Goal: Task Accomplishment & Management: Use online tool/utility

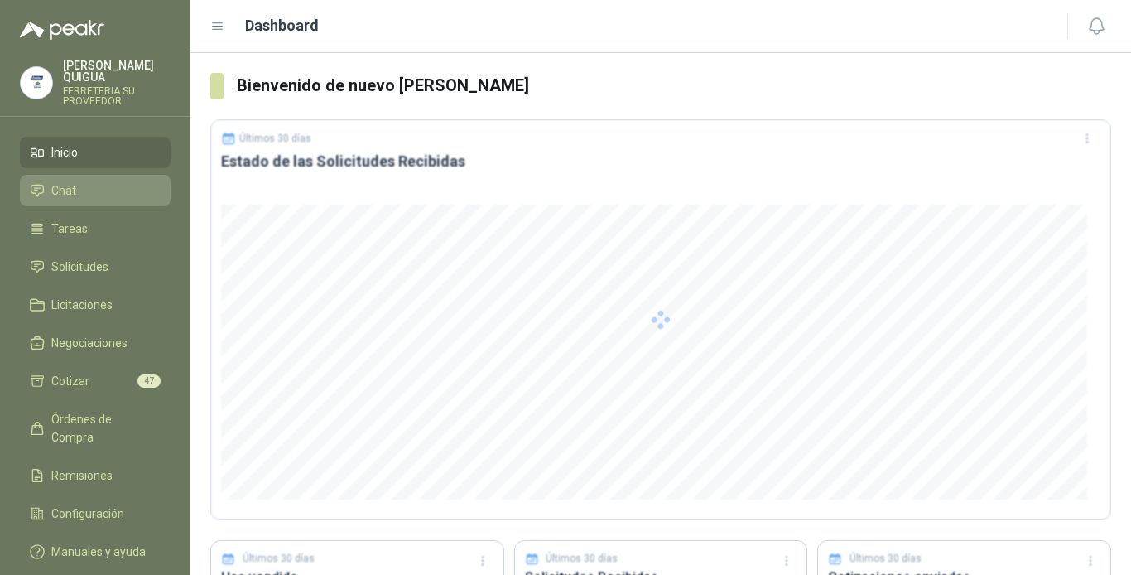
click at [88, 181] on li "Chat" at bounding box center [95, 190] width 131 height 18
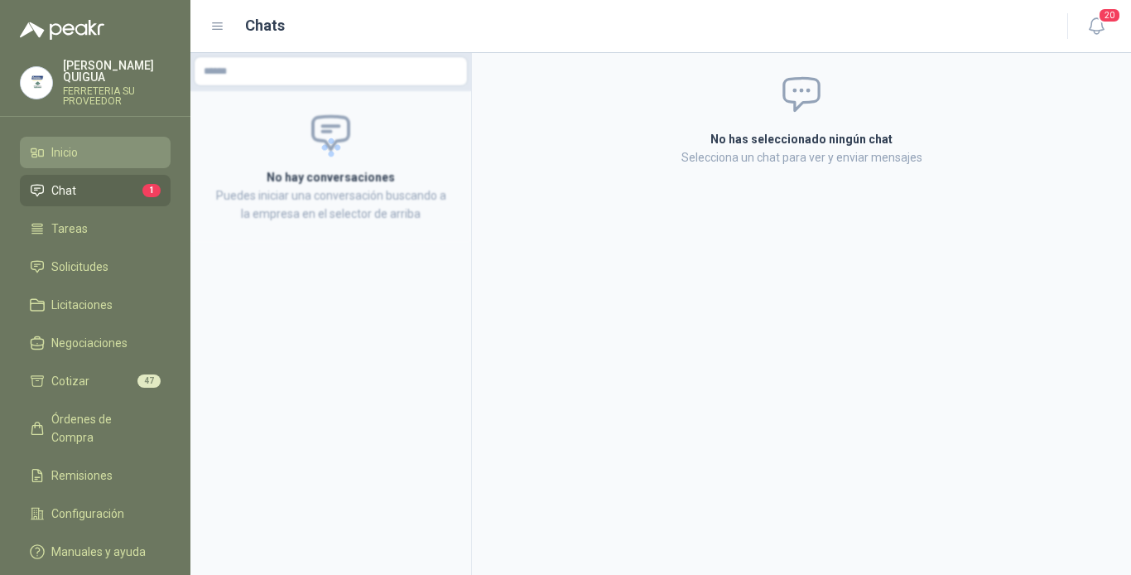
click at [104, 143] on li "Inicio" at bounding box center [95, 152] width 131 height 18
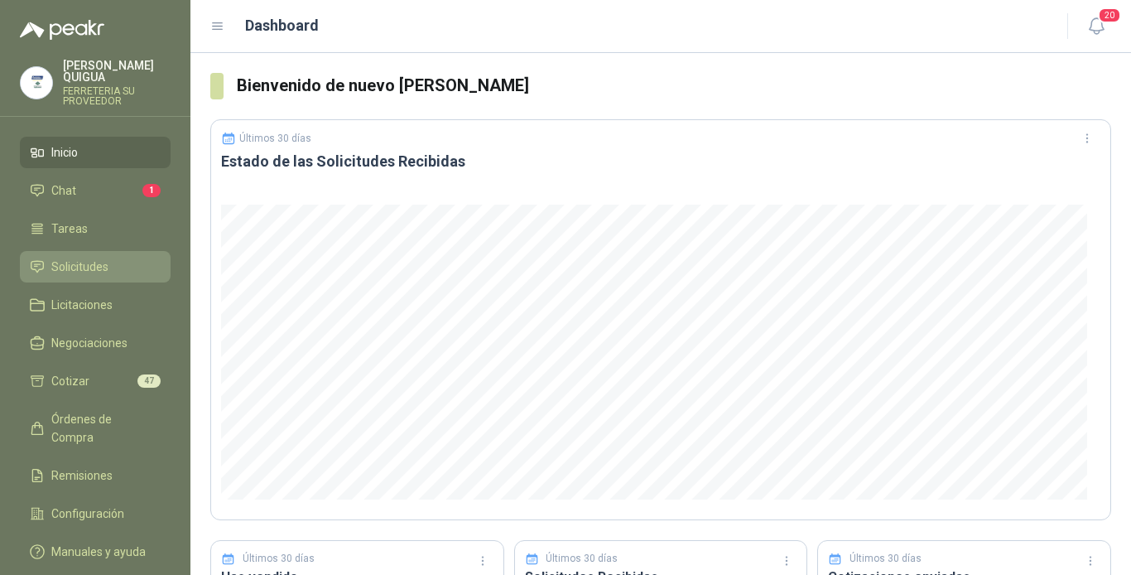
click at [126, 258] on li "Solicitudes" at bounding box center [95, 267] width 131 height 18
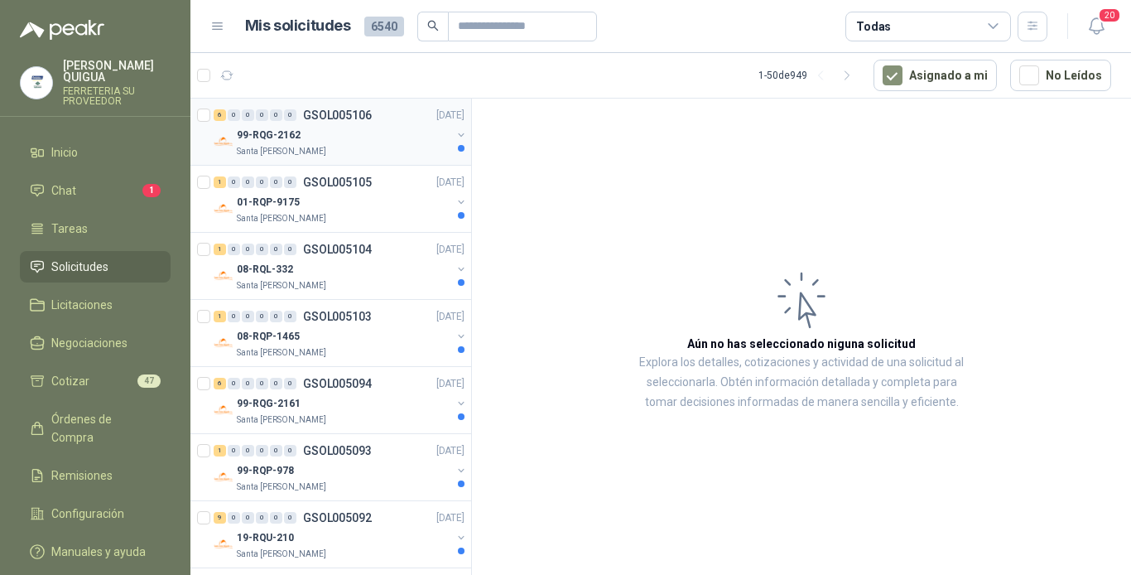
click at [337, 128] on div "99-RQG-2162" at bounding box center [344, 135] width 215 height 20
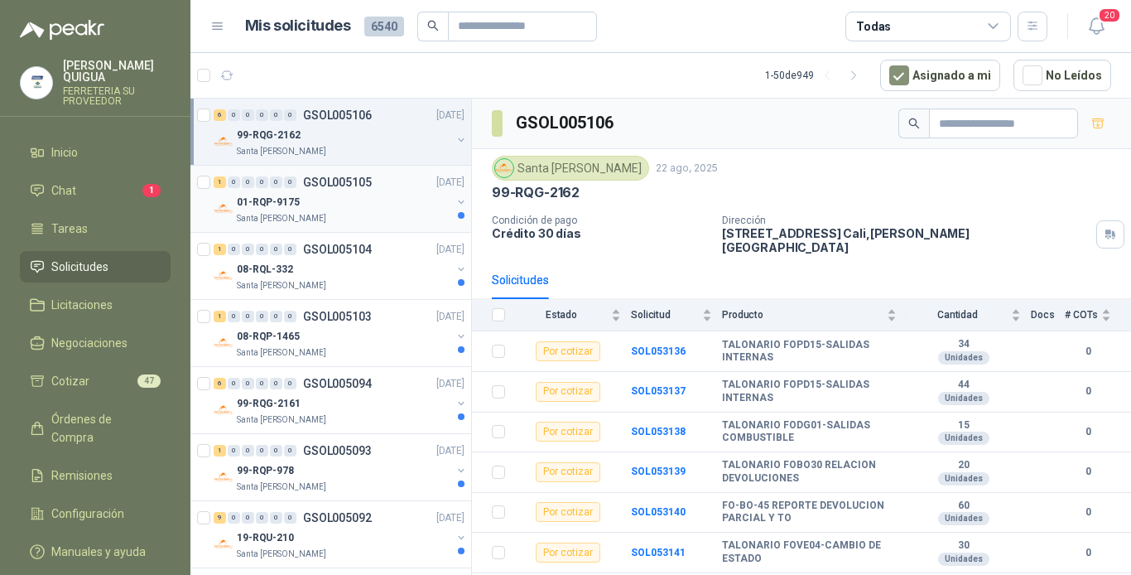
click at [316, 199] on div "01-RQP-9175" at bounding box center [344, 202] width 215 height 20
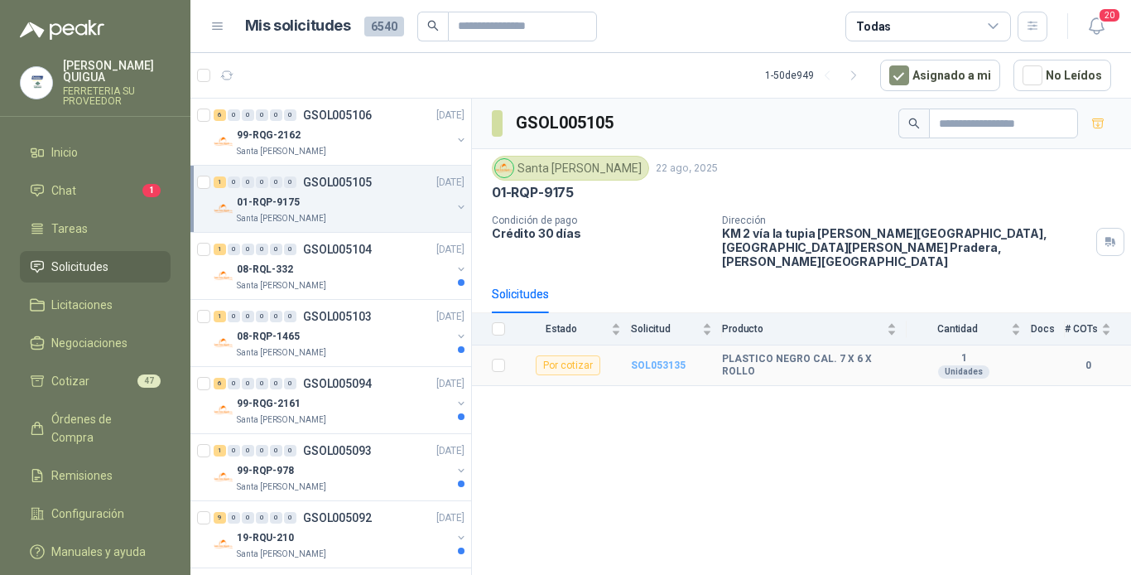
click at [647, 359] on b "SOL053135" at bounding box center [658, 365] width 55 height 12
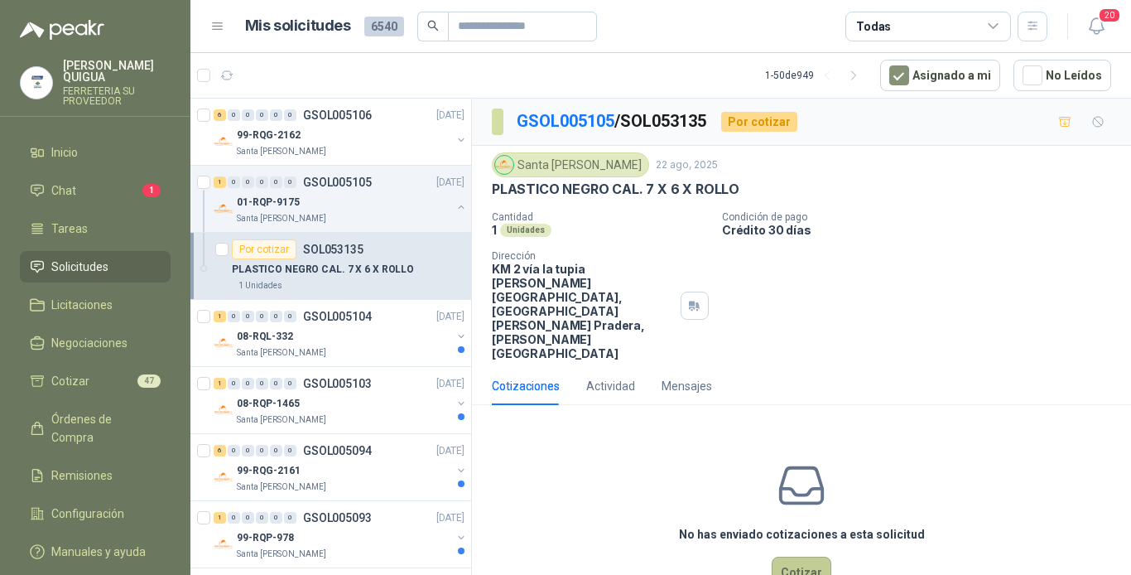
click at [807, 557] on button "Cotizar" at bounding box center [802, 572] width 60 height 31
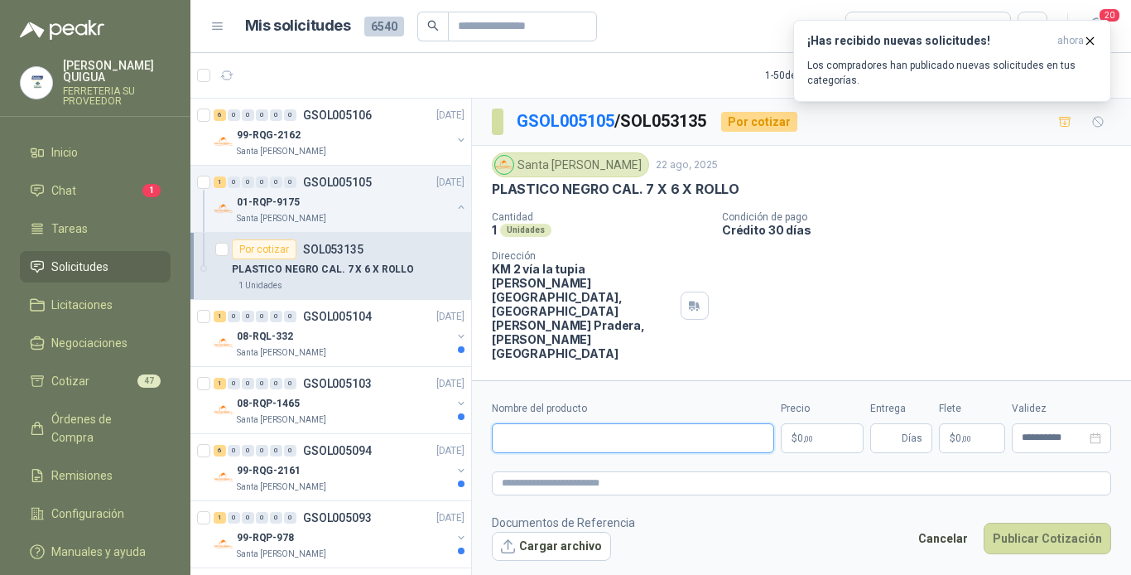
click at [508, 423] on input "Nombre del producto" at bounding box center [633, 438] width 282 height 30
type input "**********"
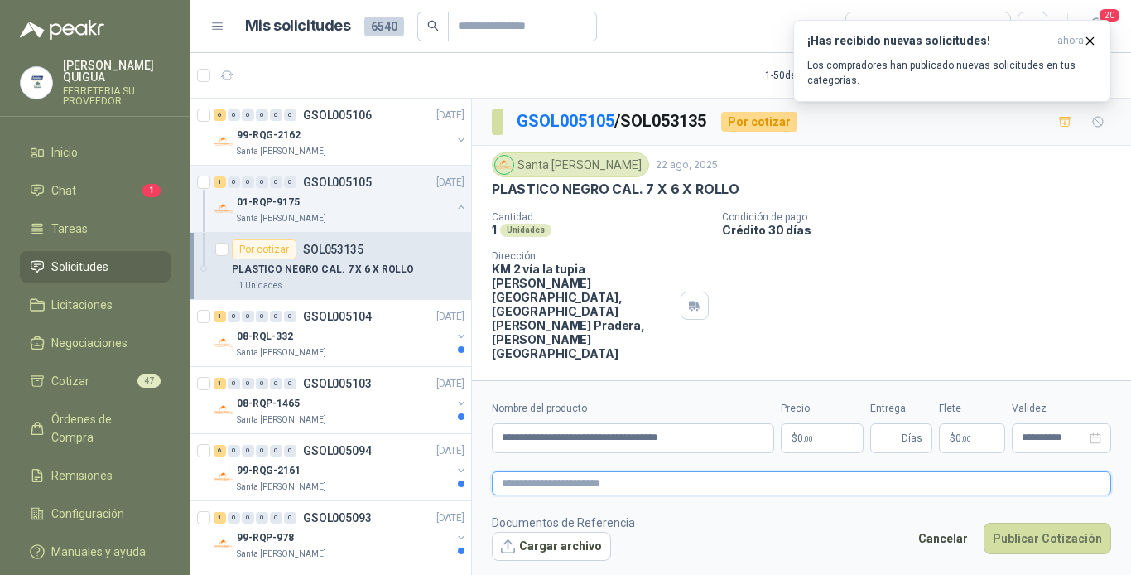
click at [526, 456] on form "**********" at bounding box center [801, 480] width 659 height 200
click at [526, 471] on textarea at bounding box center [801, 483] width 619 height 24
drag, startPoint x: 499, startPoint y: 418, endPoint x: 720, endPoint y: 416, distance: 221.1
click at [720, 423] on input "**********" at bounding box center [633, 438] width 282 height 30
drag, startPoint x: 534, startPoint y: 465, endPoint x: 711, endPoint y: 518, distance: 185.0
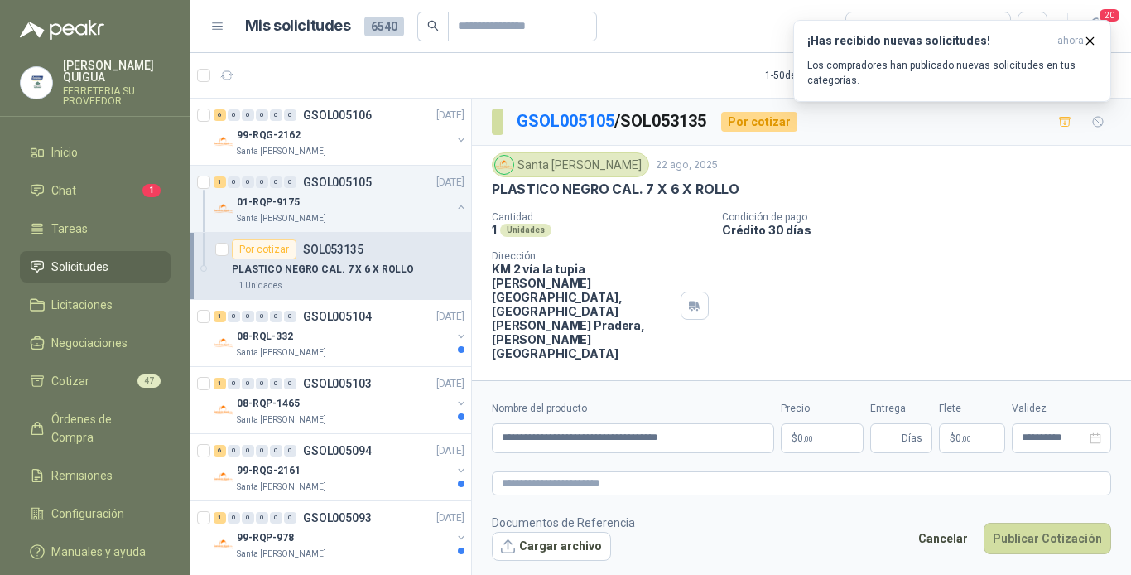
click at [713, 518] on footer "Documentos de Referencia Cargar archivo Cancelar Publicar Cotización" at bounding box center [801, 537] width 619 height 48
drag, startPoint x: 501, startPoint y: 416, endPoint x: 714, endPoint y: 417, distance: 212.9
click at [714, 423] on input "**********" at bounding box center [633, 438] width 282 height 30
paste textarea "**********"
type textarea "**********"
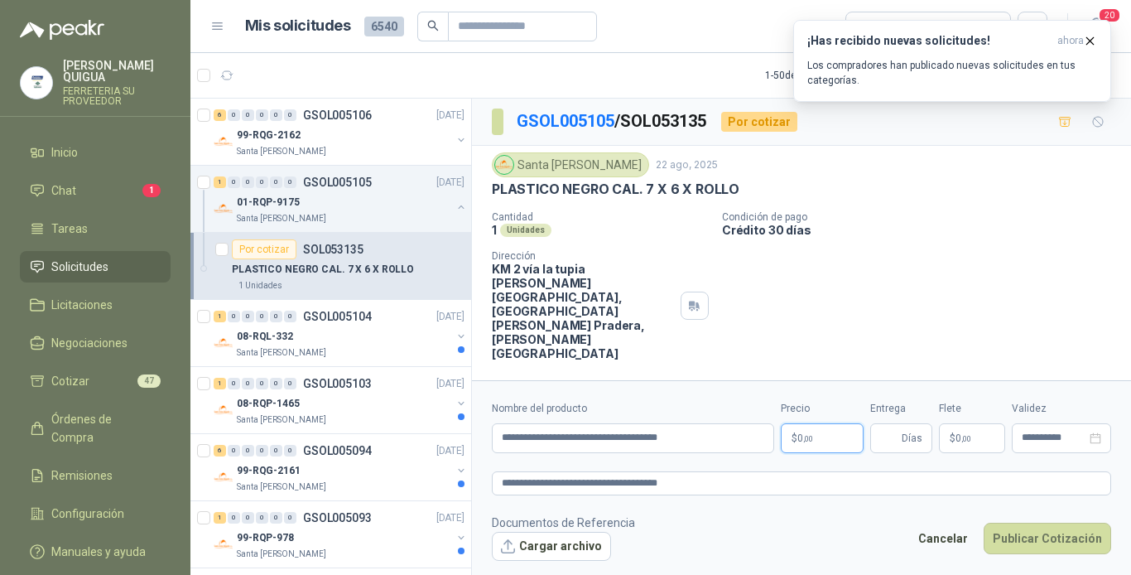
click at [815, 423] on p "$ 0 ,00" at bounding box center [822, 438] width 83 height 30
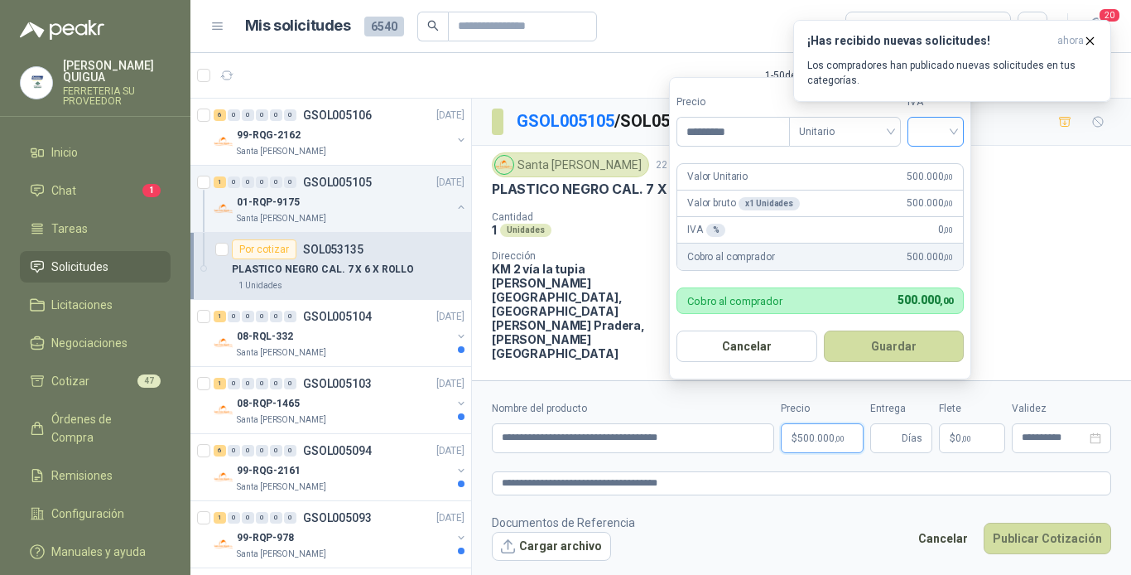
type input "*********"
click at [933, 131] on input "search" at bounding box center [936, 130] width 36 height 25
click at [938, 164] on div "19%" at bounding box center [939, 166] width 31 height 18
click at [880, 345] on button "Guardar" at bounding box center [897, 345] width 142 height 31
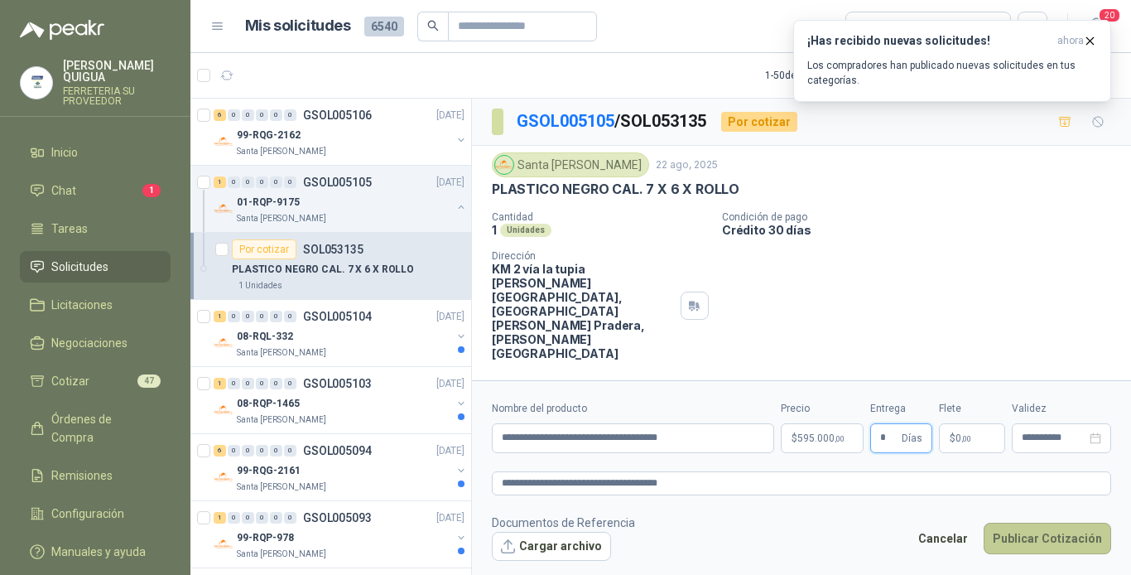
type input "*"
click at [1030, 525] on button "Publicar Cotización" at bounding box center [1048, 538] width 128 height 31
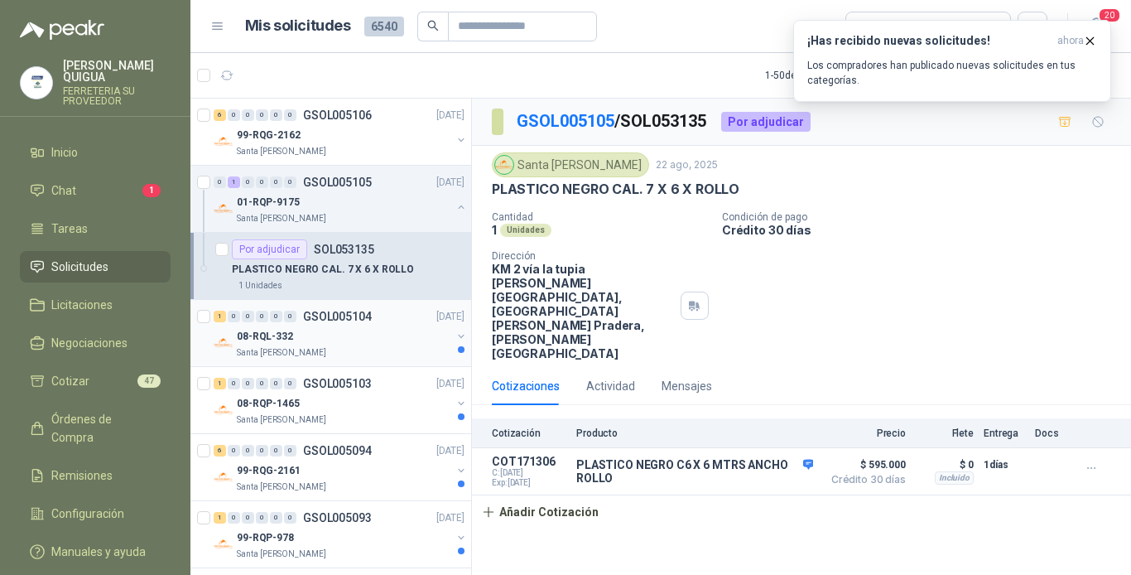
click at [340, 341] on div "08-RQL-332" at bounding box center [344, 336] width 215 height 20
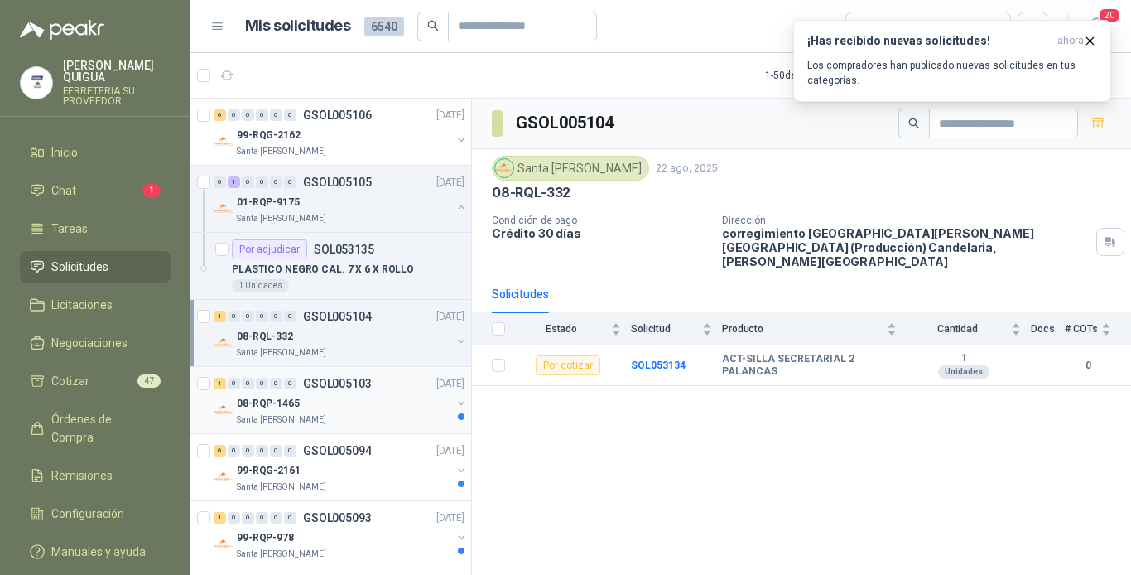
click at [333, 399] on div "08-RQP-1465" at bounding box center [344, 403] width 215 height 20
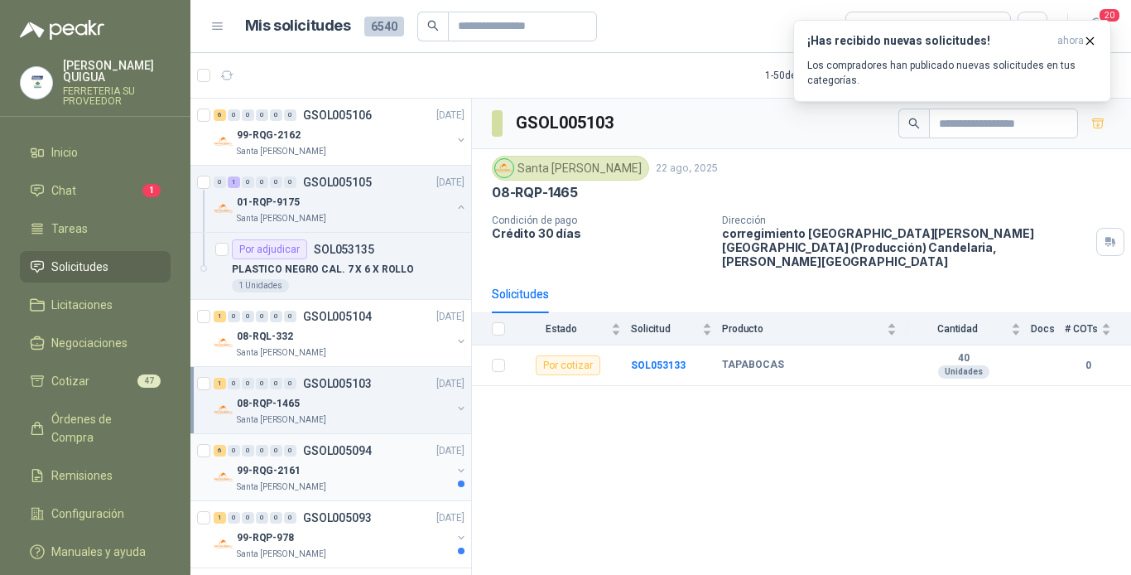
click at [335, 456] on p "GSOL005094" at bounding box center [337, 451] width 69 height 12
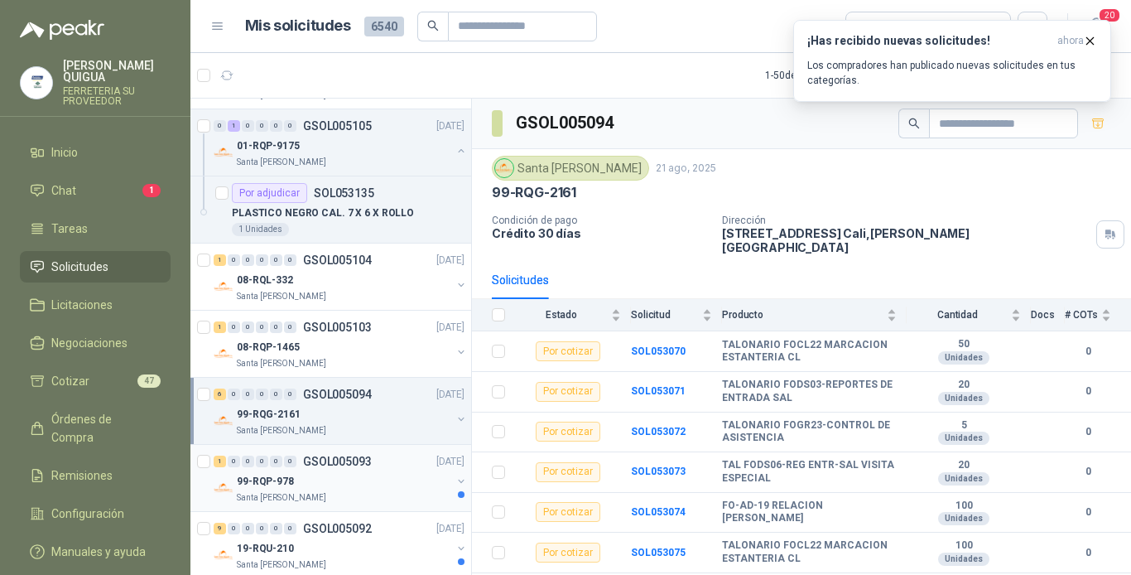
scroll to position [83, 0]
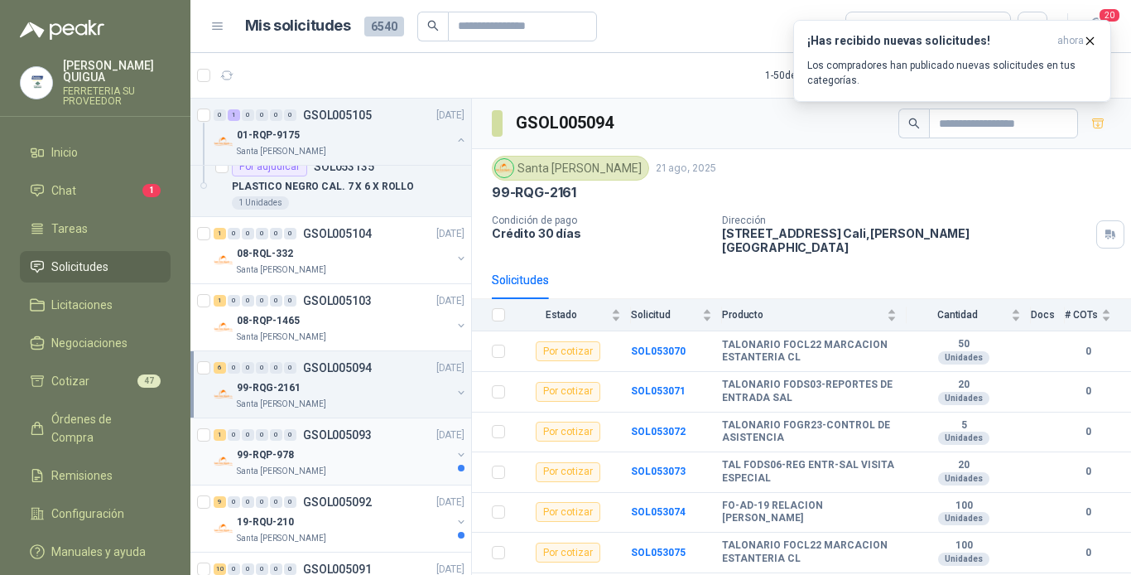
click at [335, 436] on p "GSOL005093" at bounding box center [337, 435] width 69 height 12
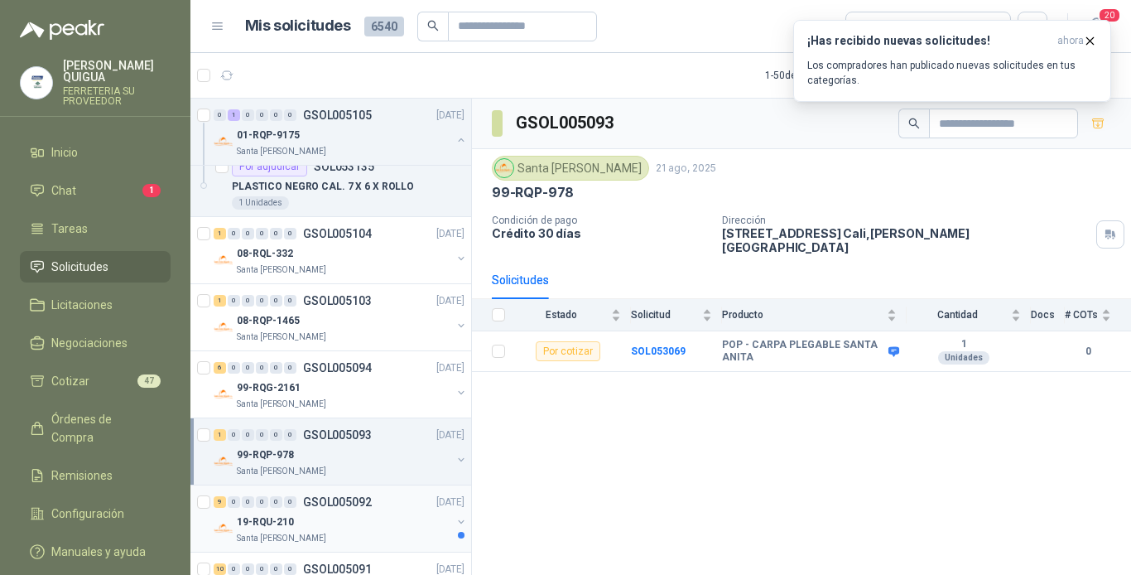
click at [342, 506] on p "GSOL005092" at bounding box center [337, 502] width 69 height 12
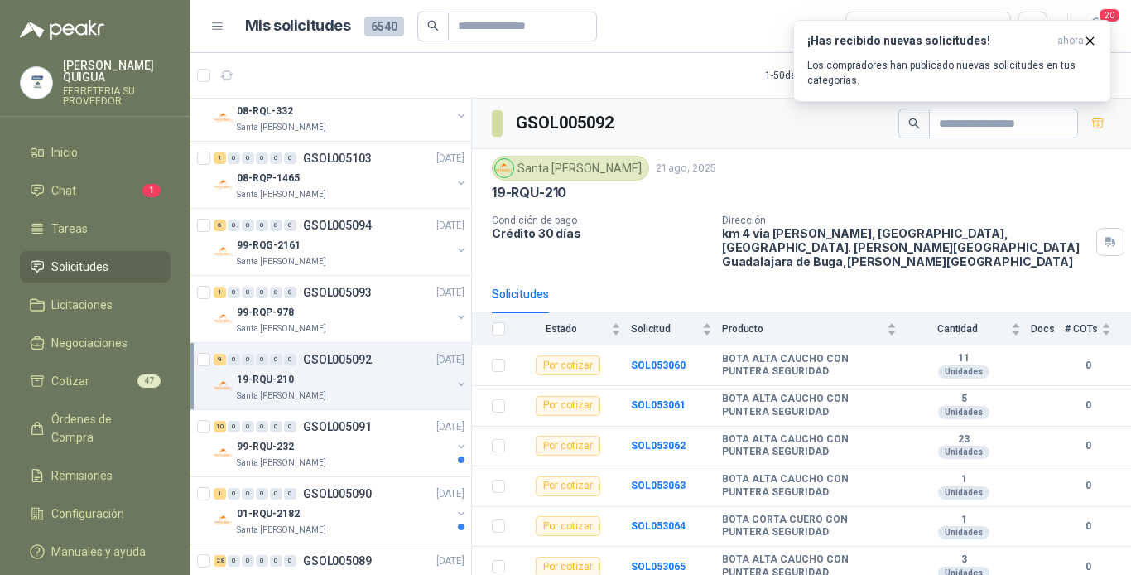
scroll to position [248, 0]
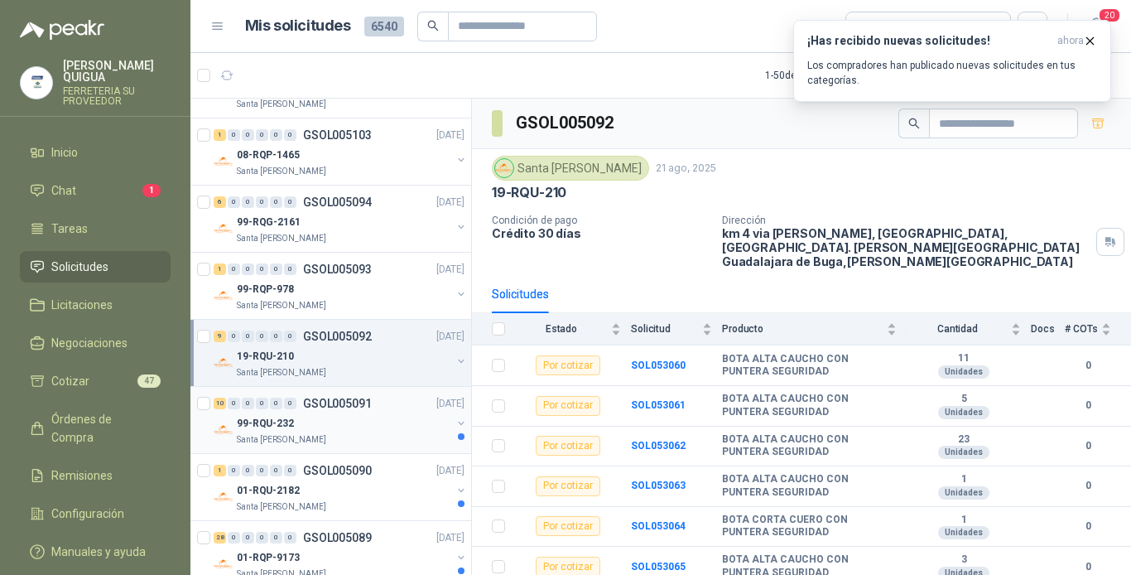
click at [358, 428] on div "99-RQU-232" at bounding box center [344, 423] width 215 height 20
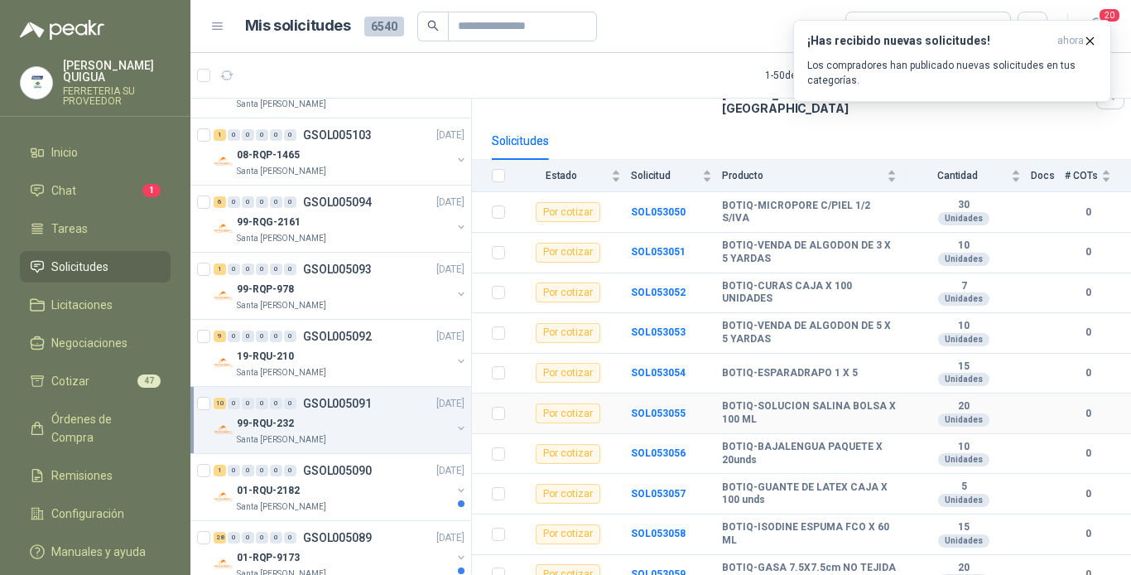
scroll to position [142, 0]
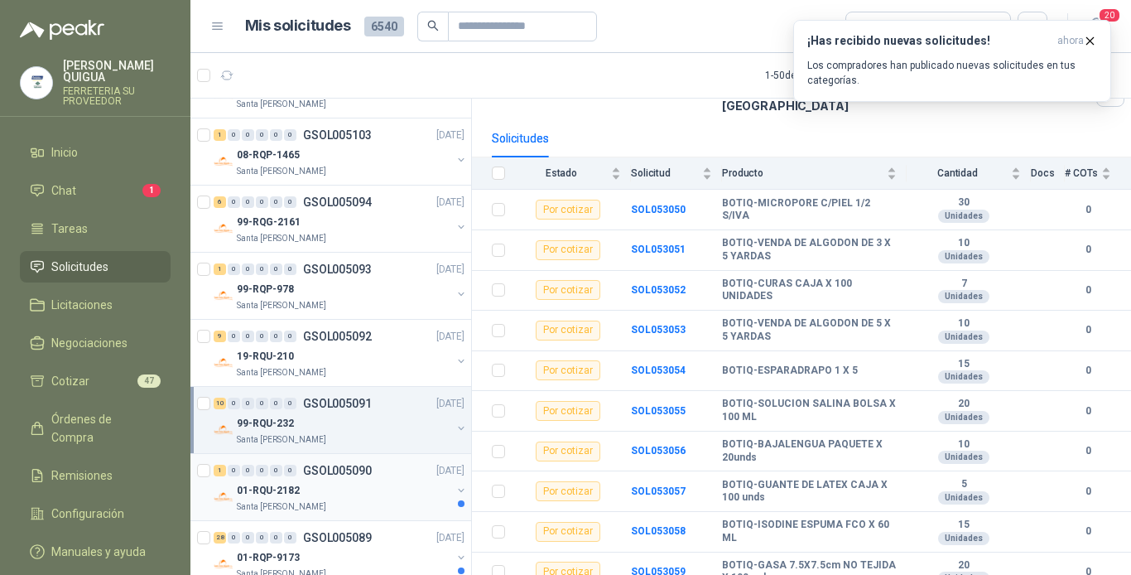
click at [362, 488] on div "01-RQU-2182" at bounding box center [344, 490] width 215 height 20
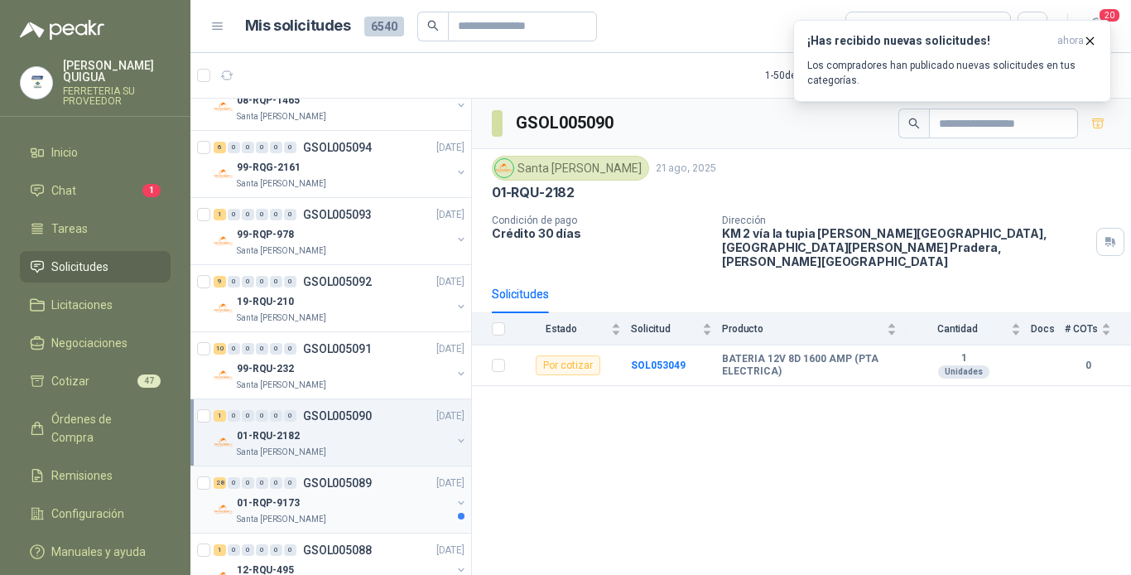
scroll to position [331, 0]
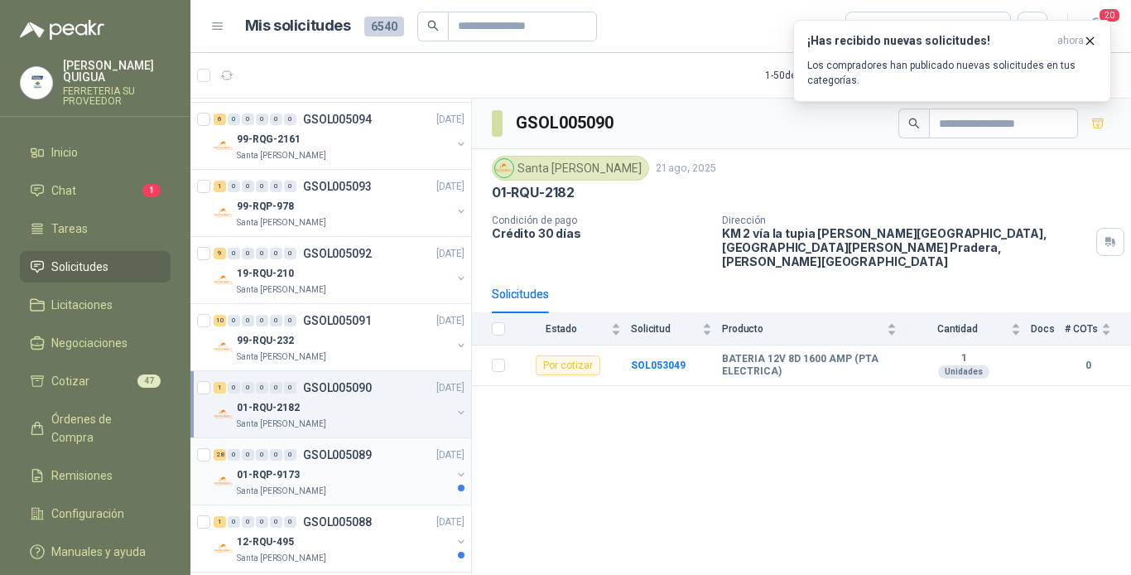
click at [368, 480] on div "01-RQP-9173" at bounding box center [344, 475] width 215 height 20
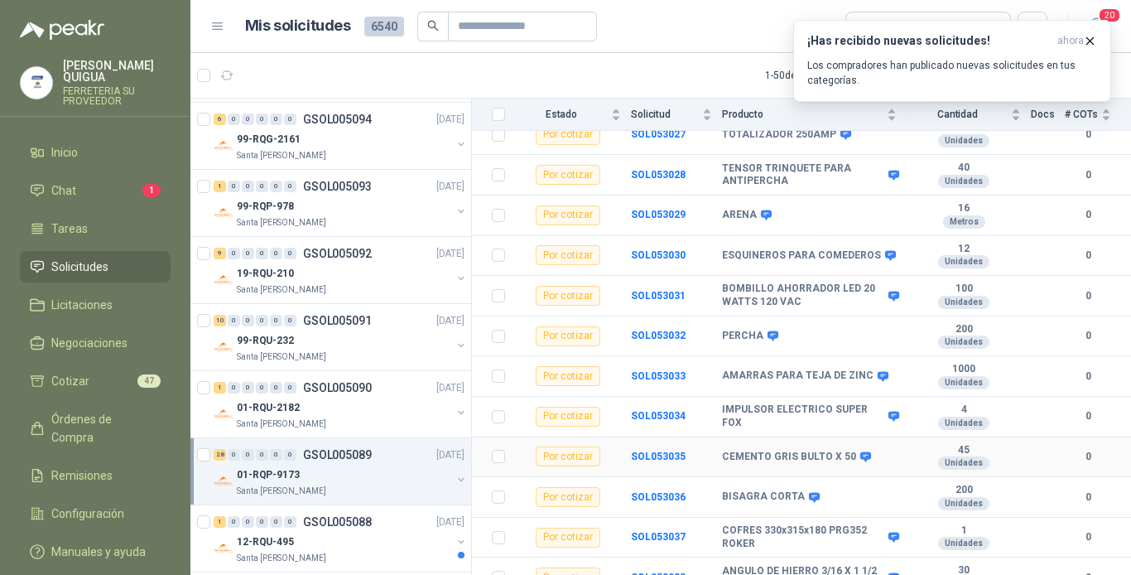
scroll to position [497, 0]
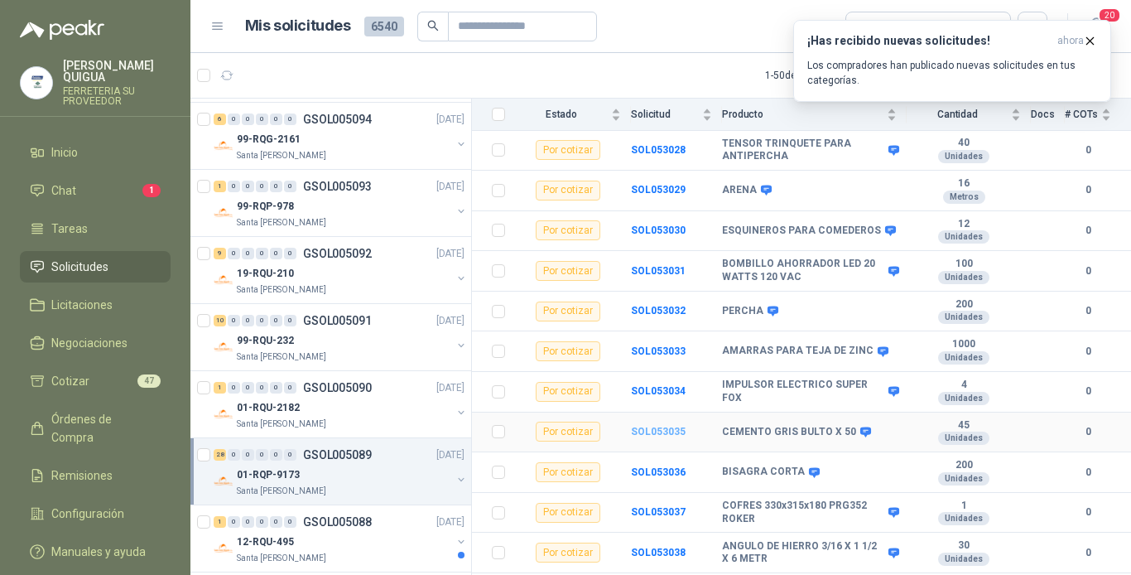
click at [643, 426] on b "SOL053035" at bounding box center [658, 432] width 55 height 12
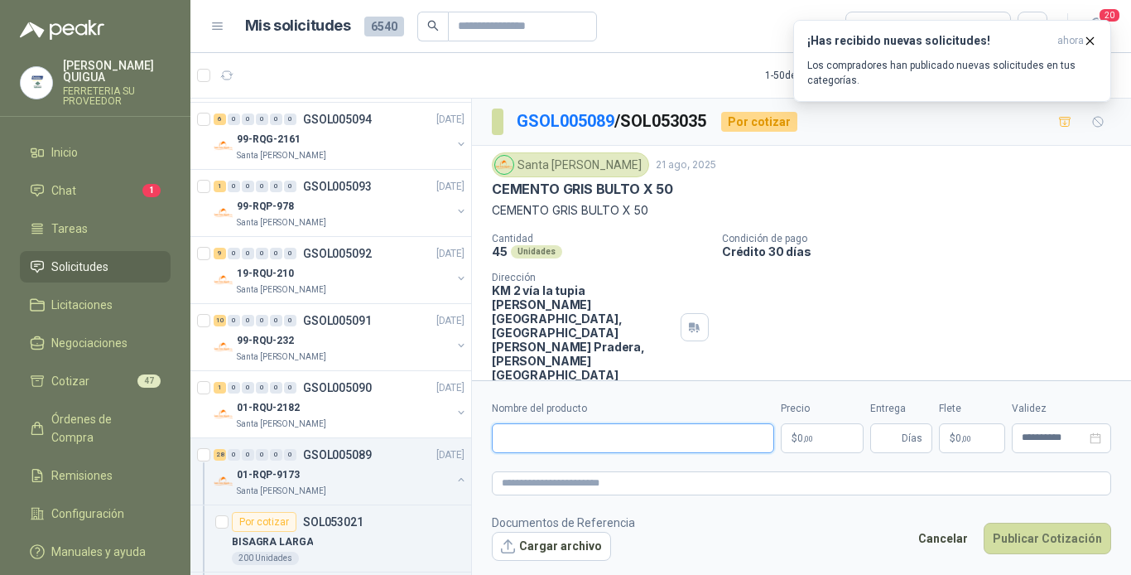
click at [540, 440] on input "Nombre del producto" at bounding box center [633, 438] width 282 height 30
type input "**********"
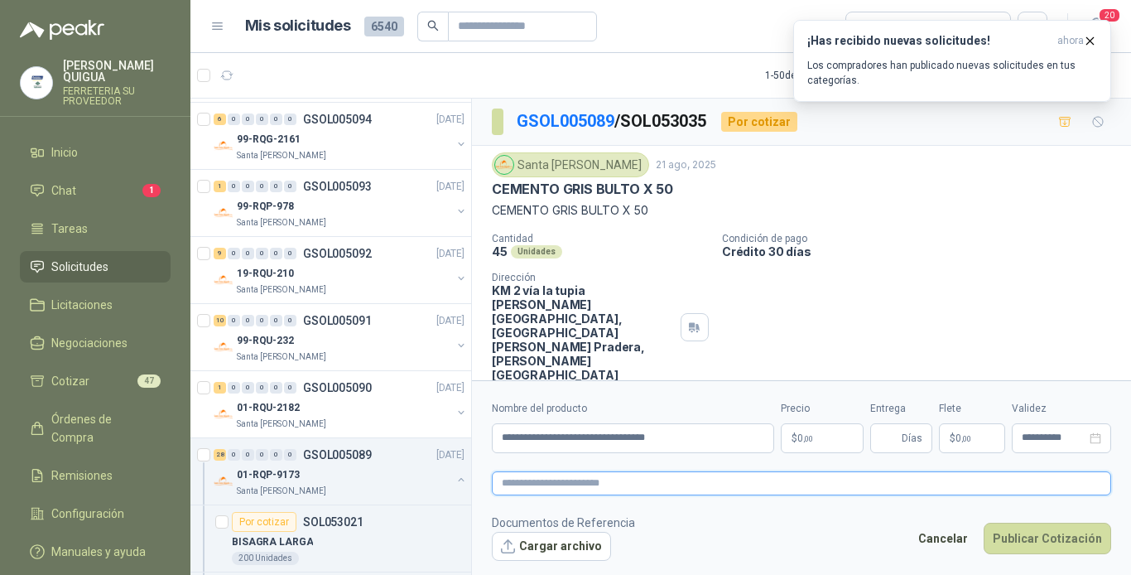
click at [607, 492] on textarea at bounding box center [801, 483] width 619 height 24
drag, startPoint x: 502, startPoint y: 438, endPoint x: 672, endPoint y: 442, distance: 170.7
click at [690, 446] on input "**********" at bounding box center [633, 438] width 282 height 30
paste textarea "**********"
type textarea "**********"
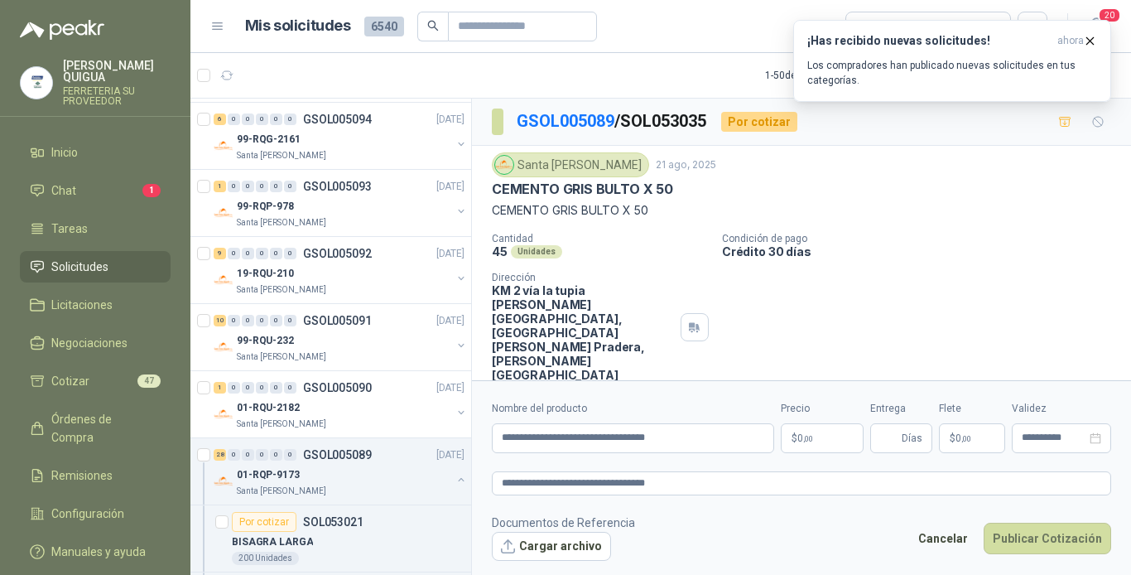
click at [805, 443] on p "$ 0 ,00" at bounding box center [822, 438] width 83 height 30
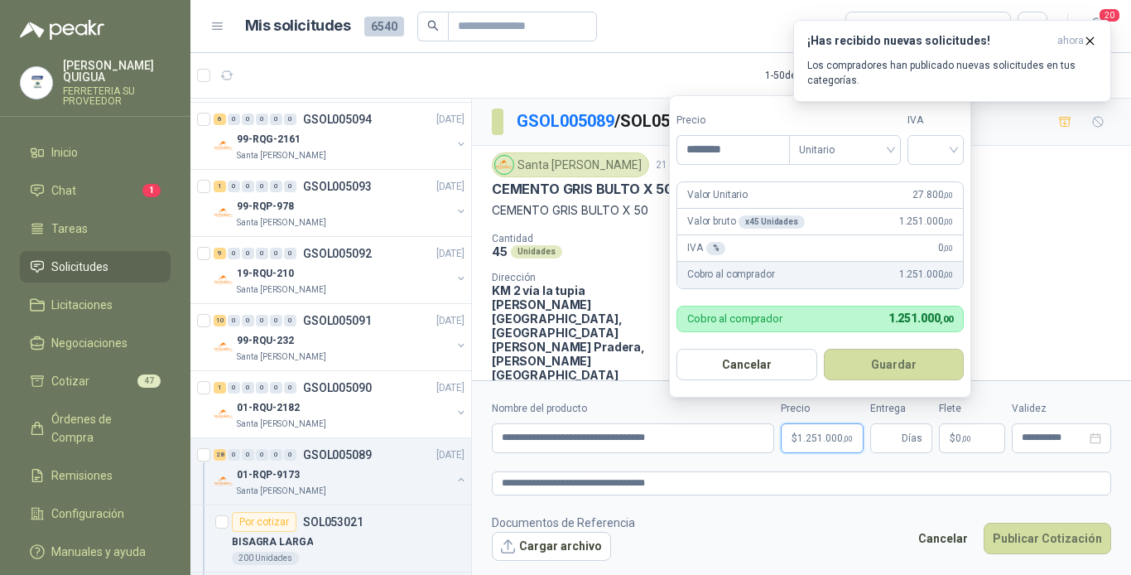
type input "********"
click at [824, 349] on button "Guardar" at bounding box center [894, 364] width 141 height 31
click at [926, 144] on input "search" at bounding box center [936, 148] width 36 height 25
click at [923, 183] on div "19%" at bounding box center [939, 184] width 51 height 27
click at [894, 438] on input "Entrega" at bounding box center [889, 438] width 18 height 28
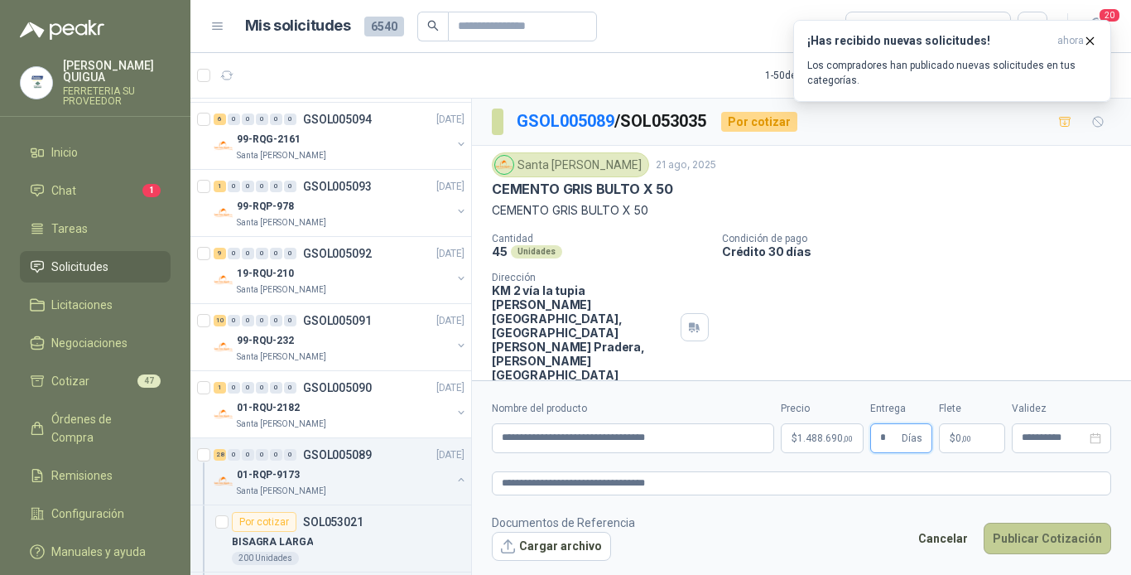
type input "*"
click at [1022, 537] on button "Publicar Cotización" at bounding box center [1048, 538] width 128 height 31
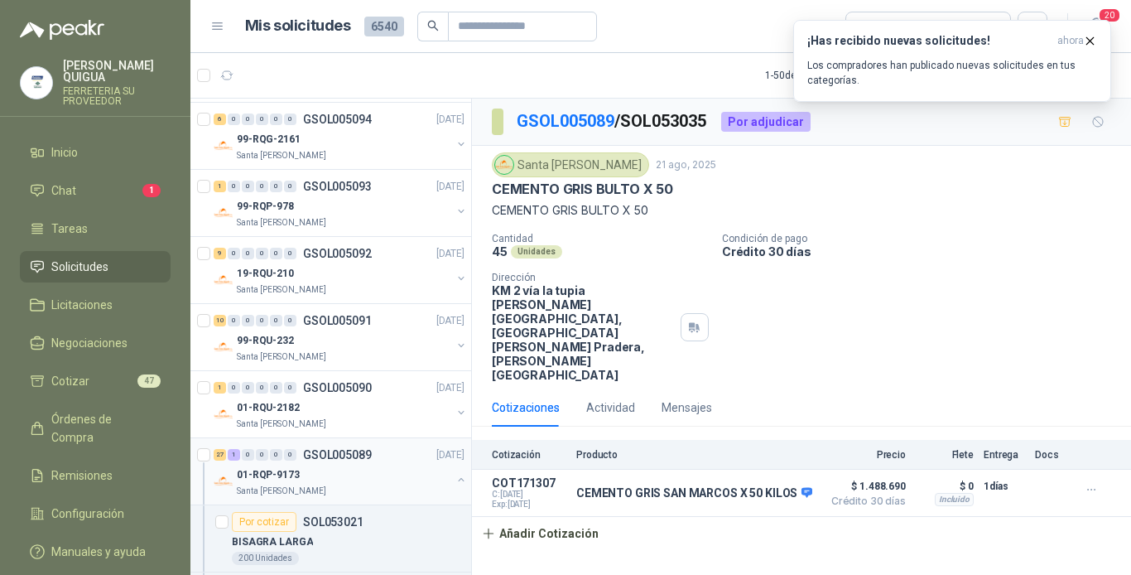
click at [329, 460] on p "GSOL005089" at bounding box center [337, 455] width 69 height 12
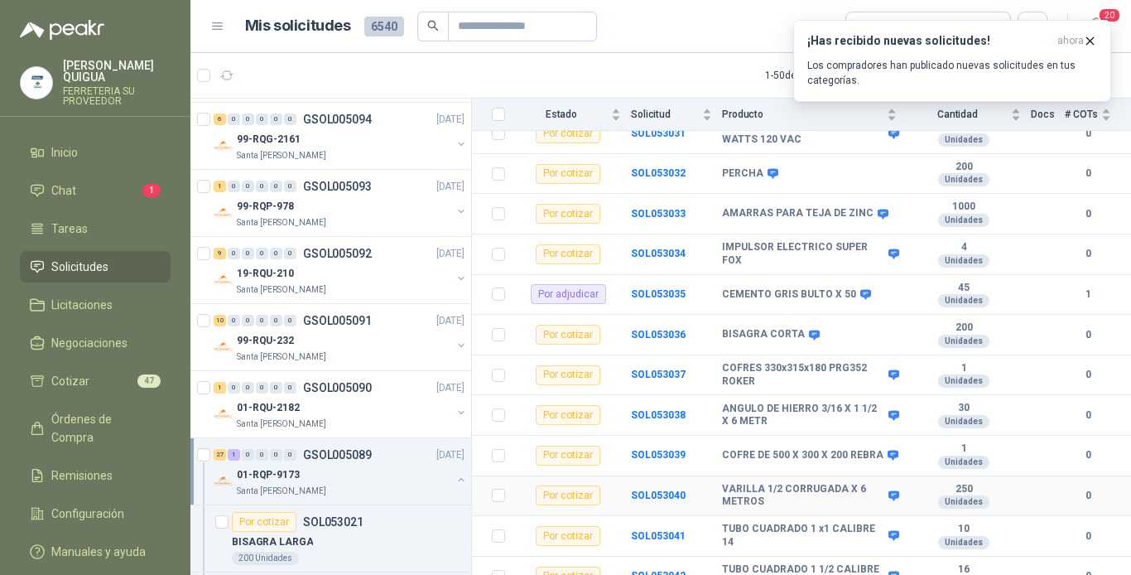
scroll to position [663, 0]
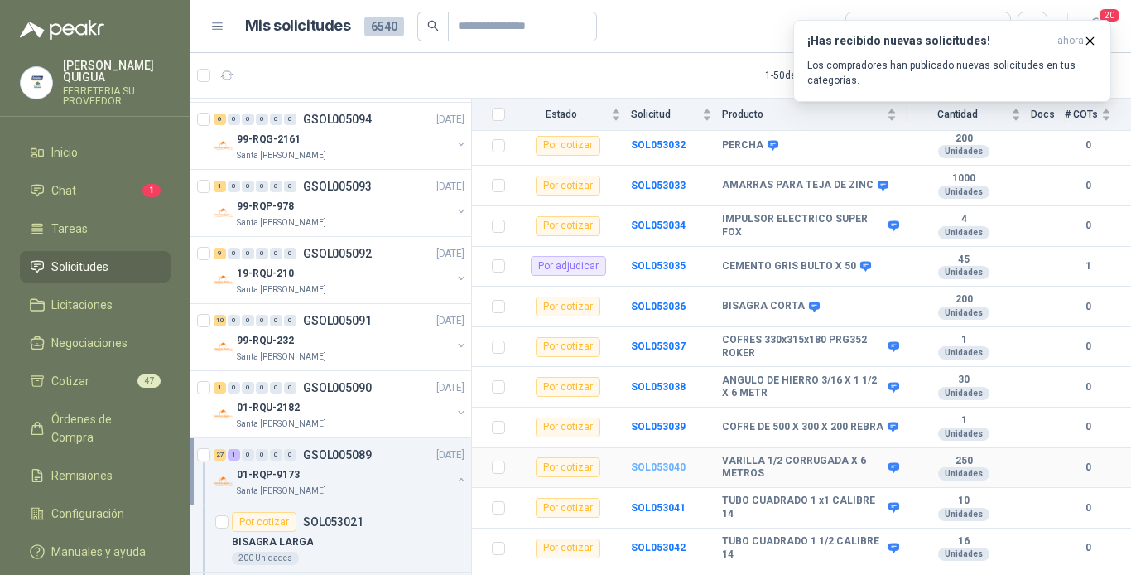
click at [666, 461] on b "SOL053040" at bounding box center [658, 467] width 55 height 12
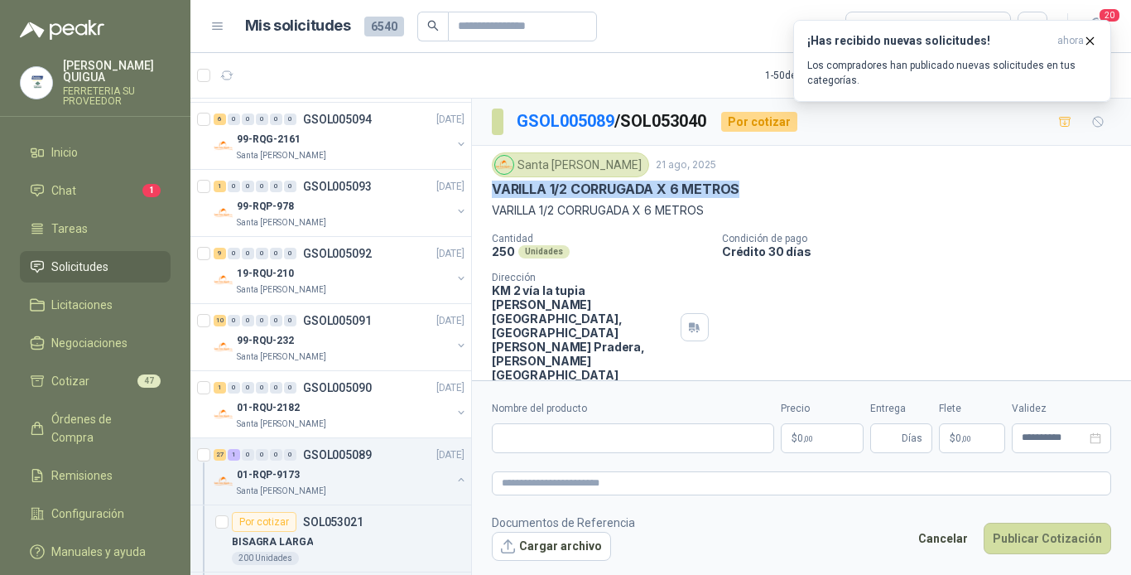
drag, startPoint x: 493, startPoint y: 183, endPoint x: 754, endPoint y: 196, distance: 262.0
click at [754, 196] on div "VARILLA 1/2 CORRUGADA X 6 METROS" at bounding box center [801, 189] width 619 height 17
drag, startPoint x: 754, startPoint y: 196, endPoint x: 705, endPoint y: 186, distance: 50.7
copy p "VARILLA 1/2 CORRUGADA X 6 METROS"
paste input "**********"
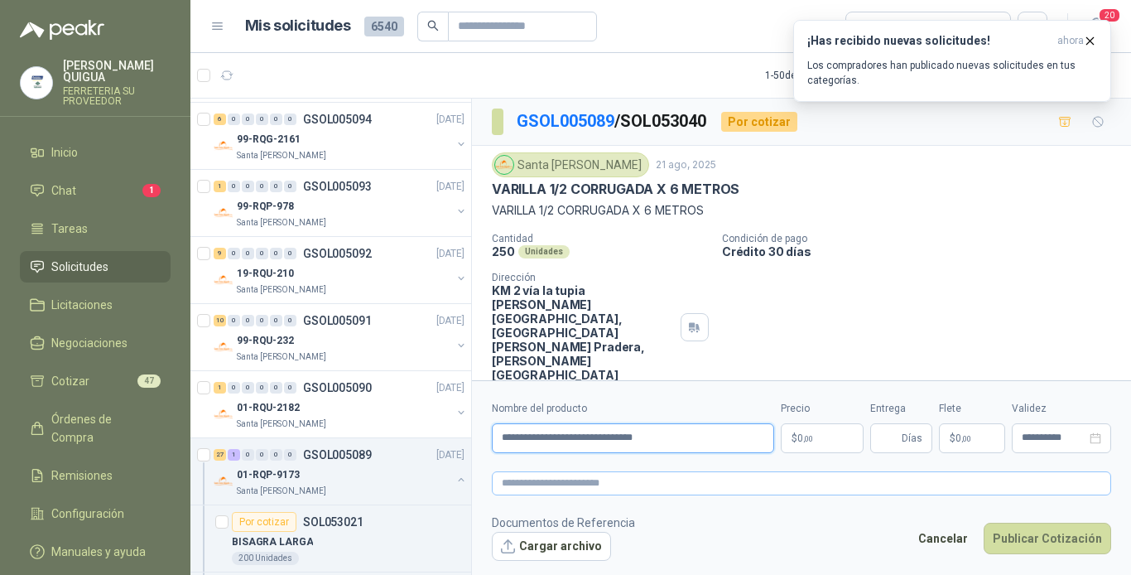
type input "**********"
paste textarea "**********"
type textarea "**********"
click at [812, 443] on p "$ 0 ,00" at bounding box center [822, 438] width 83 height 30
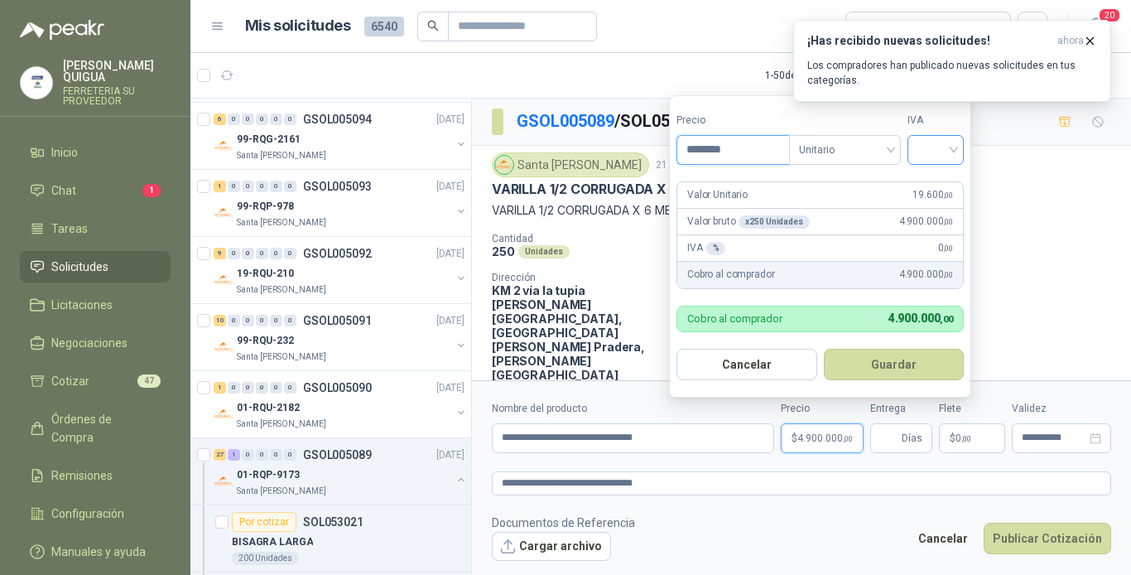
click at [927, 160] on span at bounding box center [936, 150] width 36 height 28
type input "********"
click at [934, 186] on div "19%" at bounding box center [939, 184] width 31 height 18
click at [892, 360] on button "Guardar" at bounding box center [897, 364] width 142 height 31
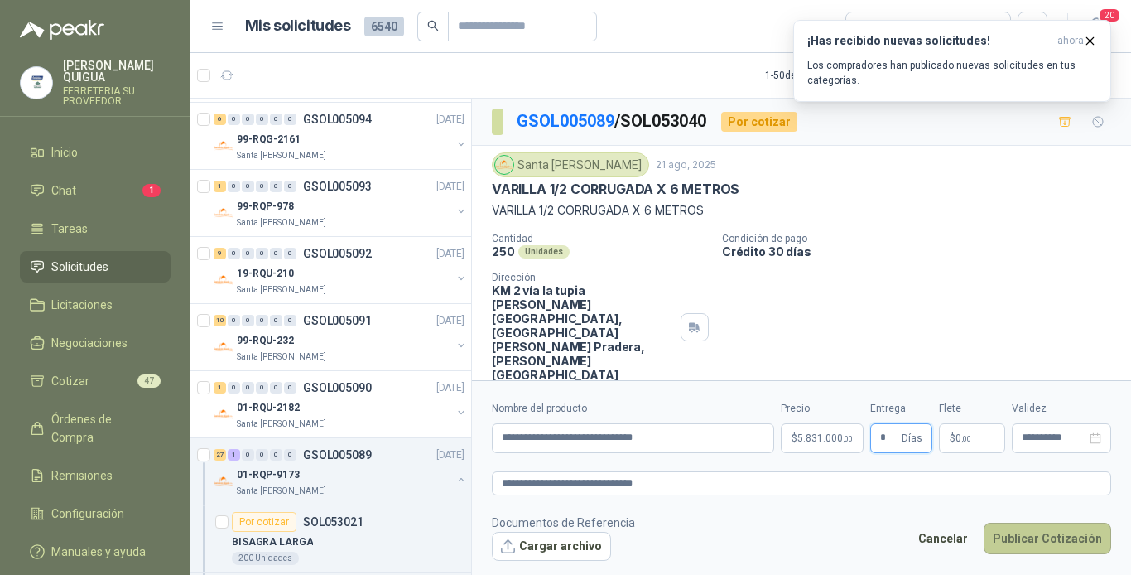
type input "*"
click at [1030, 533] on button "Publicar Cotización" at bounding box center [1048, 538] width 128 height 31
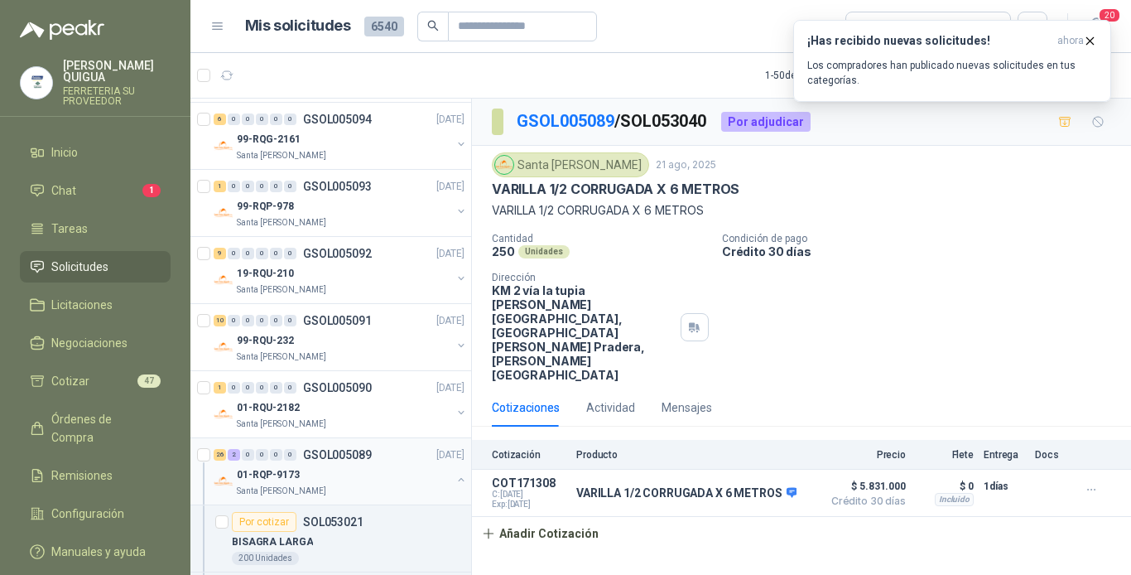
click at [356, 457] on p "GSOL005089" at bounding box center [337, 455] width 69 height 12
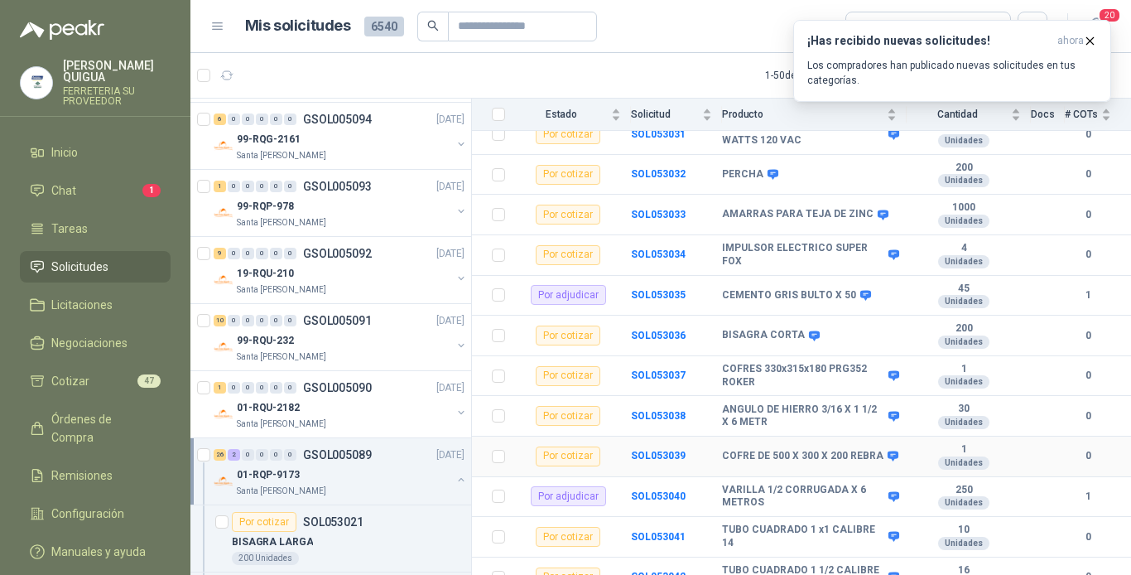
scroll to position [663, 0]
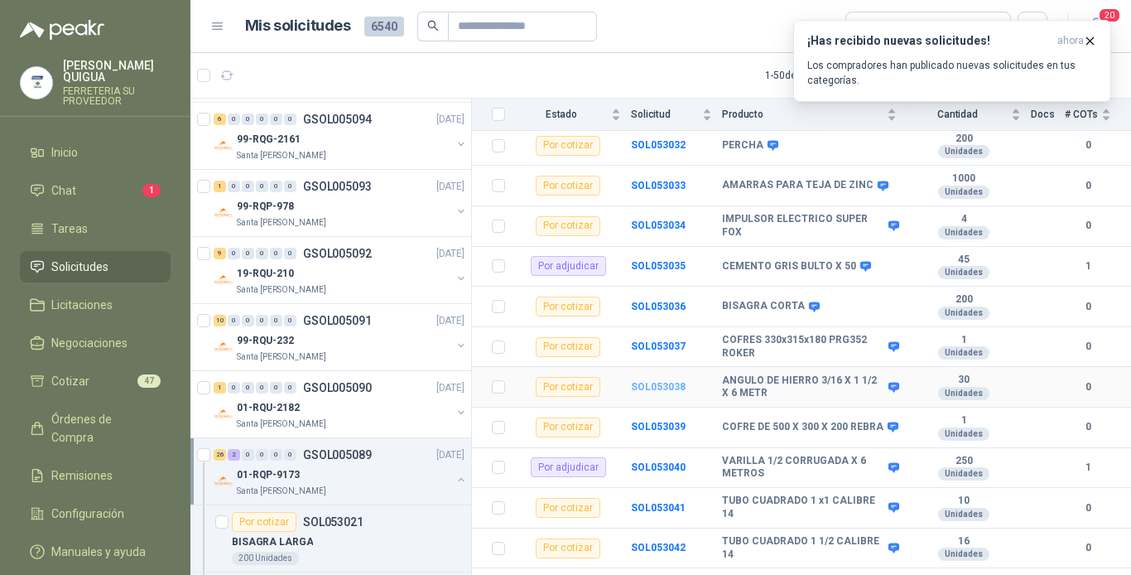
click at [656, 381] on b "SOL053038" at bounding box center [658, 387] width 55 height 12
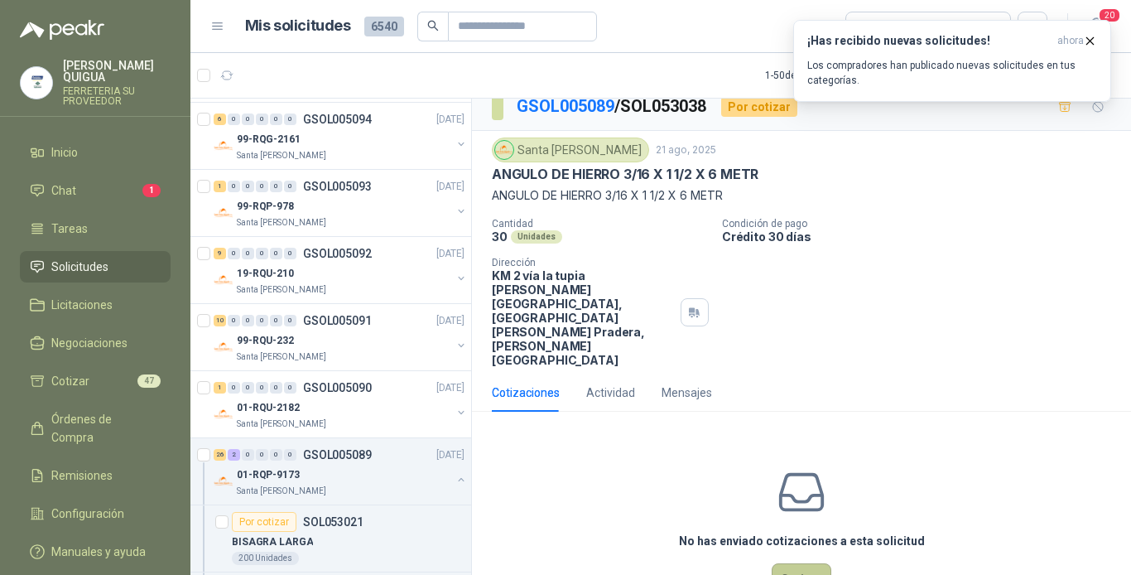
click at [791, 563] on button "Cotizar" at bounding box center [802, 578] width 60 height 31
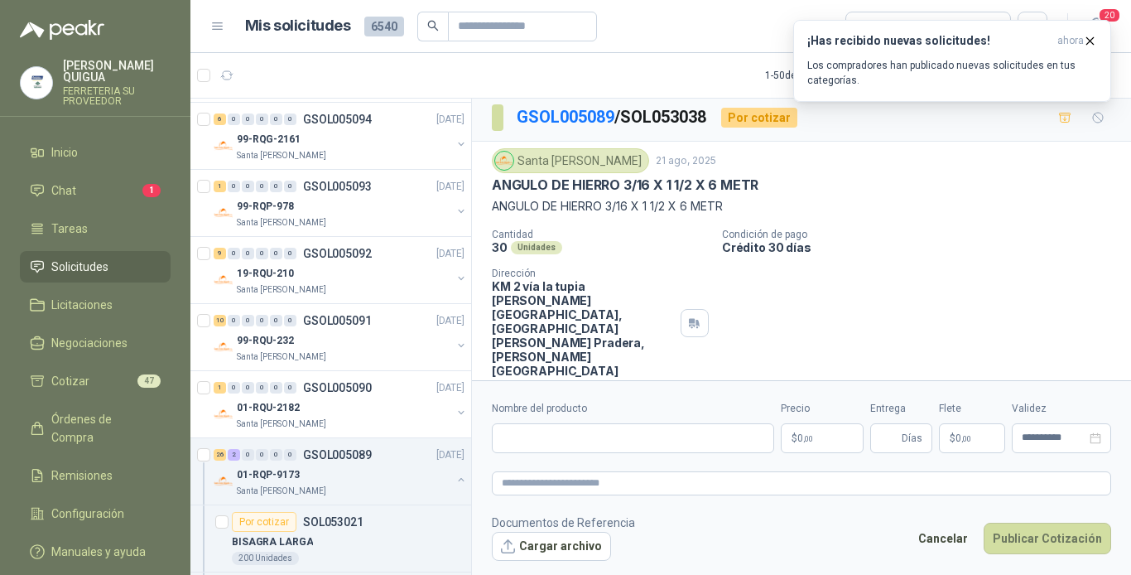
scroll to position [3, 0]
drag, startPoint x: 493, startPoint y: 181, endPoint x: 758, endPoint y: 186, distance: 265.1
click at [758, 186] on div "ANGULO DE HIERRO 3/16 X 1 1/2 X 6 METR" at bounding box center [801, 185] width 619 height 17
drag, startPoint x: 758, startPoint y: 186, endPoint x: 730, endPoint y: 181, distance: 28.6
copy p "ANGULO DE HIERRO 3/16 X 1 1/2 X 6 METR"
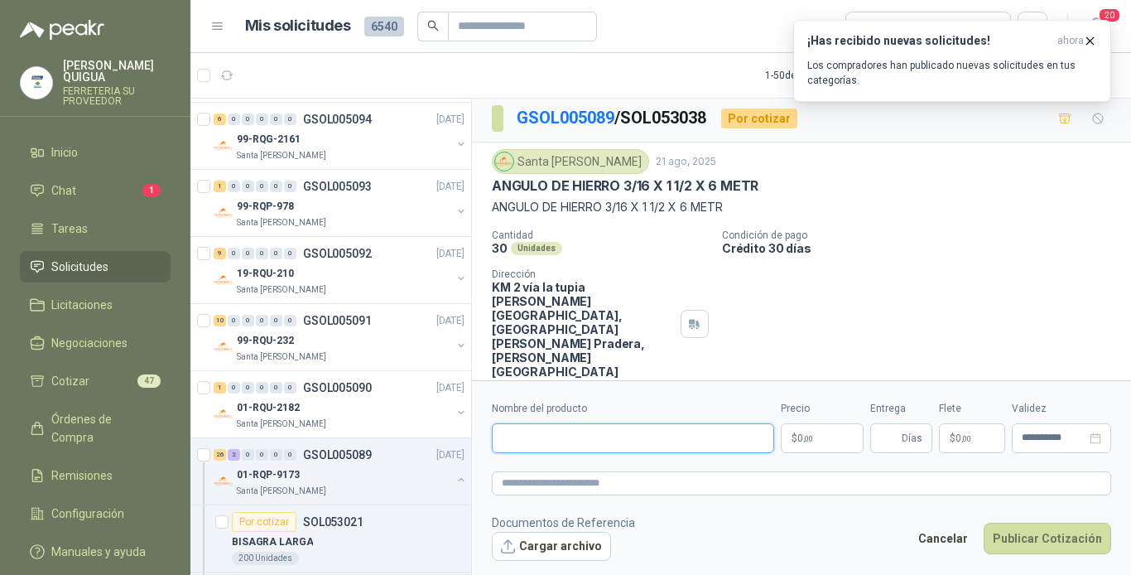
paste input "**********"
type input "**********"
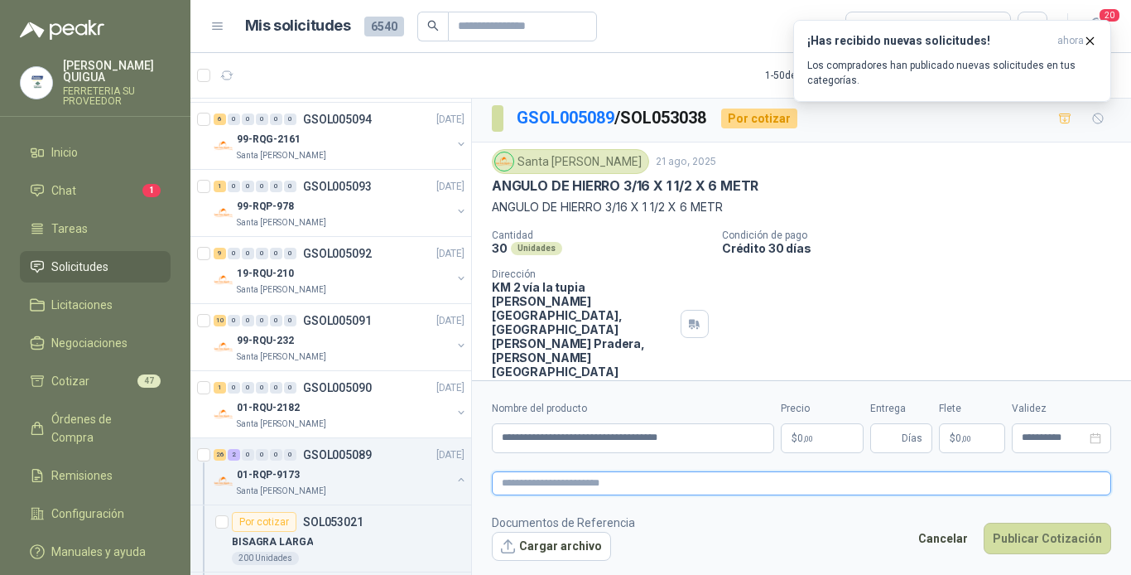
paste textarea "**********"
type textarea "**********"
click at [819, 439] on p "$ 0 ,00" at bounding box center [822, 438] width 83 height 30
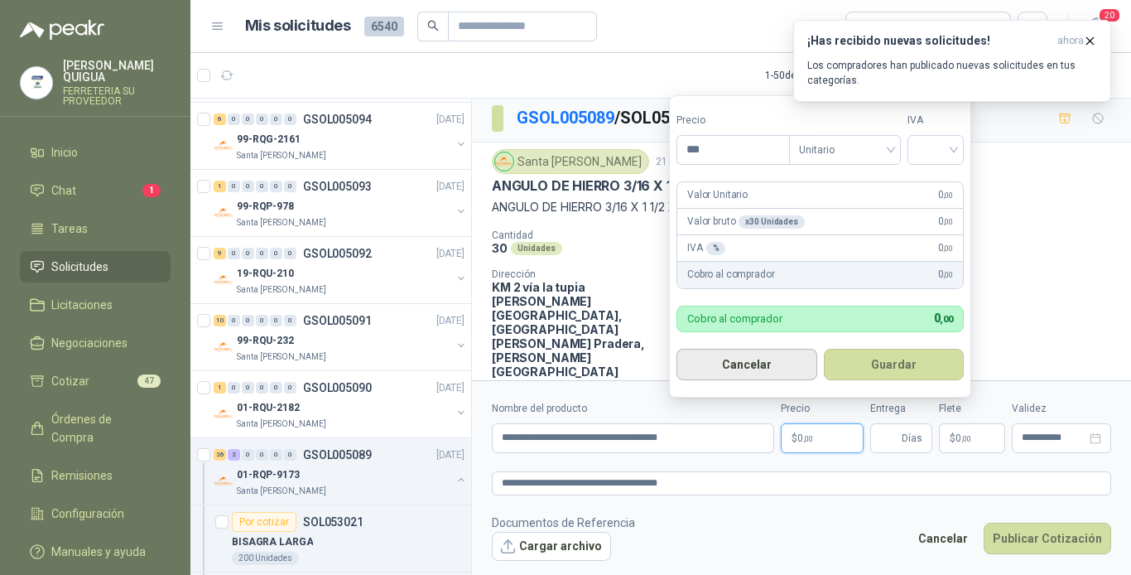
click at [775, 370] on button "Cancelar" at bounding box center [747, 364] width 141 height 31
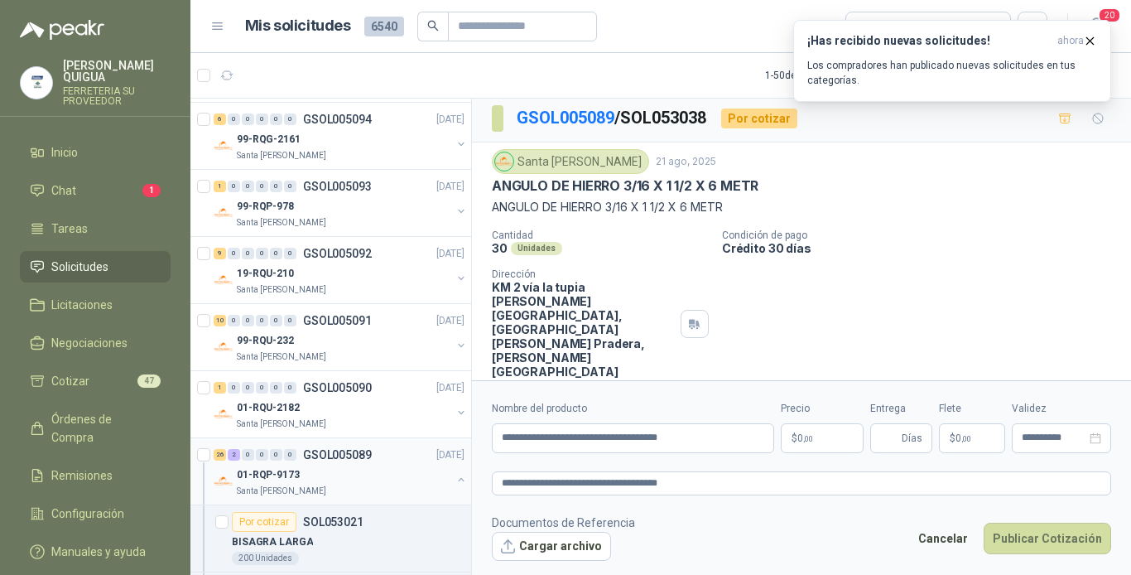
click at [301, 466] on div "01-RQP-9173" at bounding box center [344, 475] width 215 height 20
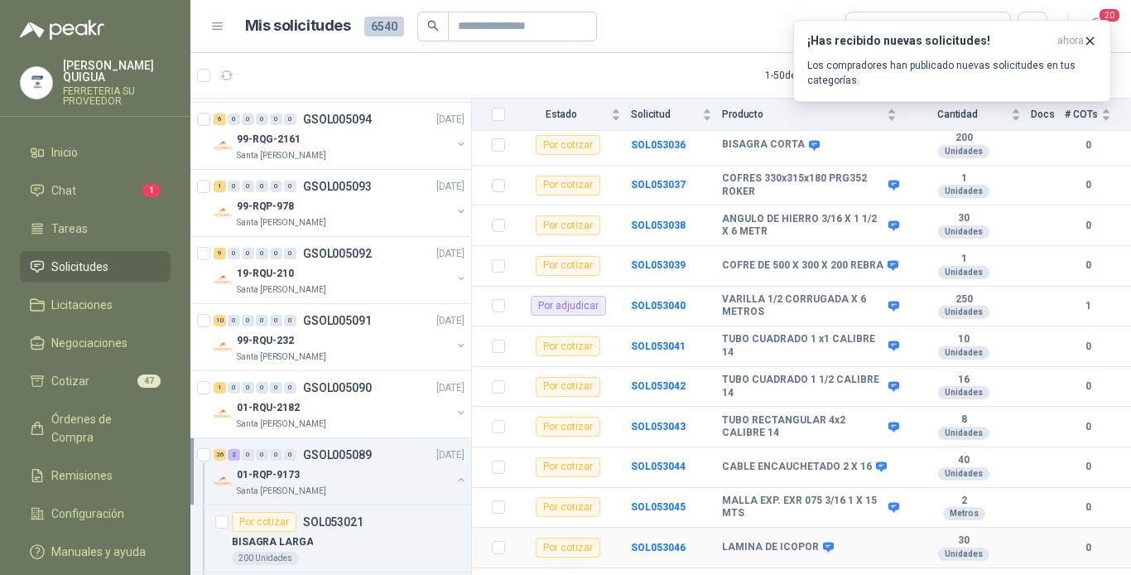
scroll to position [795, 0]
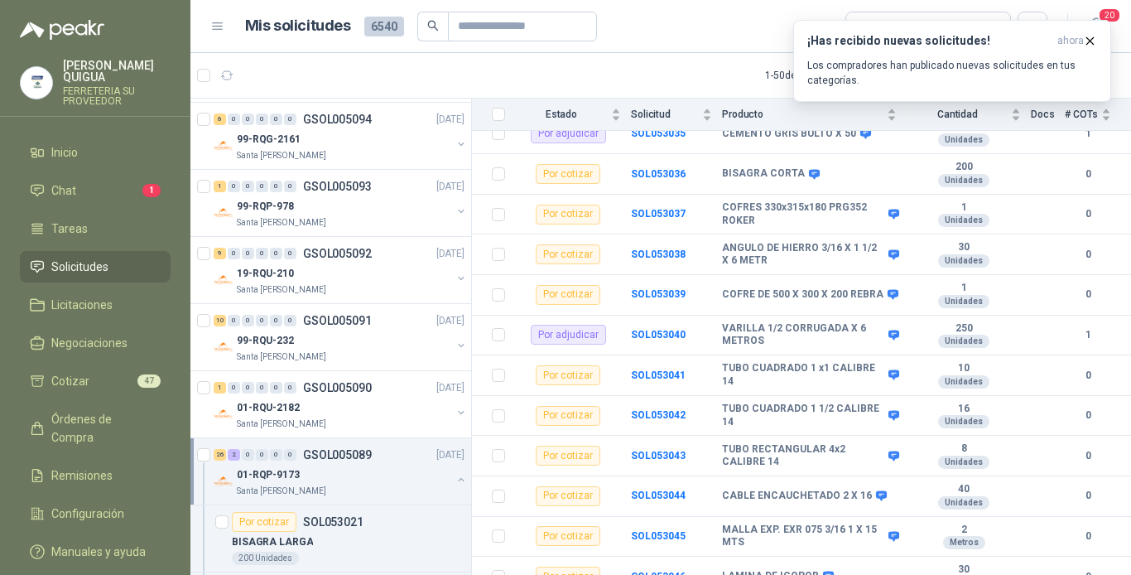
click at [402, 472] on div "01-RQP-9173" at bounding box center [344, 475] width 215 height 20
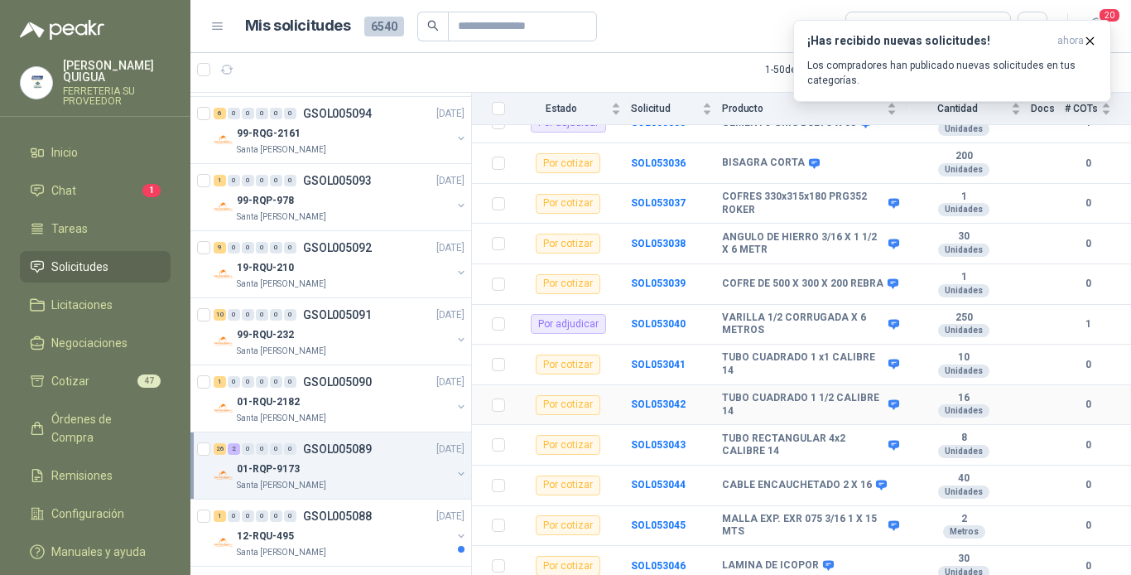
scroll to position [828, 0]
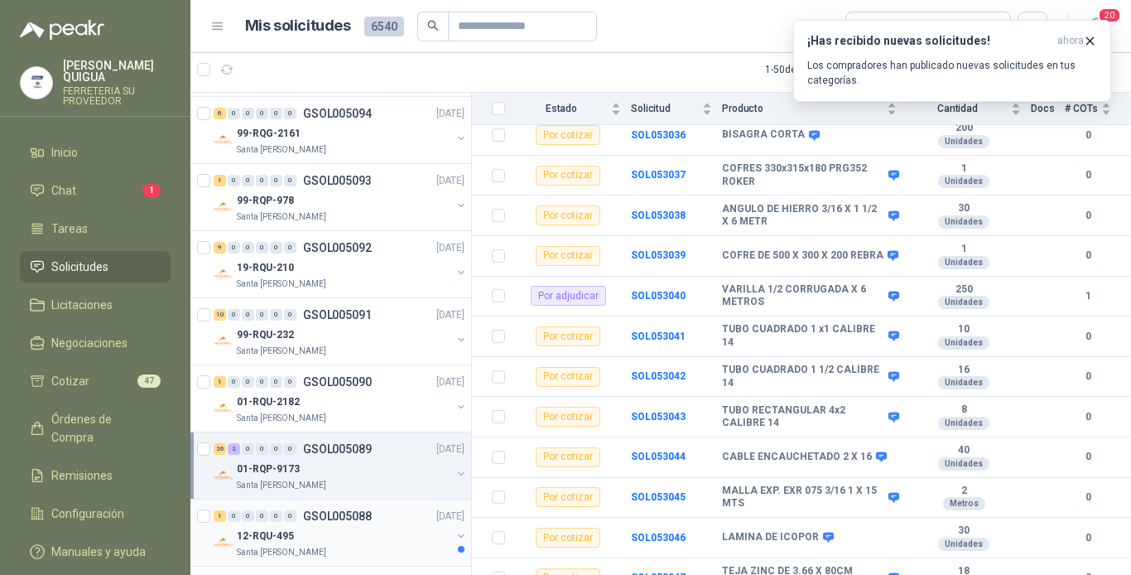
click at [403, 519] on div "1 0 0 0 0 0 GSOL005088 [DATE]" at bounding box center [341, 516] width 254 height 20
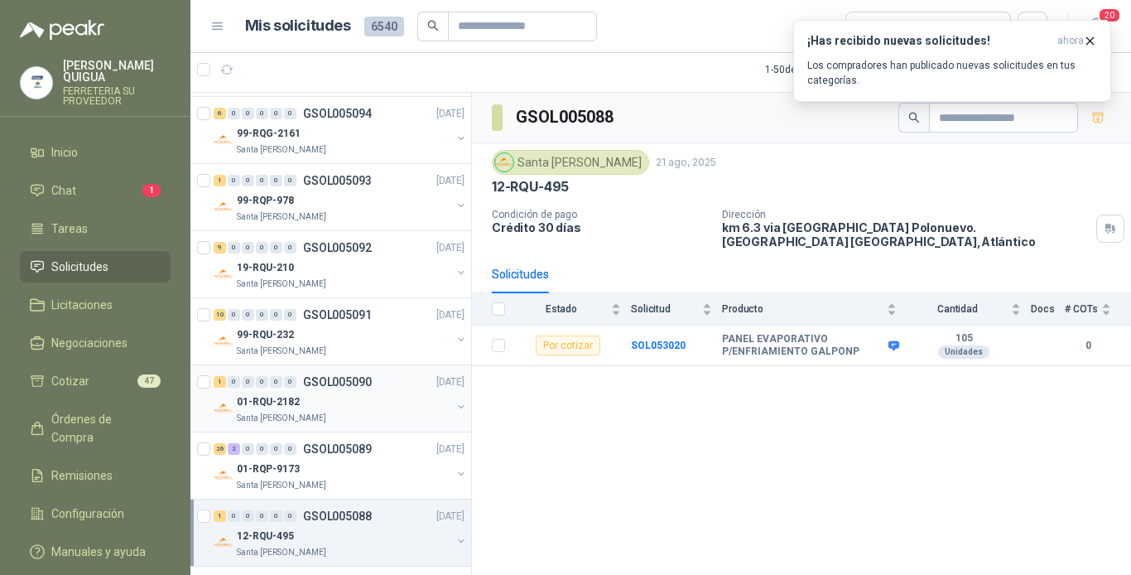
click at [393, 401] on div "01-RQU-2182" at bounding box center [344, 402] width 215 height 20
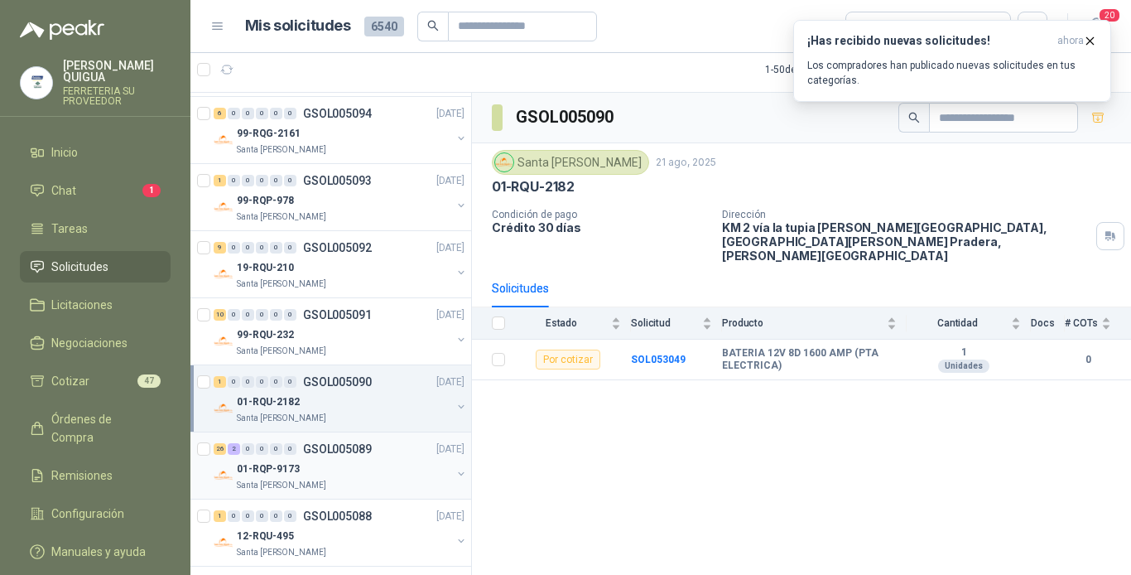
click at [388, 451] on div "26 2 0 0 0 0 GSOL005089 [DATE]" at bounding box center [341, 449] width 254 height 20
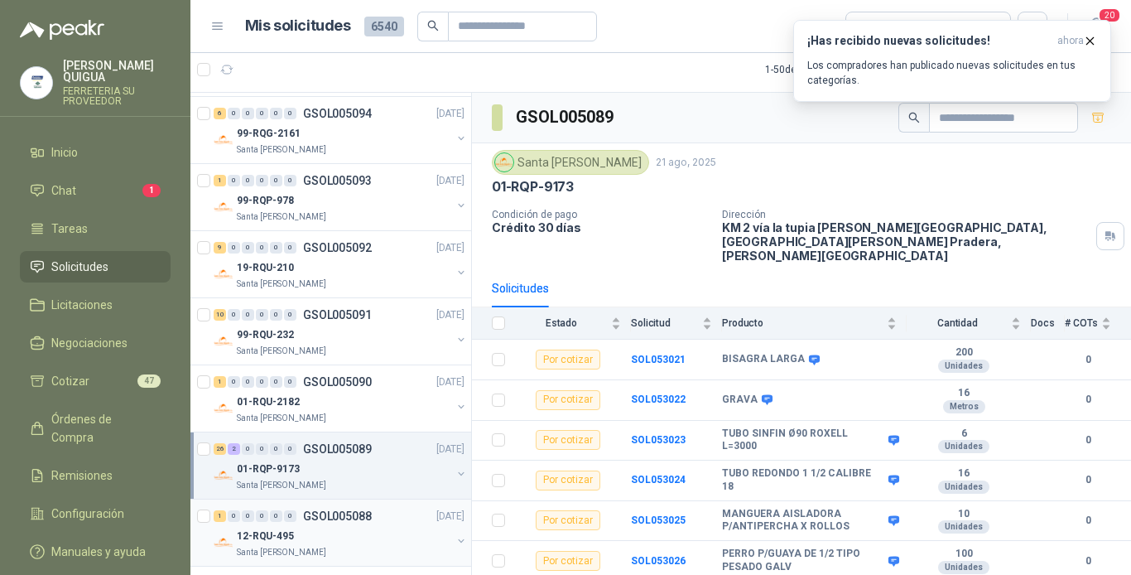
click at [393, 513] on div "1 0 0 0 0 0 GSOL005088 [DATE]" at bounding box center [341, 516] width 254 height 20
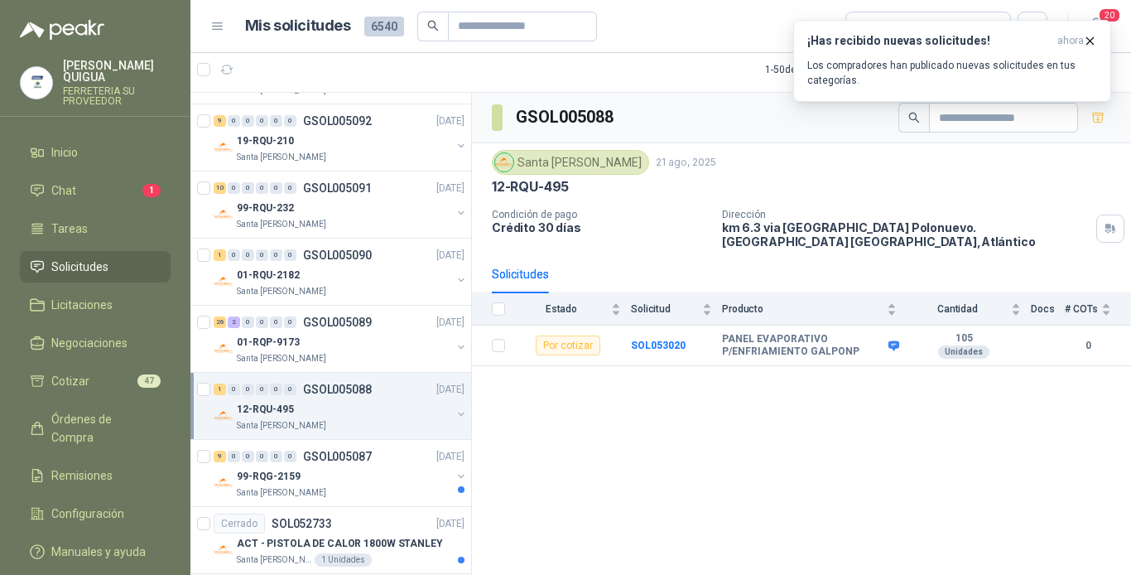
scroll to position [497, 0]
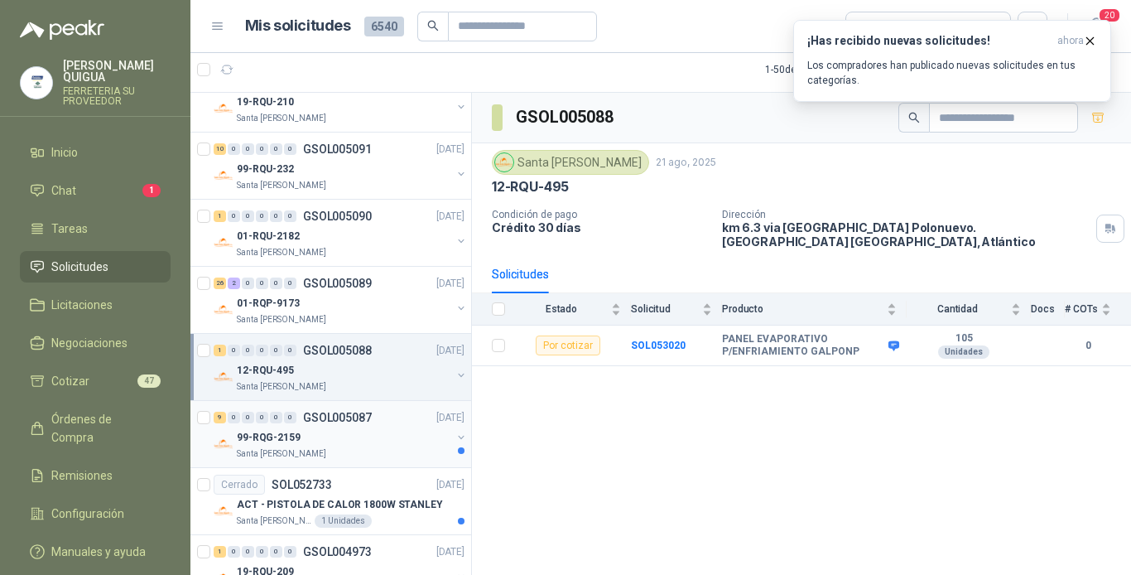
click at [388, 440] on div "99-RQG-2159" at bounding box center [344, 437] width 215 height 20
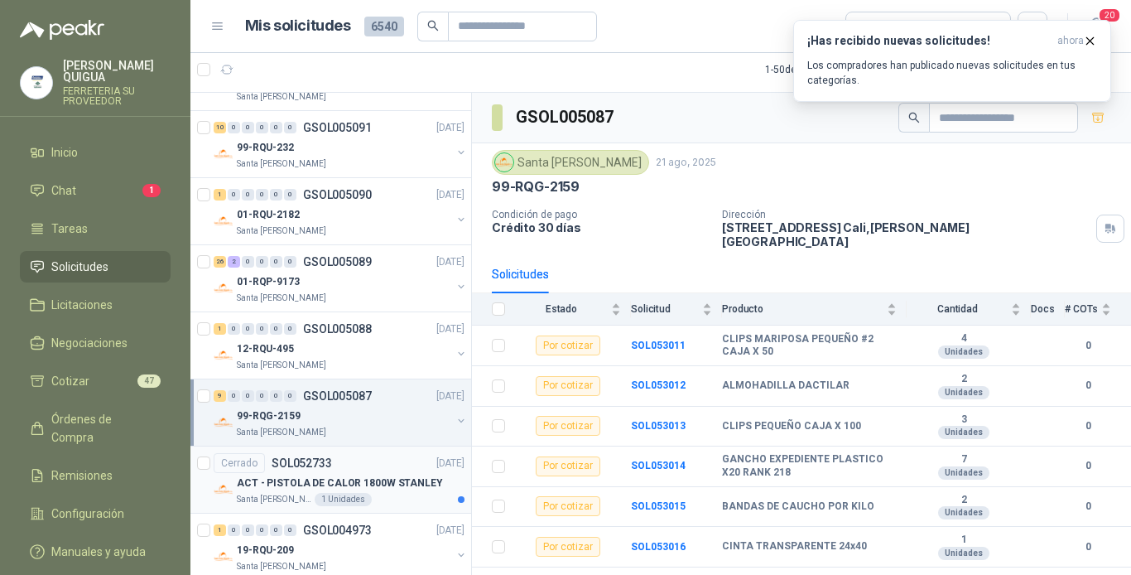
scroll to position [580, 0]
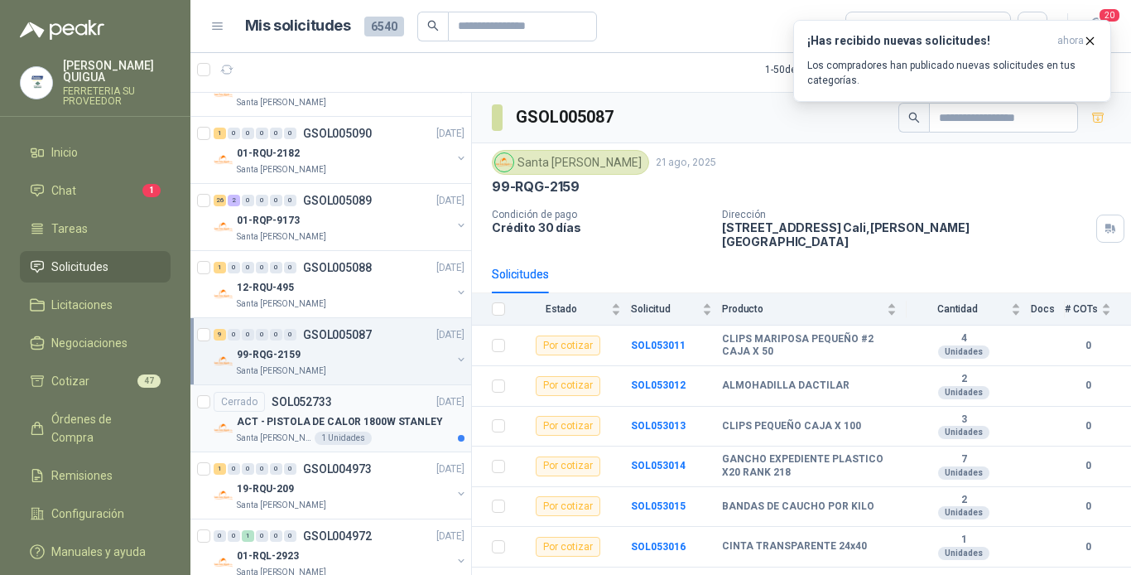
click at [388, 432] on div "Santa [PERSON_NAME] 1 Unidades" at bounding box center [351, 437] width 228 height 13
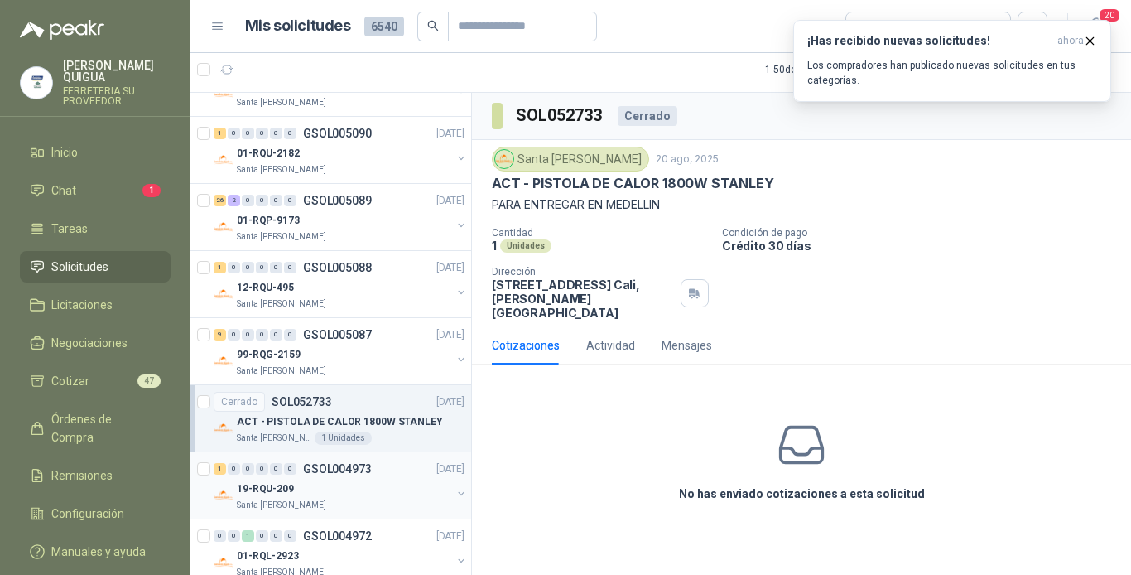
click at [351, 489] on div "19-RQU-209" at bounding box center [344, 489] width 215 height 20
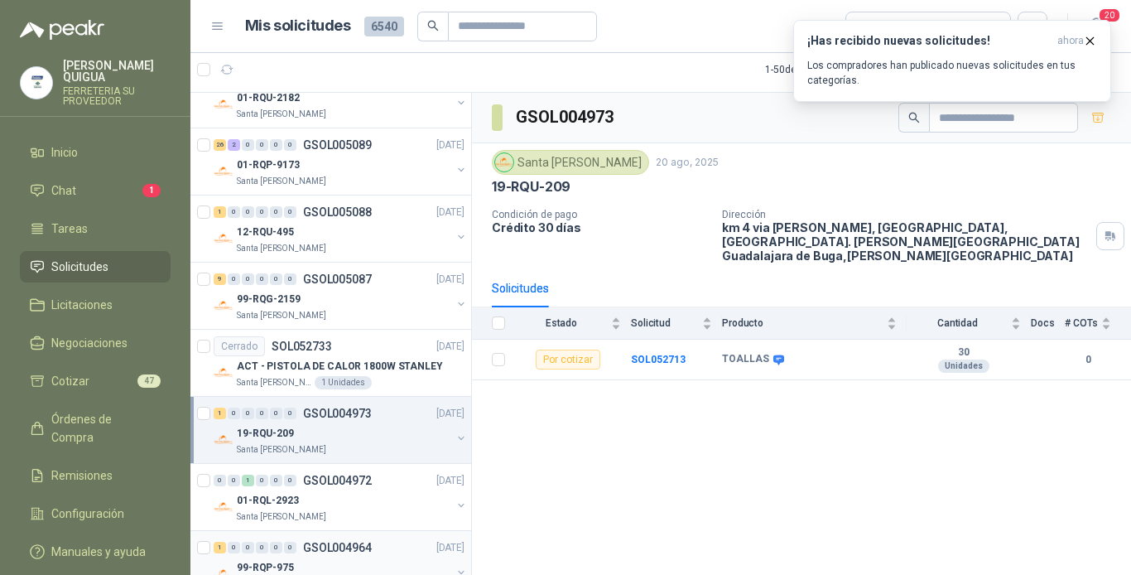
scroll to position [663, 0]
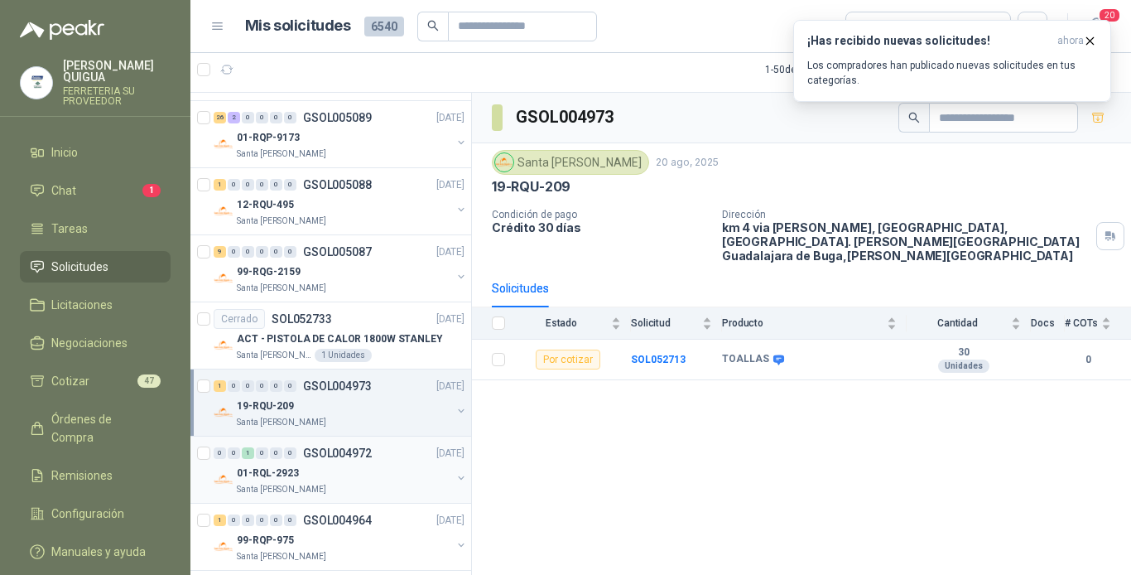
click at [364, 478] on div "01-RQL-2923" at bounding box center [344, 473] width 215 height 20
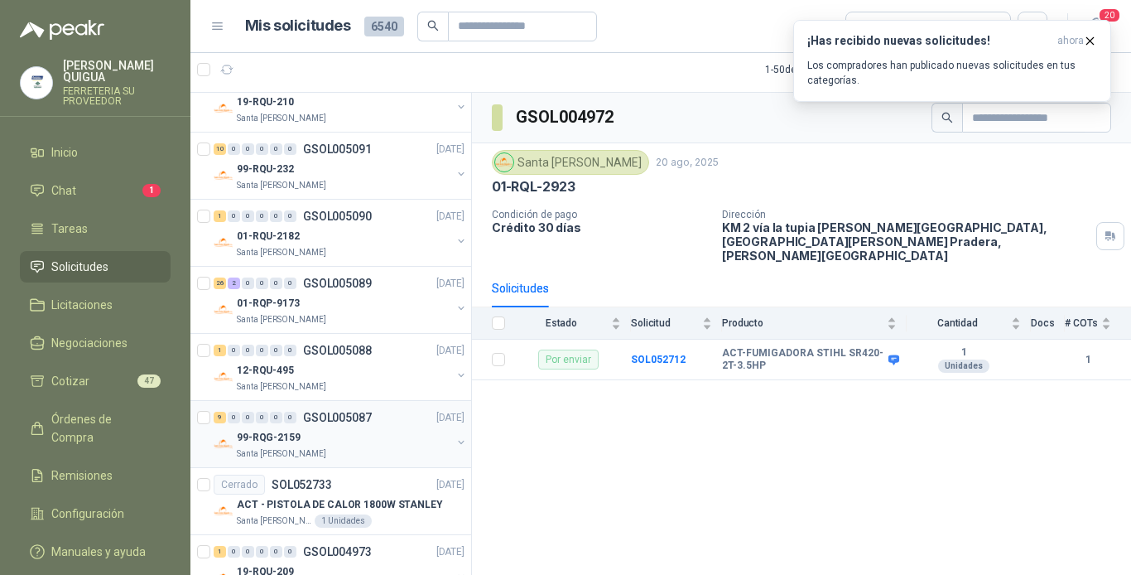
scroll to position [414, 0]
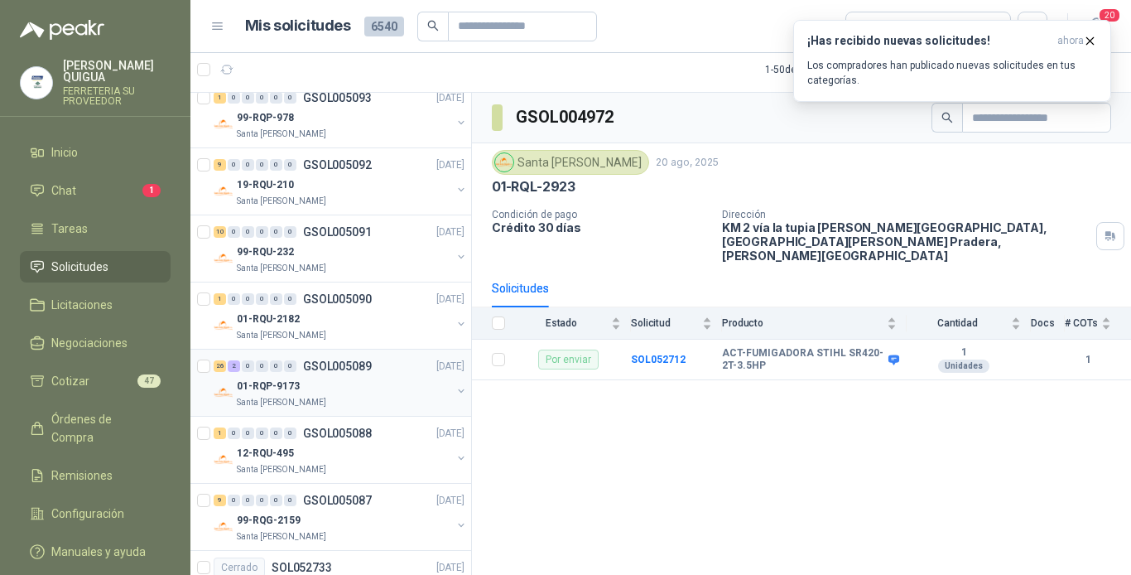
click at [376, 369] on div "26 2 0 0 0 0 GSOL005089 [DATE]" at bounding box center [341, 366] width 254 height 20
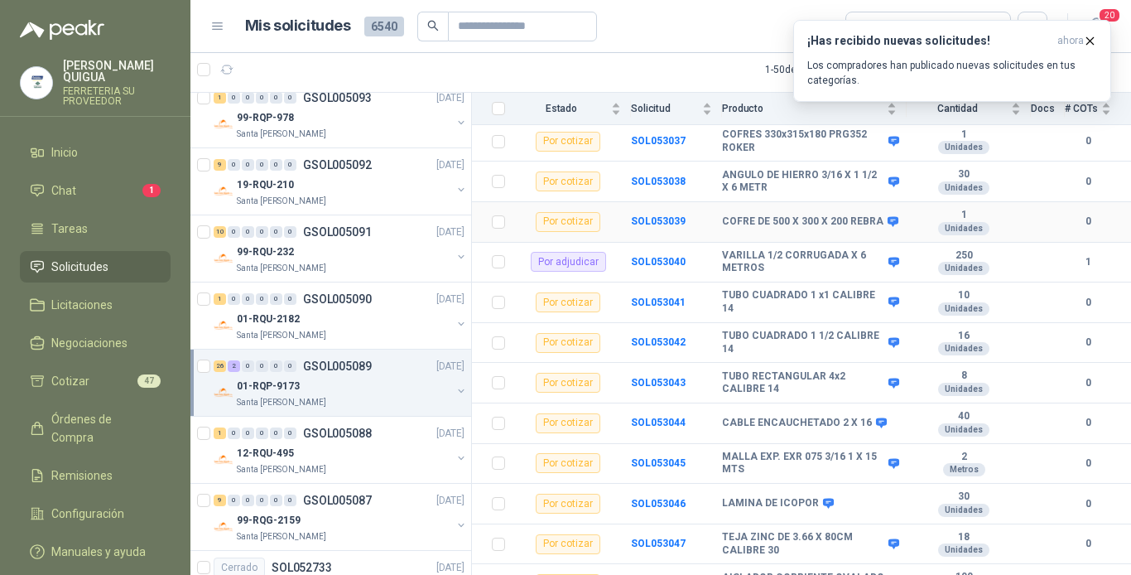
scroll to position [878, 0]
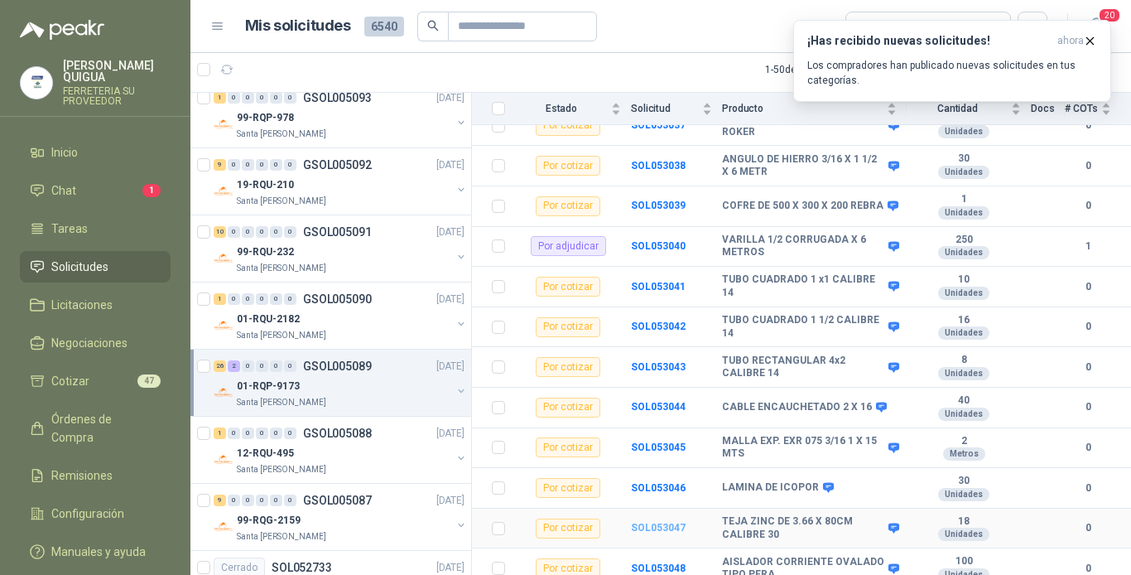
click at [648, 522] on b "SOL053047" at bounding box center [658, 528] width 55 height 12
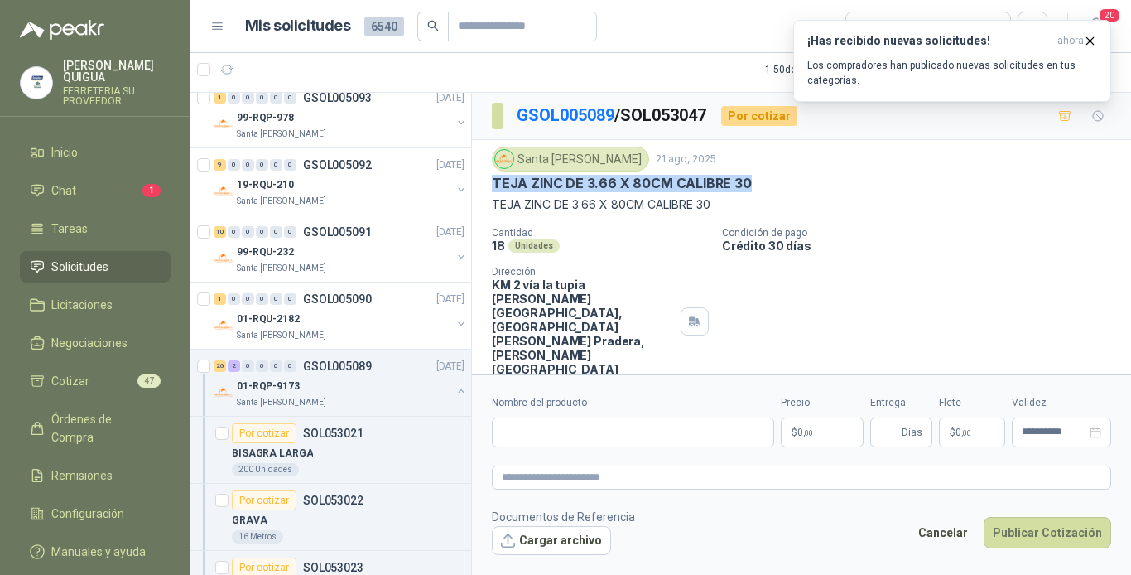
drag, startPoint x: 490, startPoint y: 181, endPoint x: 756, endPoint y: 178, distance: 265.9
click at [756, 178] on div "Santa [PERSON_NAME] 21 ago, 2025 [PERSON_NAME] ZINC DE 3.66 X 80CM CALIBRE 30 […" at bounding box center [801, 261] width 659 height 243
drag, startPoint x: 756, startPoint y: 178, endPoint x: 716, endPoint y: 178, distance: 39.8
copy p "TEJA ZINC DE 3.66 X 80CM CALIBRE 30"
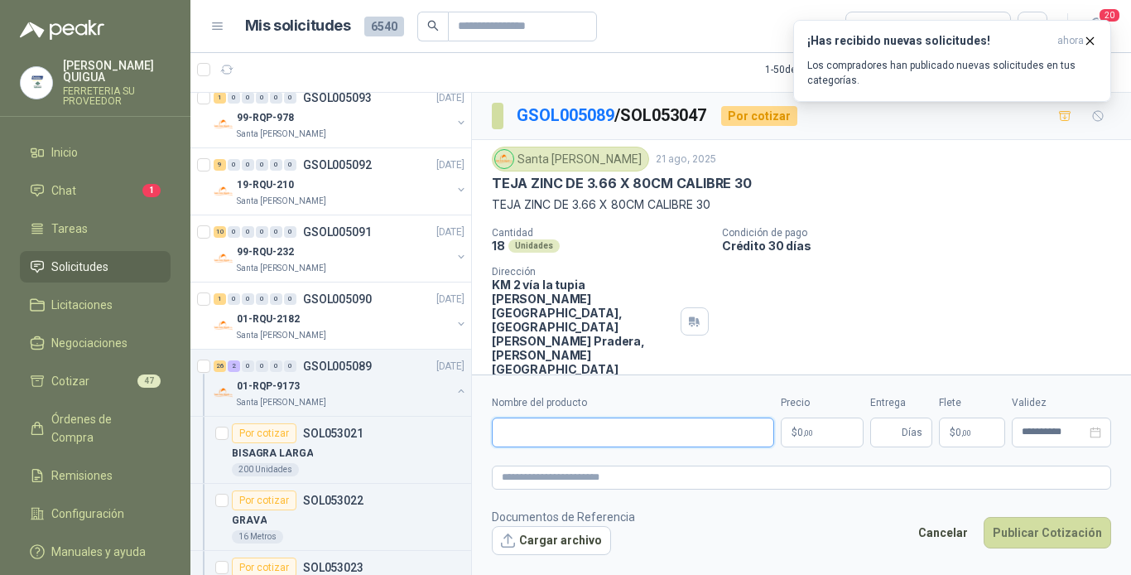
paste input "**********"
type input "**********"
paste textarea "**********"
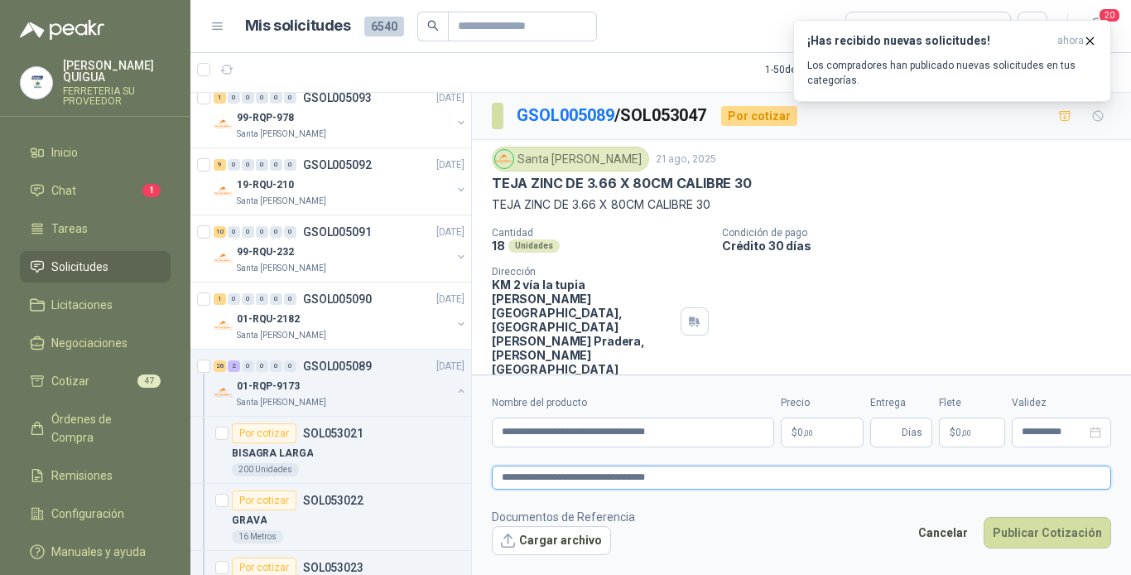
type textarea "**********"
click at [813, 433] on span ",00" at bounding box center [808, 432] width 10 height 9
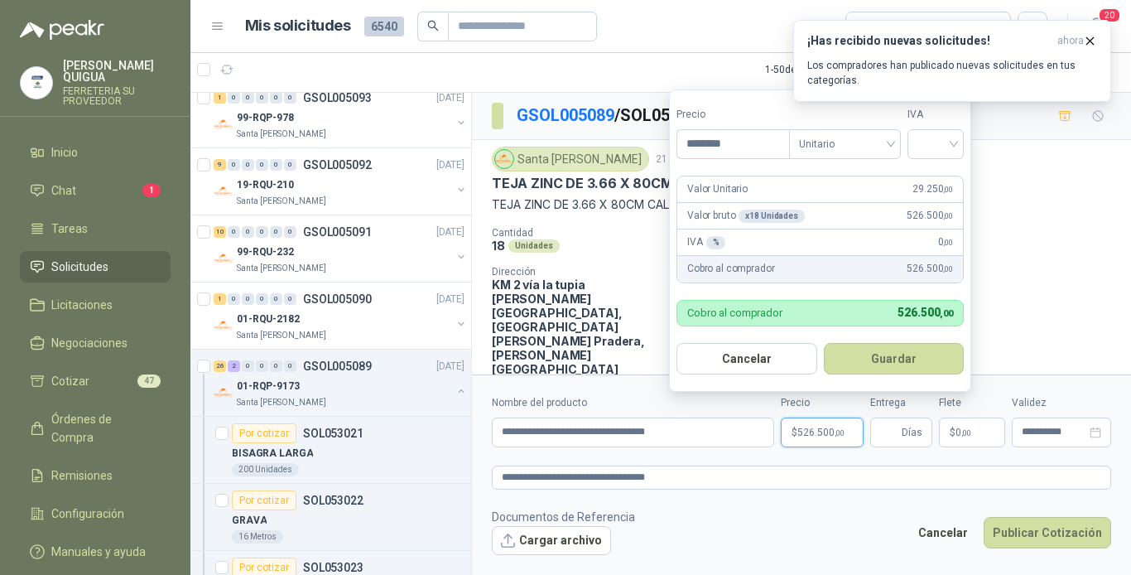
type input "********"
click at [824, 343] on button "Guardar" at bounding box center [894, 358] width 141 height 31
click at [926, 142] on input "search" at bounding box center [936, 142] width 36 height 25
click at [923, 170] on div "19%" at bounding box center [939, 178] width 51 height 27
click at [888, 363] on button "Guardar" at bounding box center [897, 358] width 142 height 31
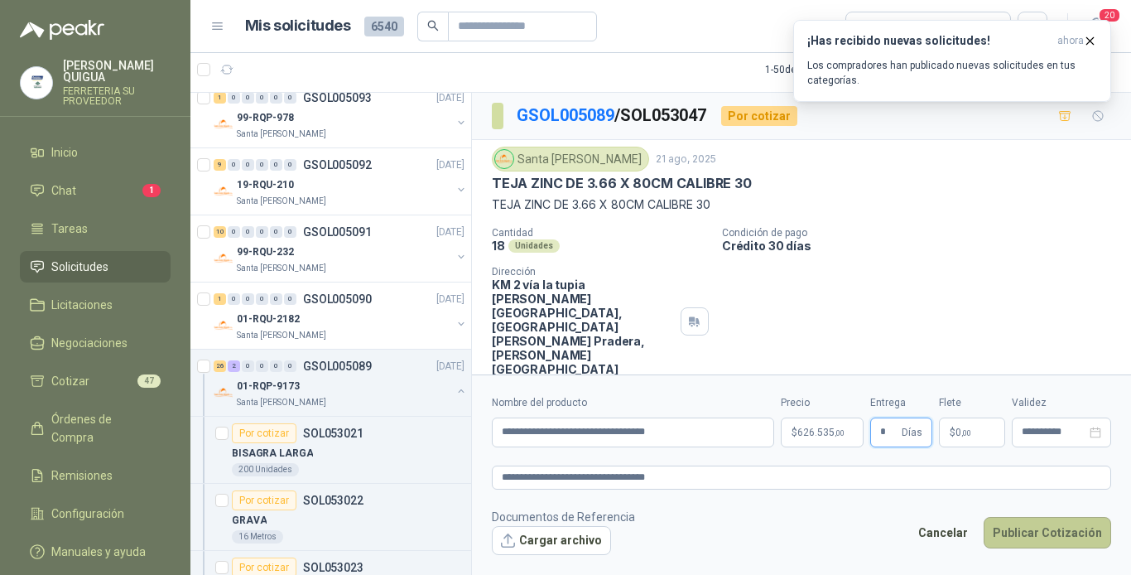
type input "*"
click at [1034, 523] on button "Publicar Cotización" at bounding box center [1048, 532] width 128 height 31
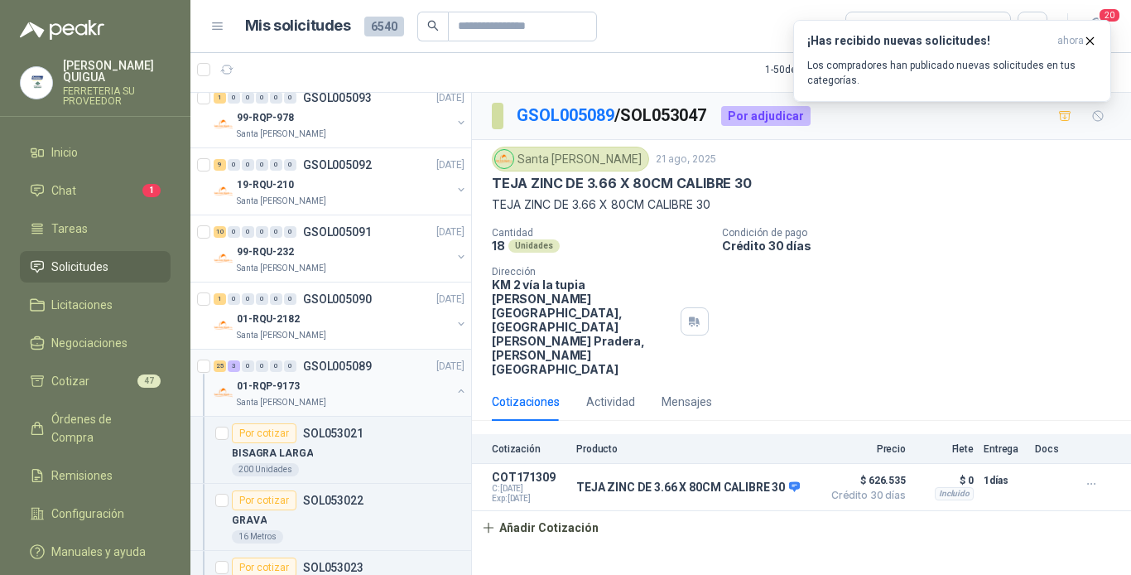
click at [340, 383] on div "01-RQP-9173" at bounding box center [344, 386] width 215 height 20
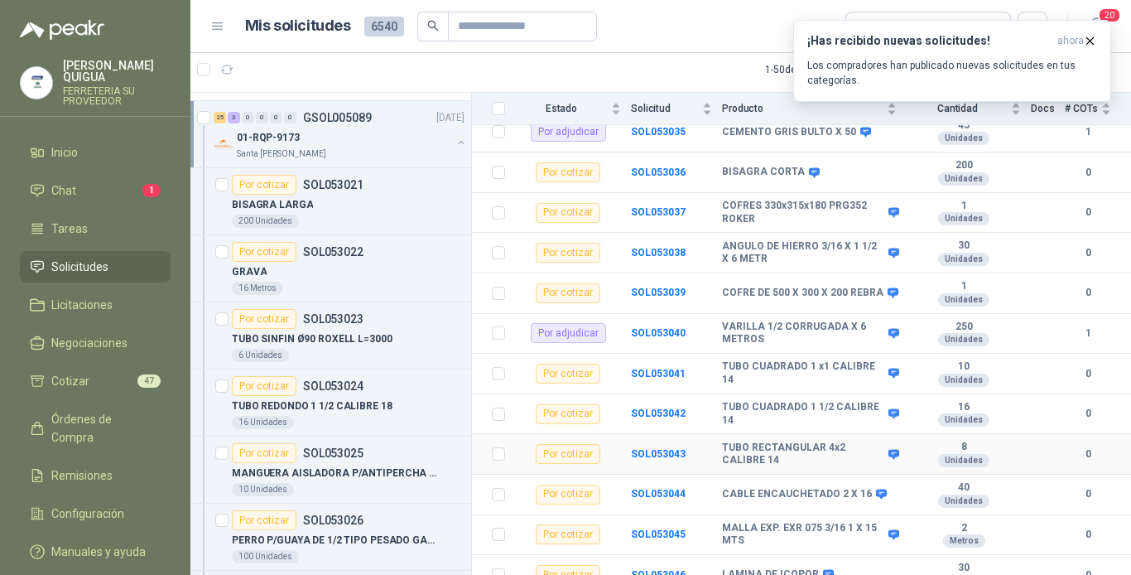
scroll to position [878, 0]
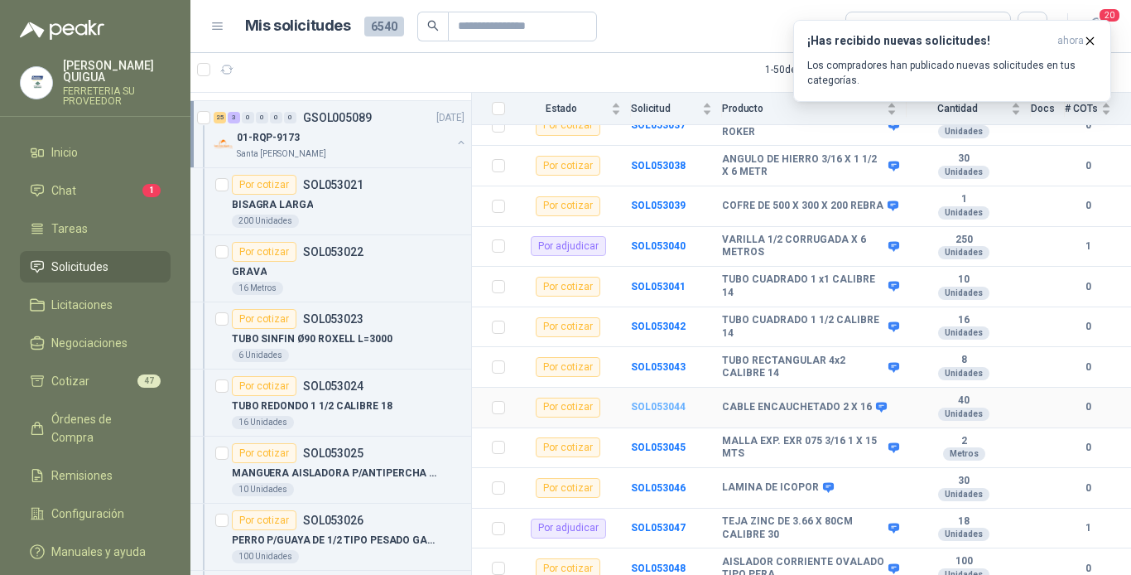
click at [642, 401] on b "SOL053044" at bounding box center [658, 407] width 55 height 12
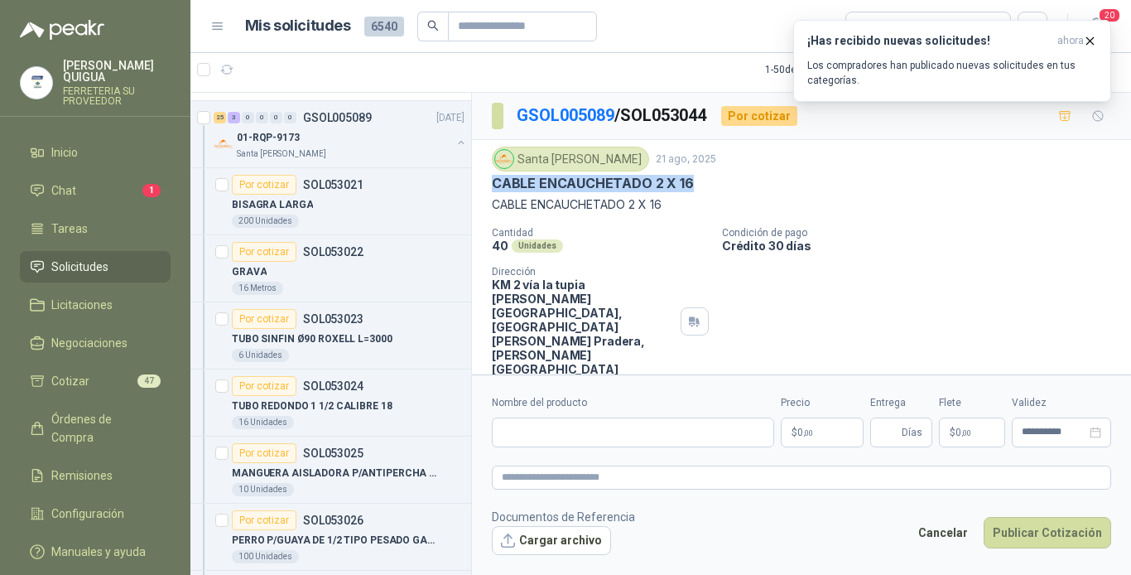
drag, startPoint x: 493, startPoint y: 179, endPoint x: 687, endPoint y: 184, distance: 193.9
click at [687, 184] on p "CABLE ENCAUCHETADO 2 X 16" at bounding box center [593, 183] width 202 height 17
drag, startPoint x: 687, startPoint y: 184, endPoint x: 653, endPoint y: 181, distance: 34.0
copy p "CABLE ENCAUCHETADO 2 X 16"
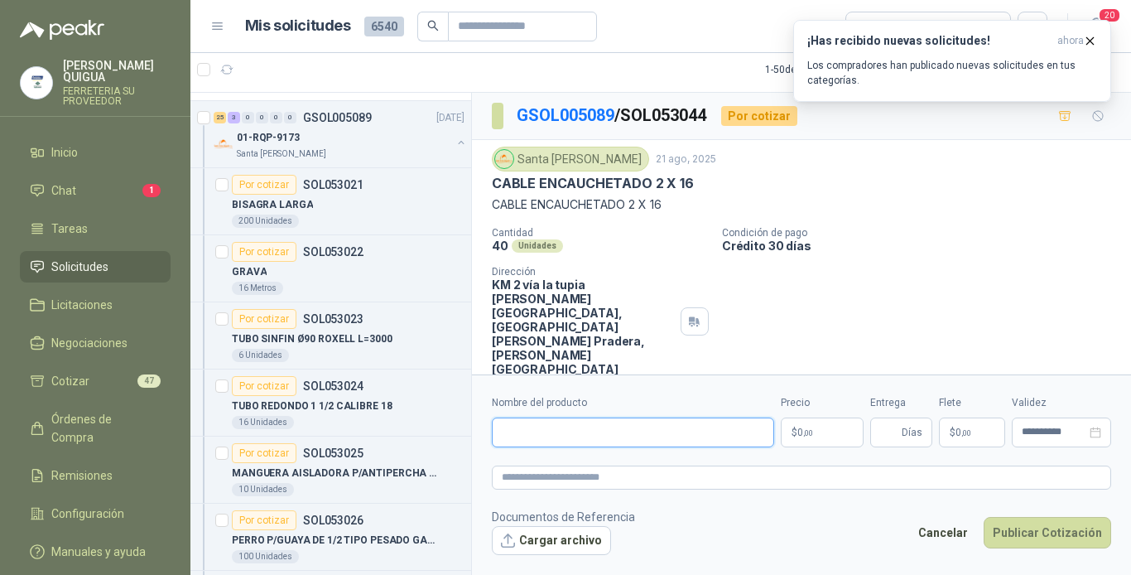
paste input "**********"
type input "**********"
paste textarea "**********"
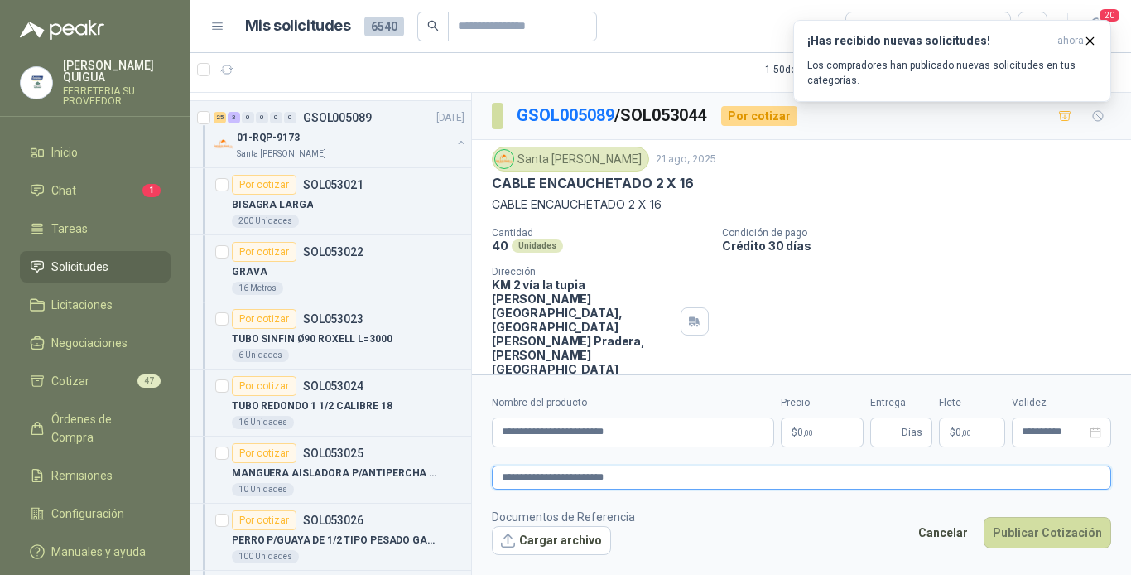
type textarea "**********"
click at [816, 436] on p "$ 0 ,00" at bounding box center [822, 432] width 83 height 30
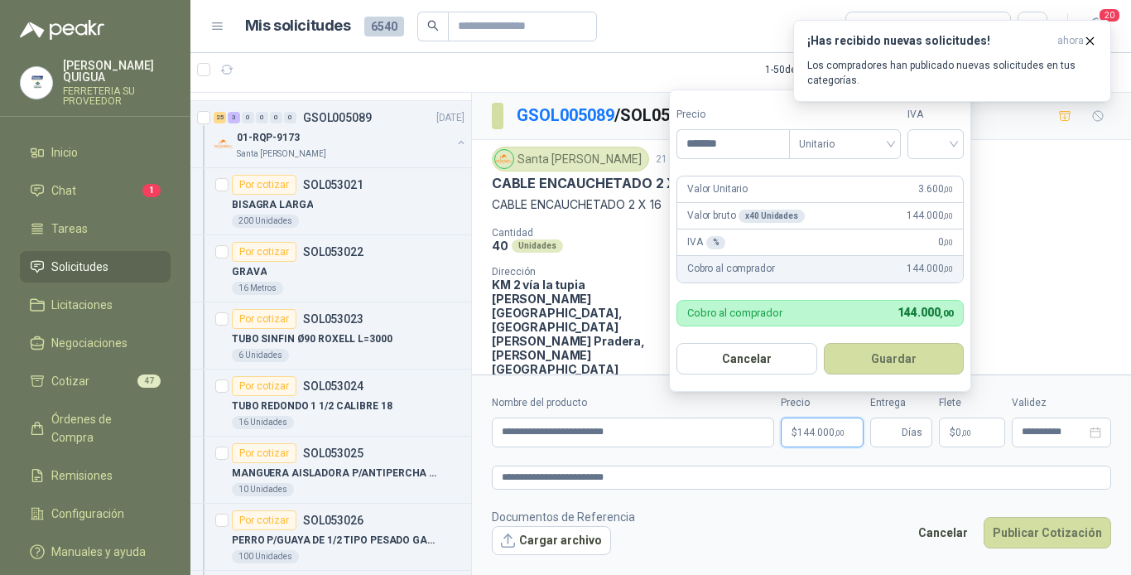
type input "*******"
click at [824, 343] on button "Guardar" at bounding box center [894, 358] width 141 height 31
click at [941, 125] on div "IVA Requerido" at bounding box center [936, 133] width 56 height 52
click at [938, 133] on input "search" at bounding box center [936, 142] width 36 height 25
click at [934, 178] on div "19%" at bounding box center [939, 178] width 31 height 18
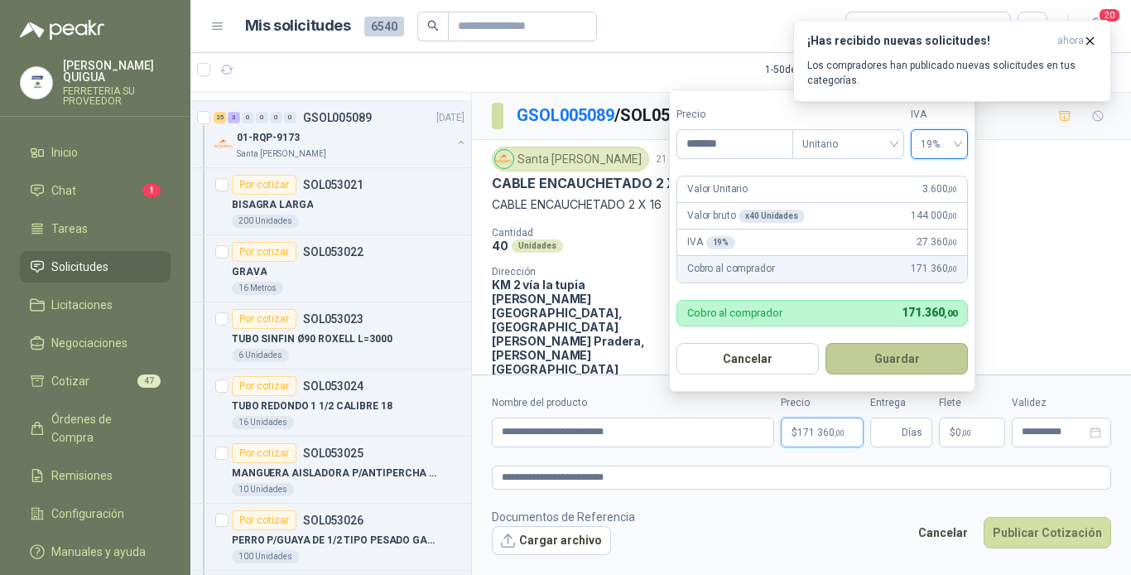
click at [889, 352] on button "Guardar" at bounding box center [897, 358] width 142 height 31
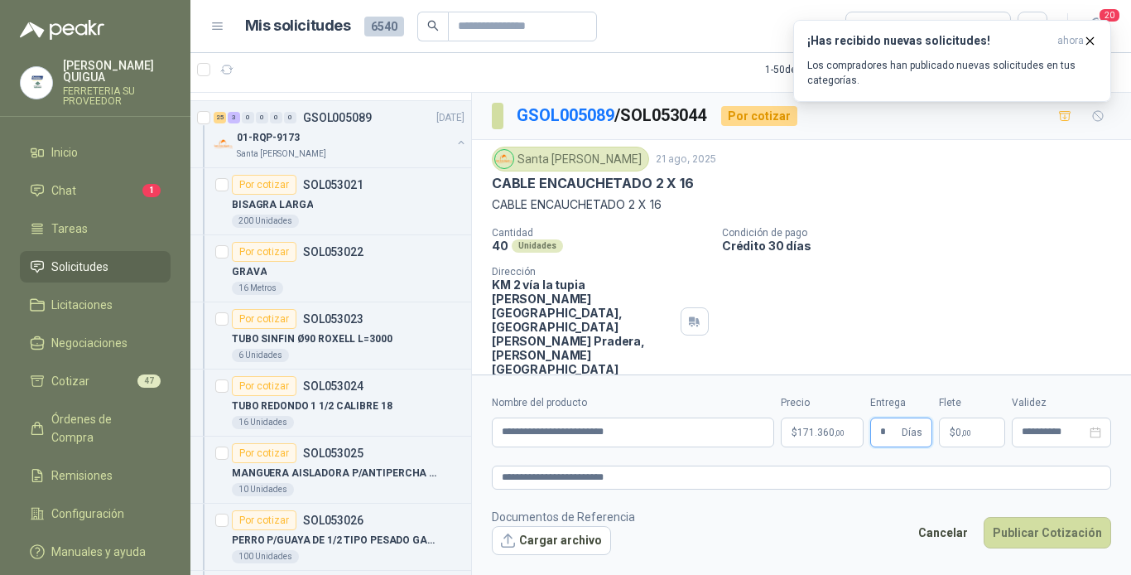
type input "*"
click at [992, 518] on div "Cancelar Publicar Cotización" at bounding box center [1010, 536] width 202 height 38
click at [1033, 532] on button "Publicar Cotización" at bounding box center [1048, 532] width 128 height 31
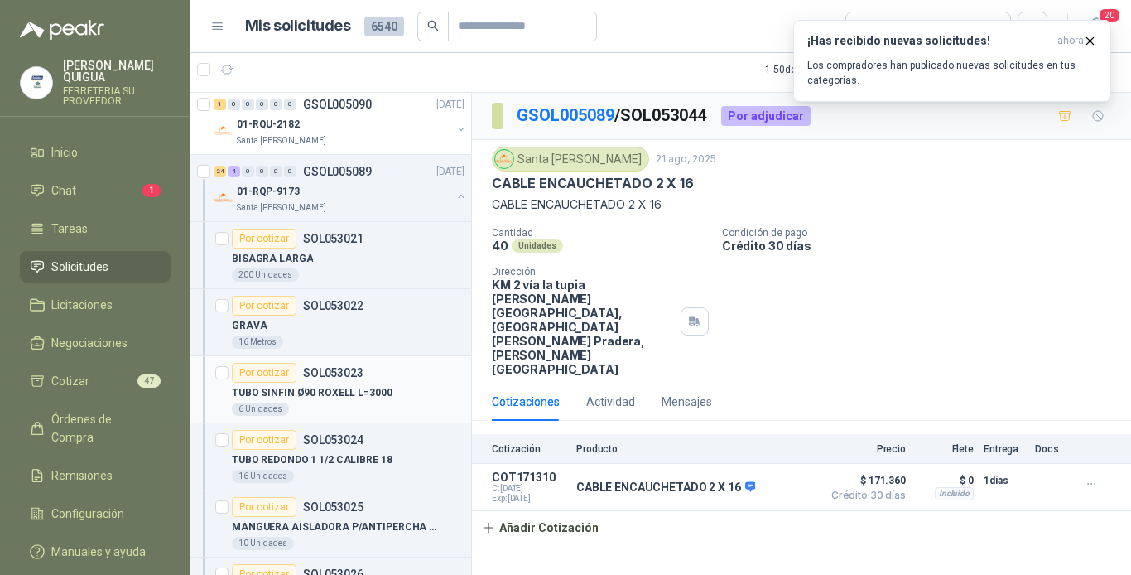
scroll to position [580, 0]
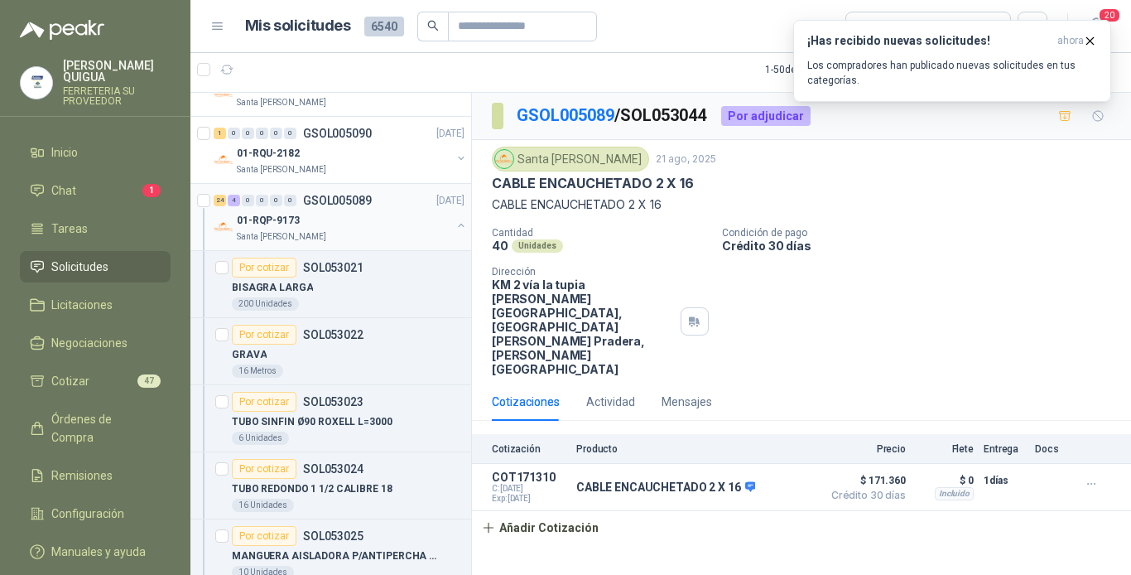
click at [366, 198] on p "GSOL005089" at bounding box center [337, 201] width 69 height 12
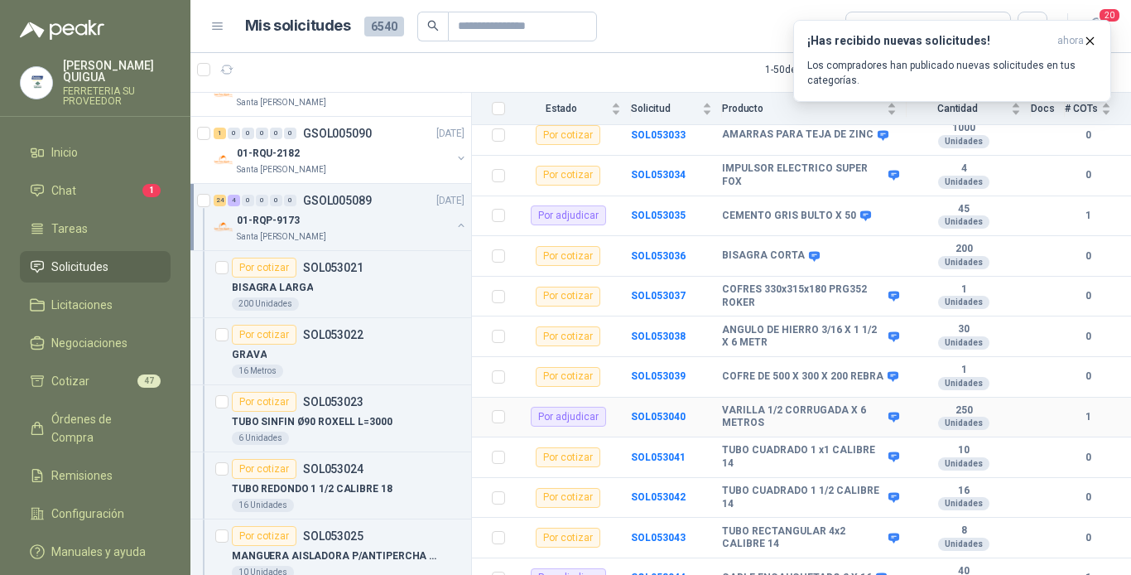
scroll to position [745, 0]
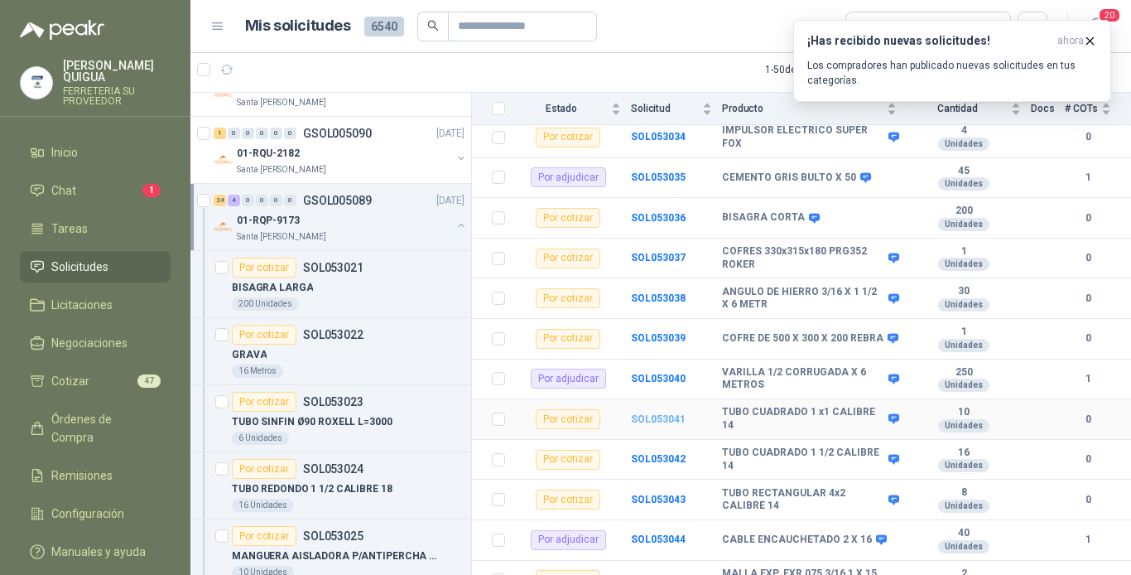
click at [648, 413] on b "SOL053041" at bounding box center [658, 419] width 55 height 12
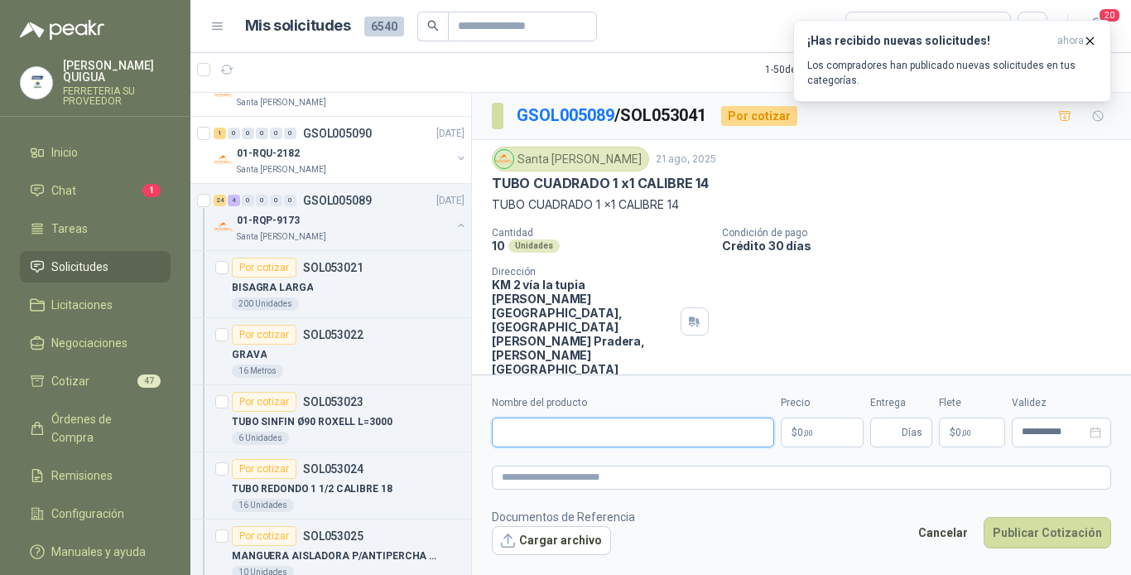
click at [585, 429] on input "Nombre del producto" at bounding box center [633, 432] width 282 height 30
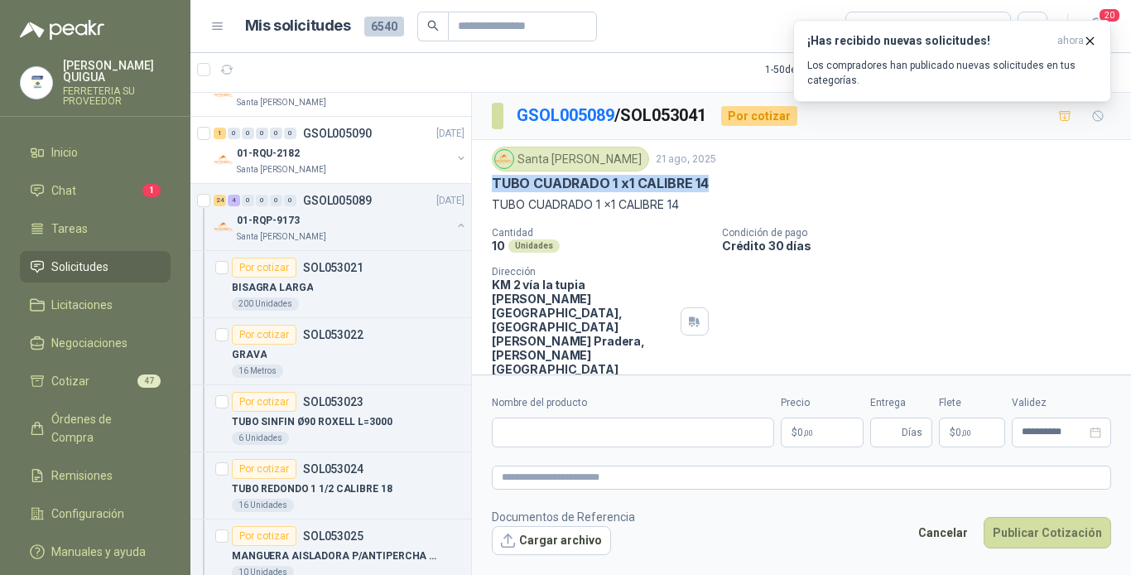
drag, startPoint x: 491, startPoint y: 179, endPoint x: 731, endPoint y: 187, distance: 240.3
click at [731, 187] on div "Santa [PERSON_NAME] 21 ago, 2025 TUBO [PERSON_NAME] 1 x1 CALIBRE 14 TUBO [PERSO…" at bounding box center [801, 261] width 659 height 243
drag, startPoint x: 731, startPoint y: 187, endPoint x: 669, endPoint y: 186, distance: 62.1
copy p "TUBO CUADRADO 1 x1 CALIBRE 14"
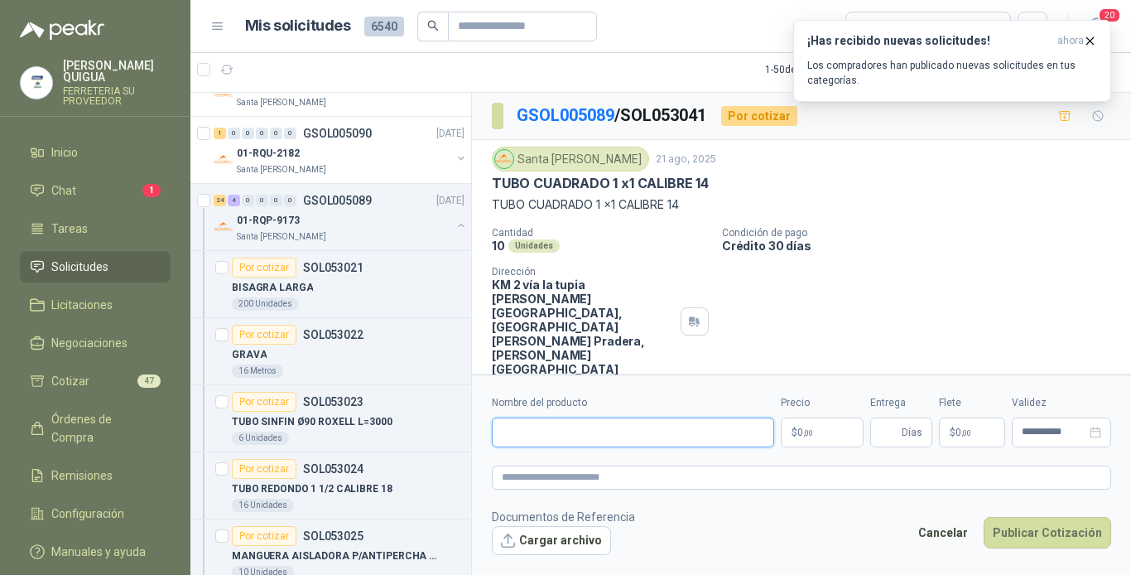
paste input "**********"
type input "**********"
paste textarea "**********"
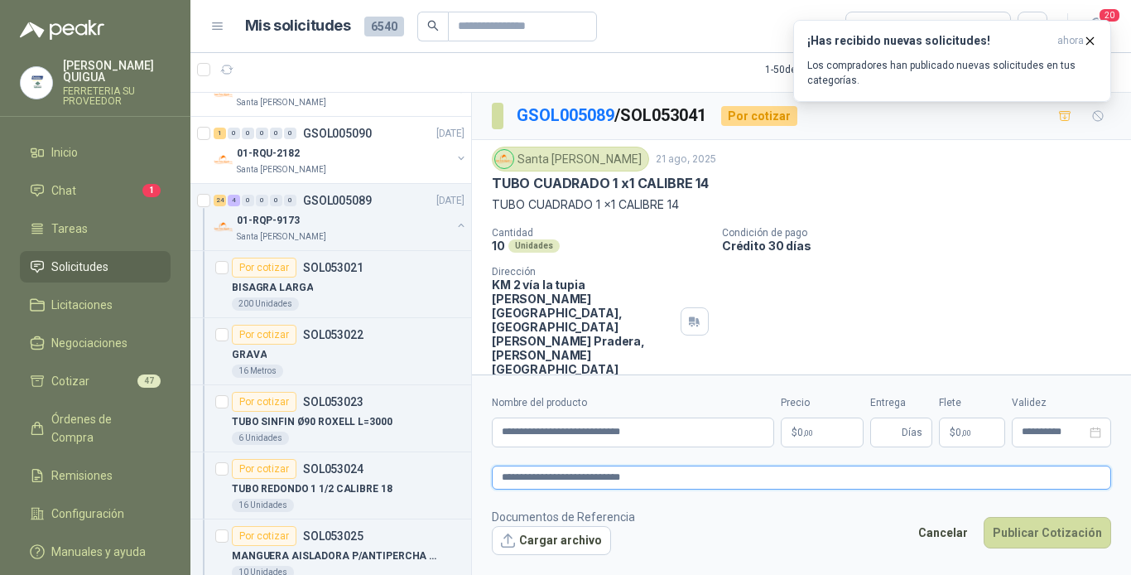
type textarea "**********"
click at [812, 438] on p "$ 0 ,00" at bounding box center [822, 432] width 83 height 30
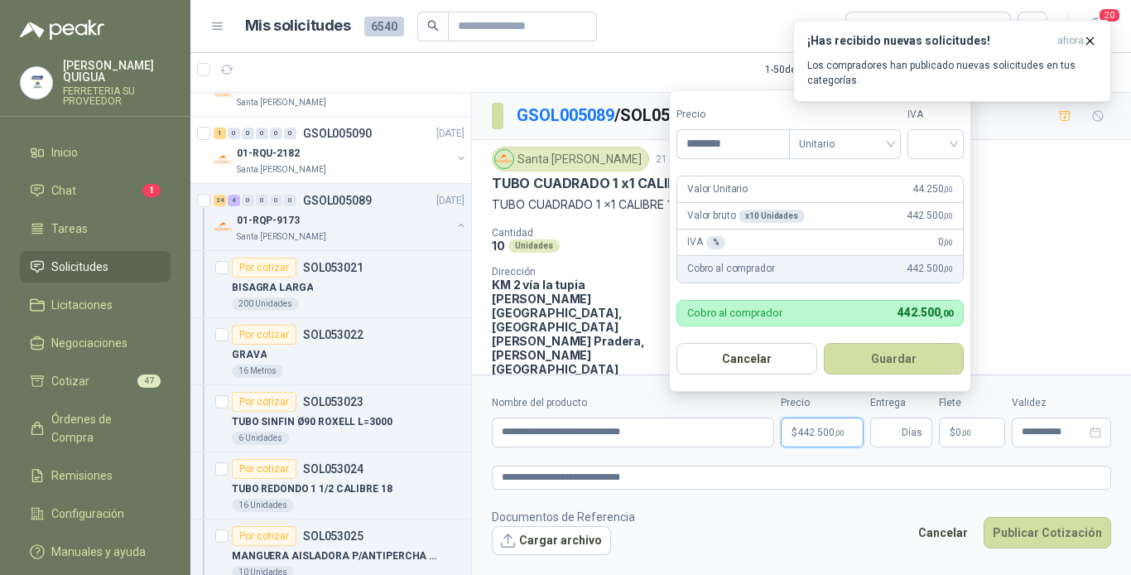
type input "********"
click at [824, 343] on button "Guardar" at bounding box center [894, 358] width 141 height 31
click at [919, 137] on div at bounding box center [936, 144] width 56 height 30
click at [919, 173] on div "19%" at bounding box center [939, 178] width 51 height 27
click at [887, 348] on button "Guardar" at bounding box center [897, 358] width 142 height 31
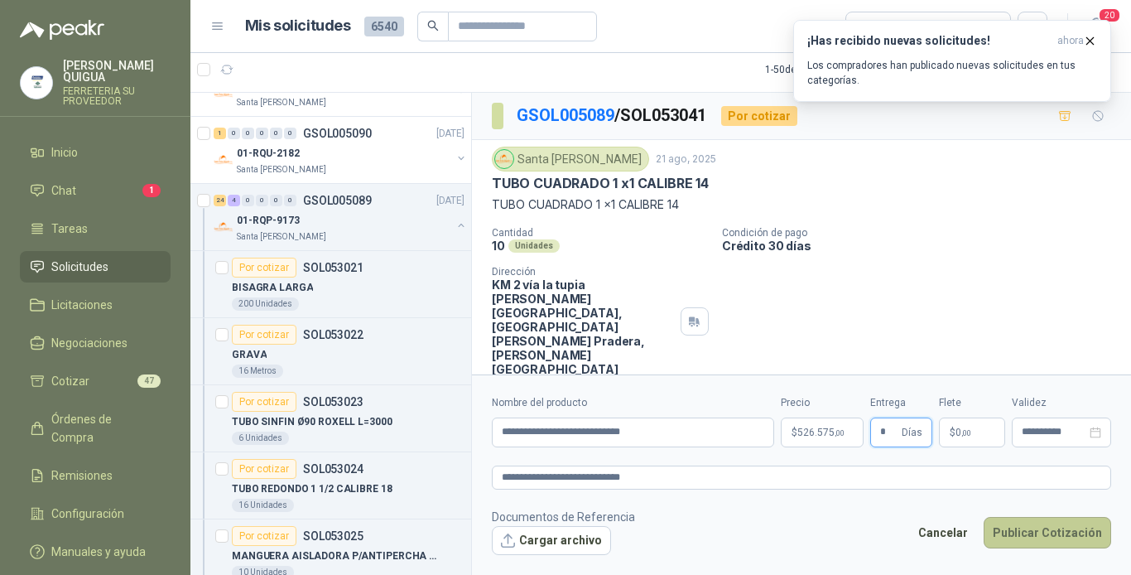
type input "*"
click at [1041, 525] on button "Publicar Cotización" at bounding box center [1048, 532] width 128 height 31
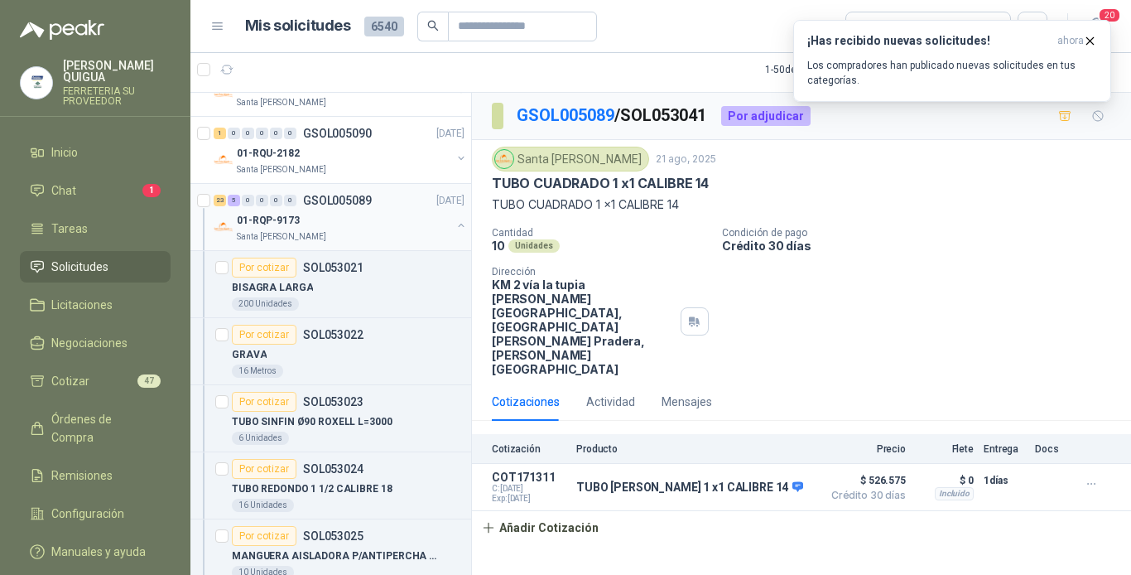
click at [376, 215] on div "01-RQP-9173" at bounding box center [344, 220] width 215 height 20
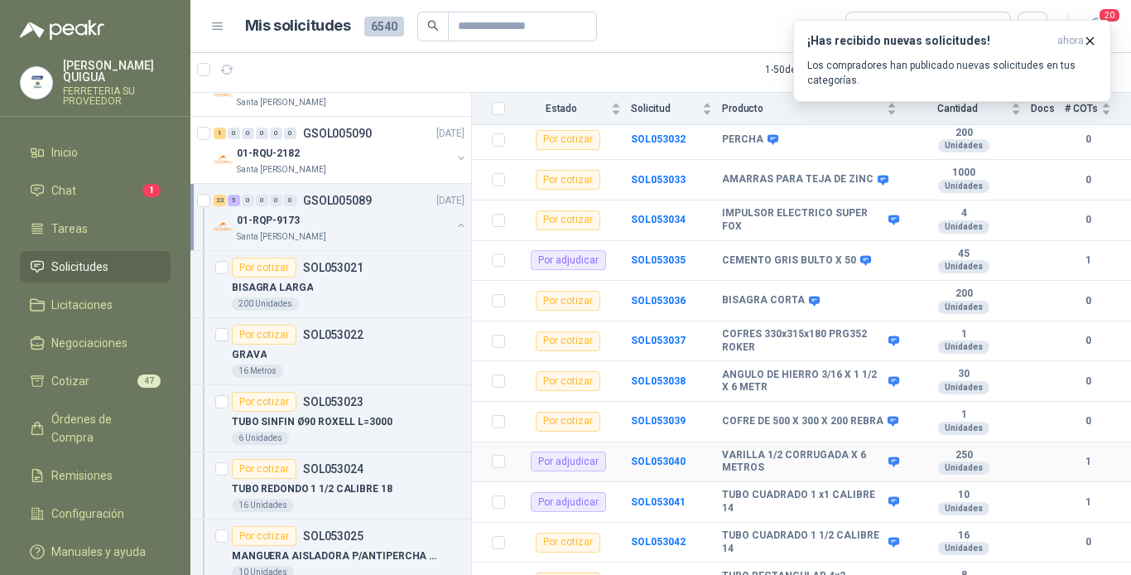
scroll to position [745, 0]
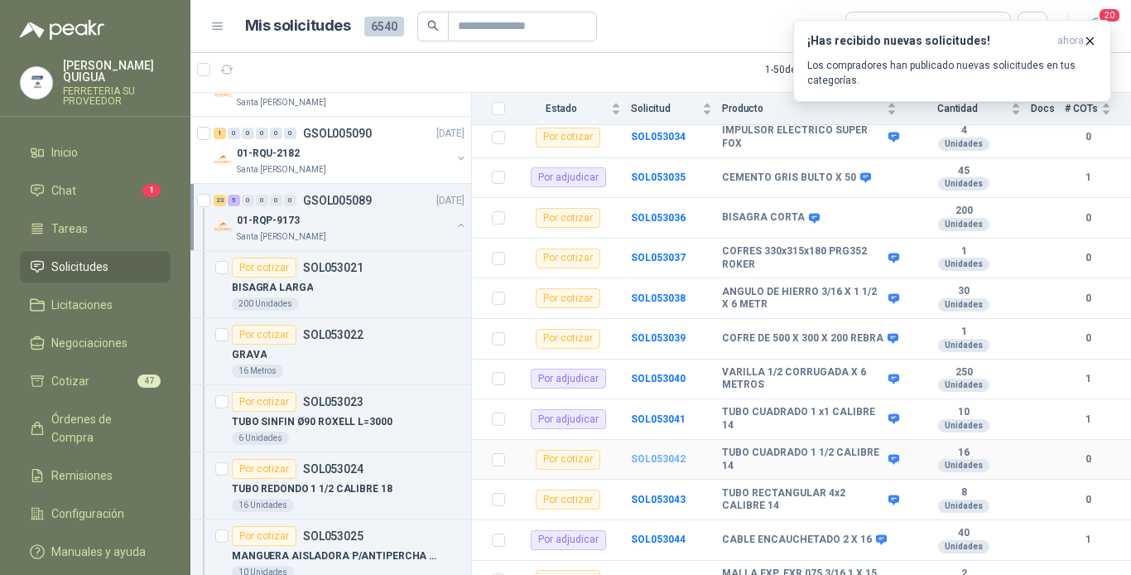
click at [641, 453] on b "SOL053042" at bounding box center [658, 459] width 55 height 12
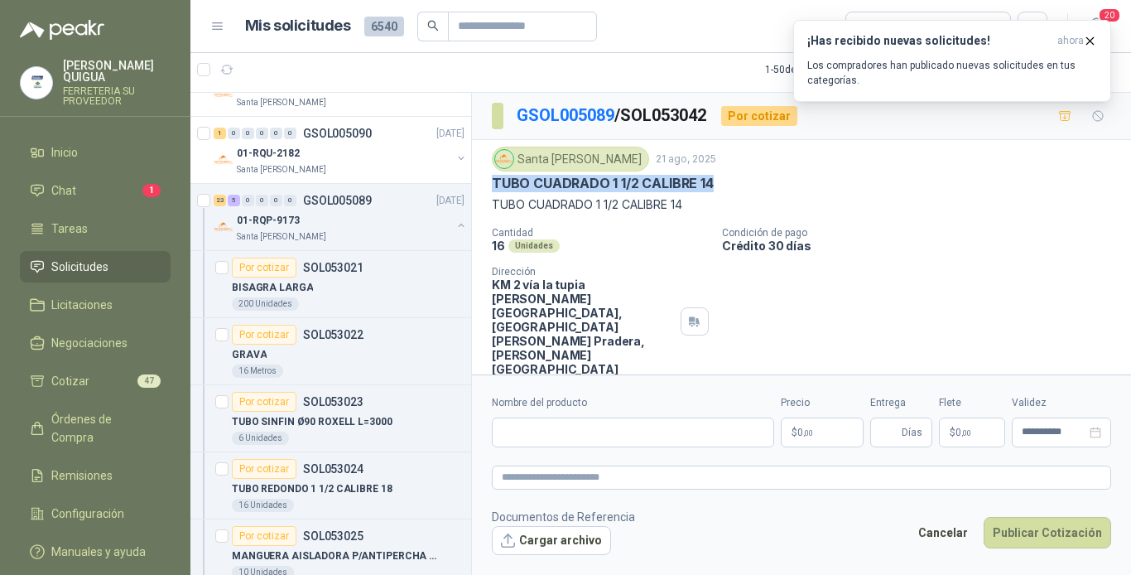
drag, startPoint x: 489, startPoint y: 177, endPoint x: 723, endPoint y: 190, distance: 233.9
click at [723, 190] on div "Santa [PERSON_NAME] 21 ago, 2025 TUBO [PERSON_NAME] 1 1/2 CALIBRE 14 TUBO [PERS…" at bounding box center [801, 261] width 659 height 243
drag, startPoint x: 723, startPoint y: 190, endPoint x: 681, endPoint y: 179, distance: 43.6
copy p "TUBO CUADRADO 1 1/2 CALIBRE 14"
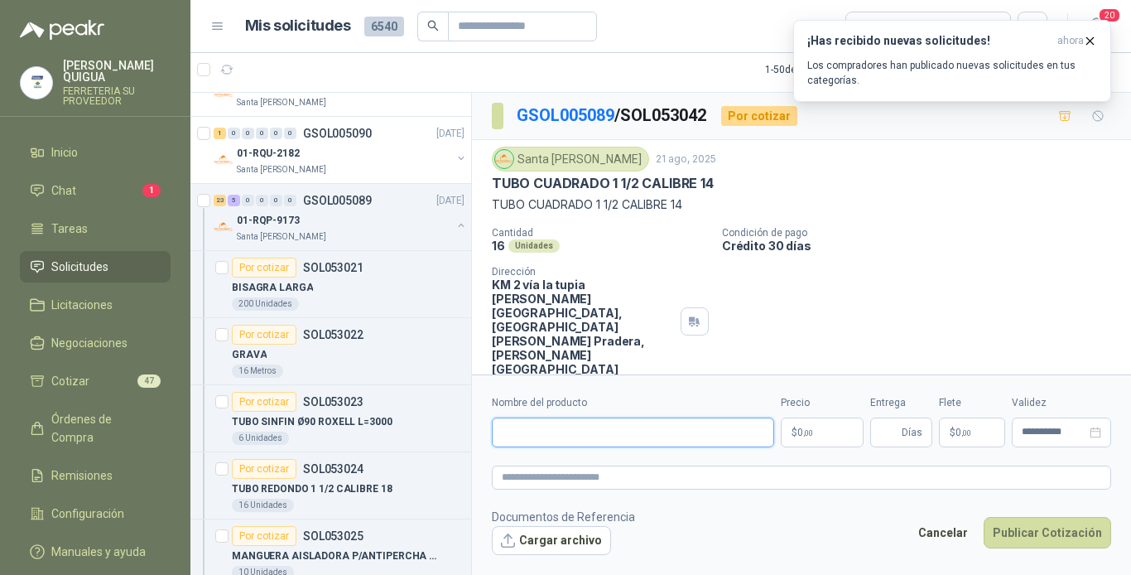
paste input "**********"
type input "**********"
paste textarea "**********"
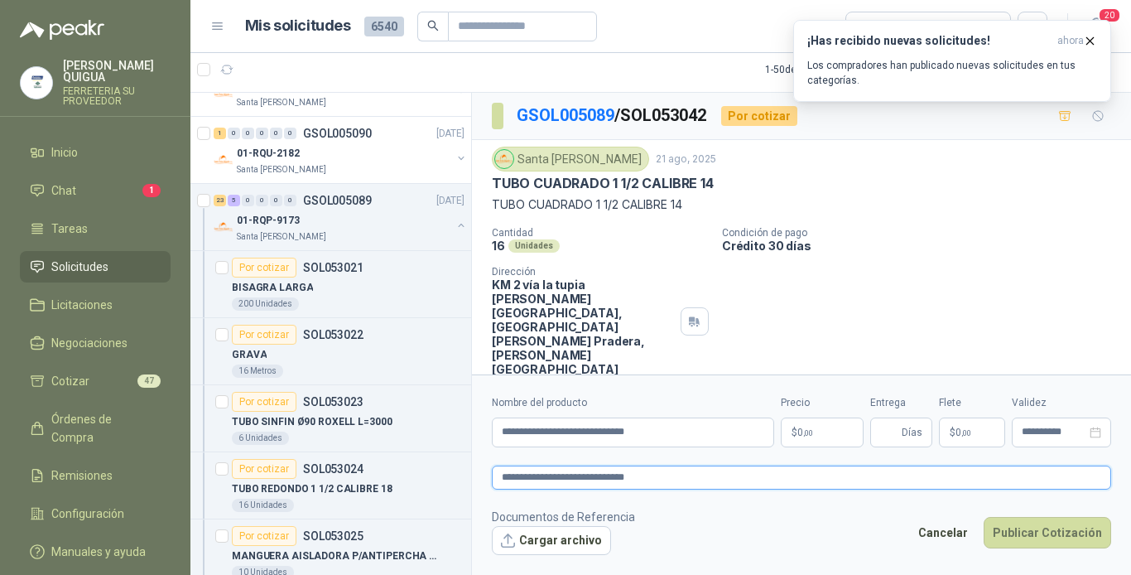
type textarea "**********"
click at [813, 430] on span ",00" at bounding box center [808, 432] width 10 height 9
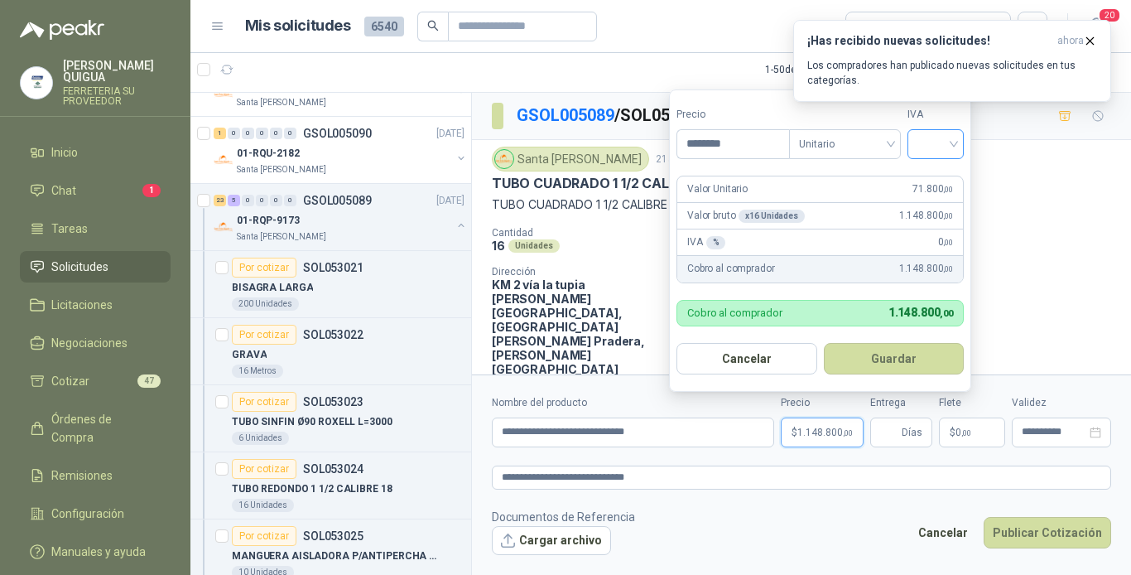
type input "********"
click at [942, 140] on input "search" at bounding box center [936, 142] width 36 height 25
click at [942, 177] on div "19%" at bounding box center [939, 178] width 31 height 18
click at [894, 355] on button "Guardar" at bounding box center [897, 358] width 142 height 31
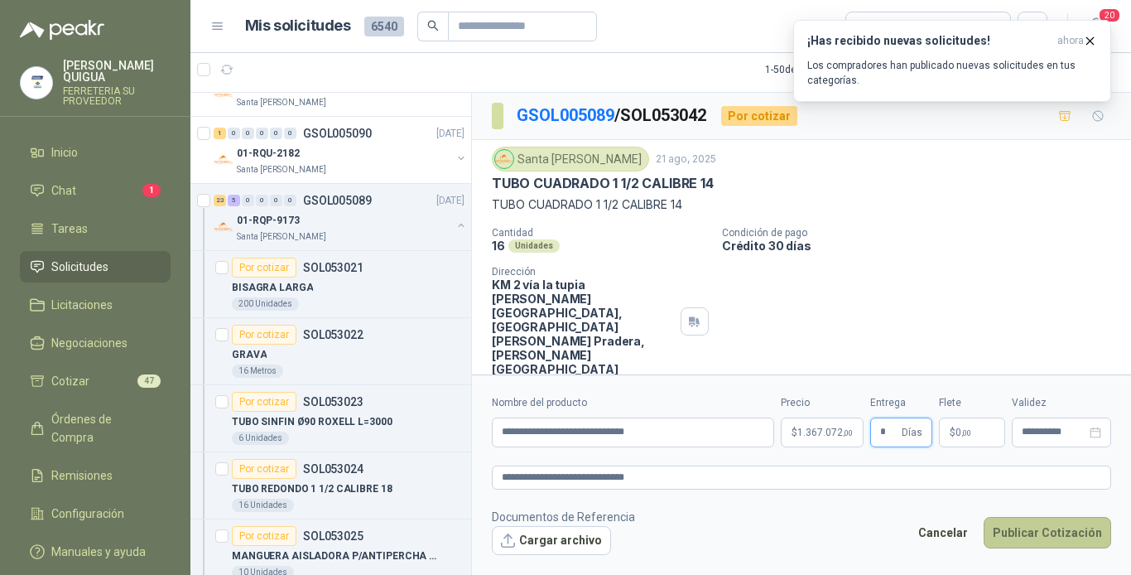
type input "*"
click at [1015, 518] on button "Publicar Cotización" at bounding box center [1048, 532] width 128 height 31
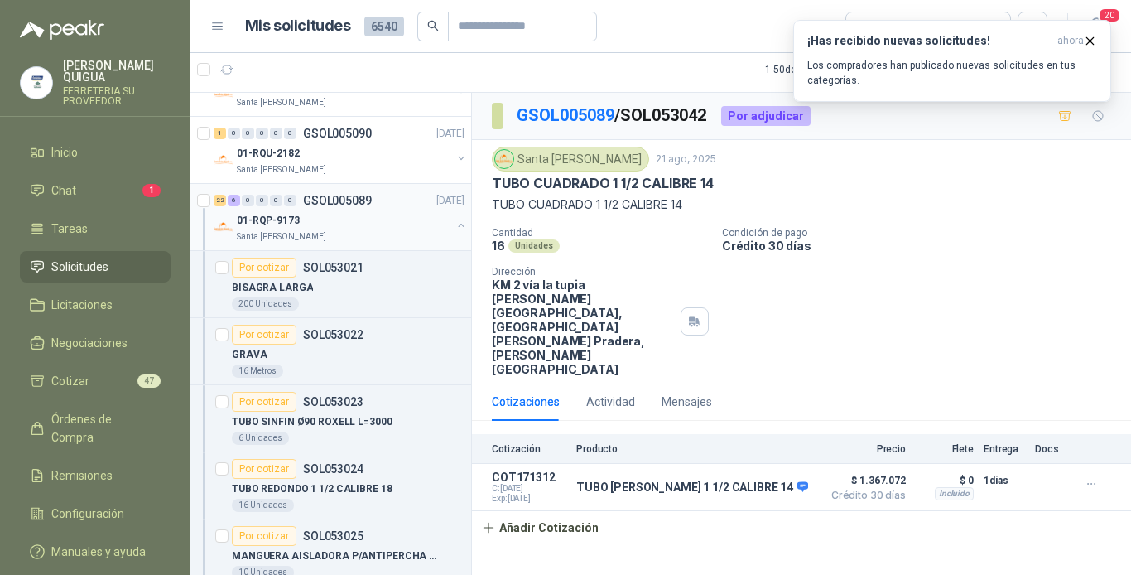
click at [383, 211] on div "01-RQP-9173" at bounding box center [344, 220] width 215 height 20
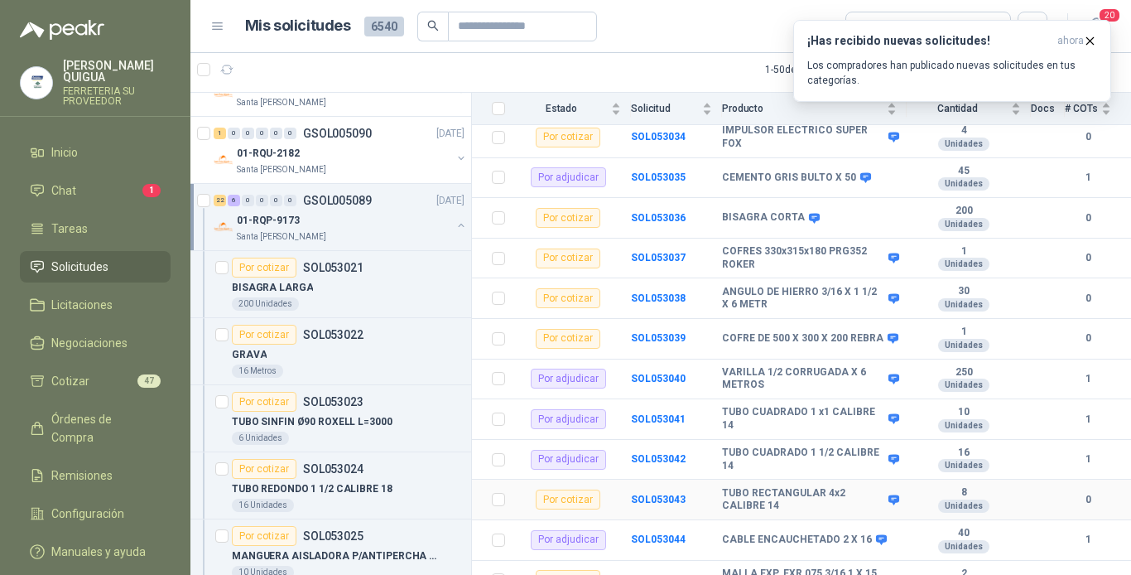
scroll to position [828, 0]
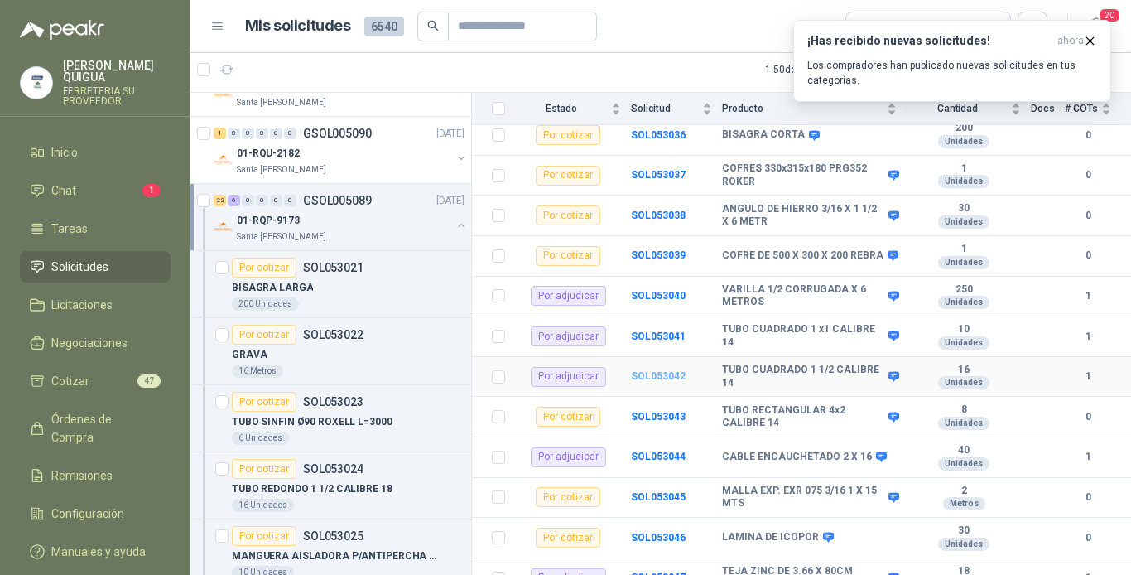
click at [639, 370] on b "SOL053042" at bounding box center [658, 376] width 55 height 12
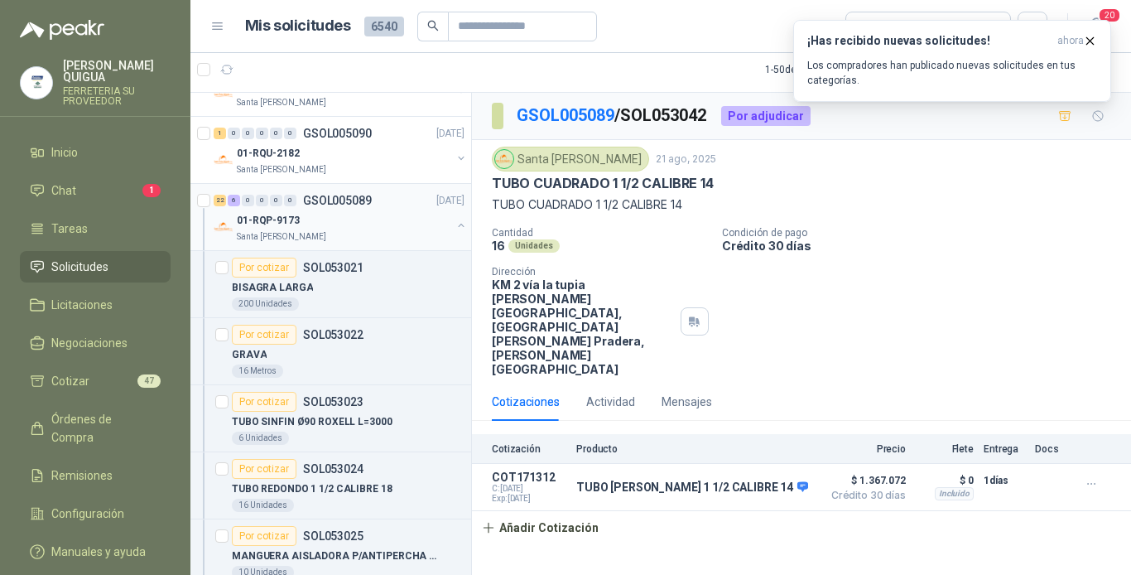
click at [361, 210] on div "01-RQP-9173" at bounding box center [344, 220] width 215 height 20
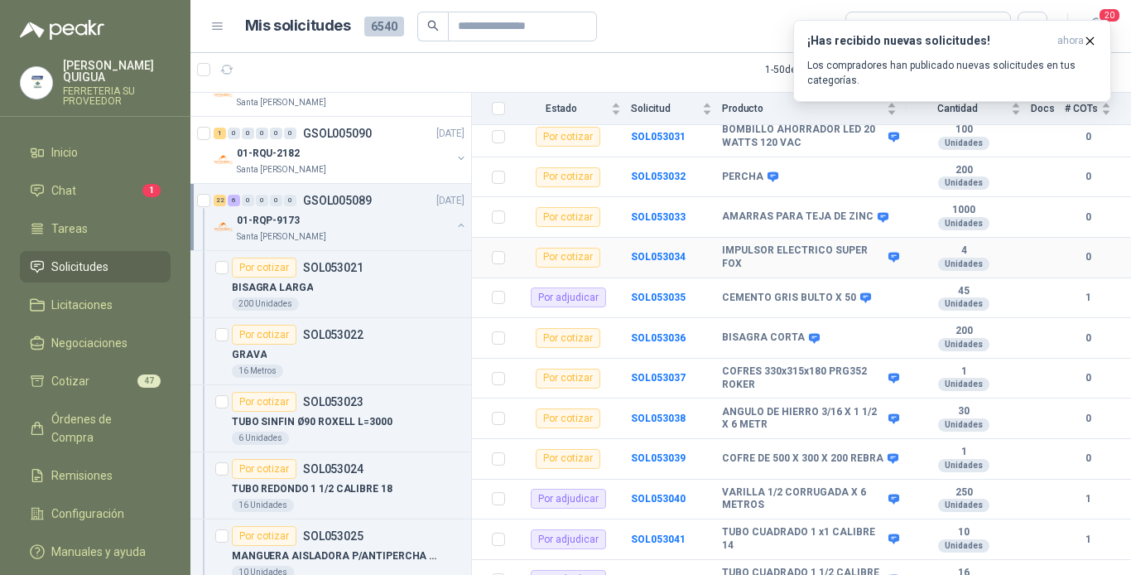
scroll to position [663, 0]
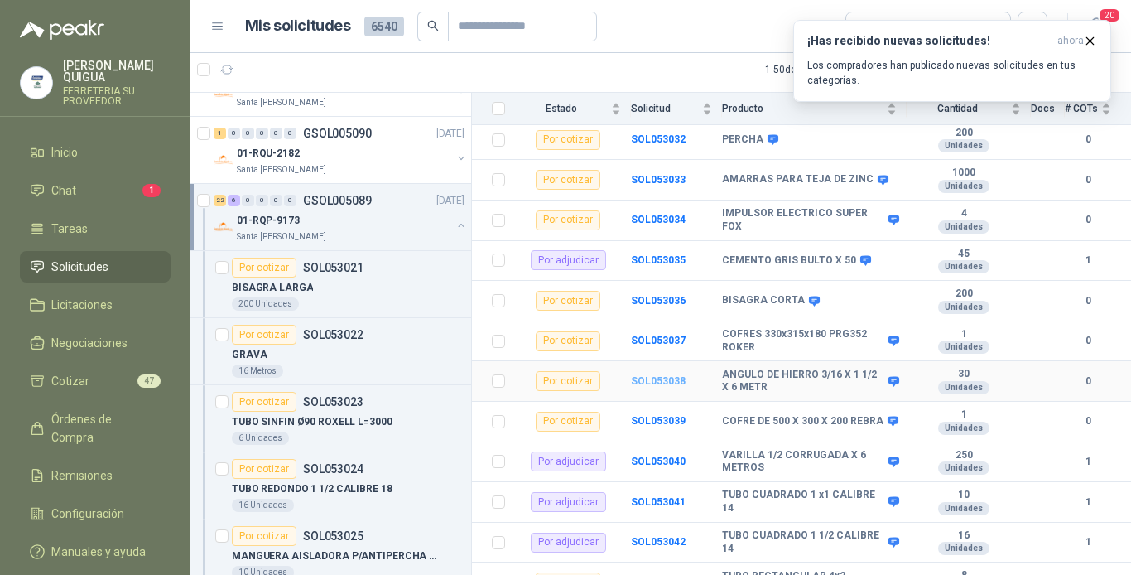
click at [643, 375] on b "SOL053038" at bounding box center [658, 381] width 55 height 12
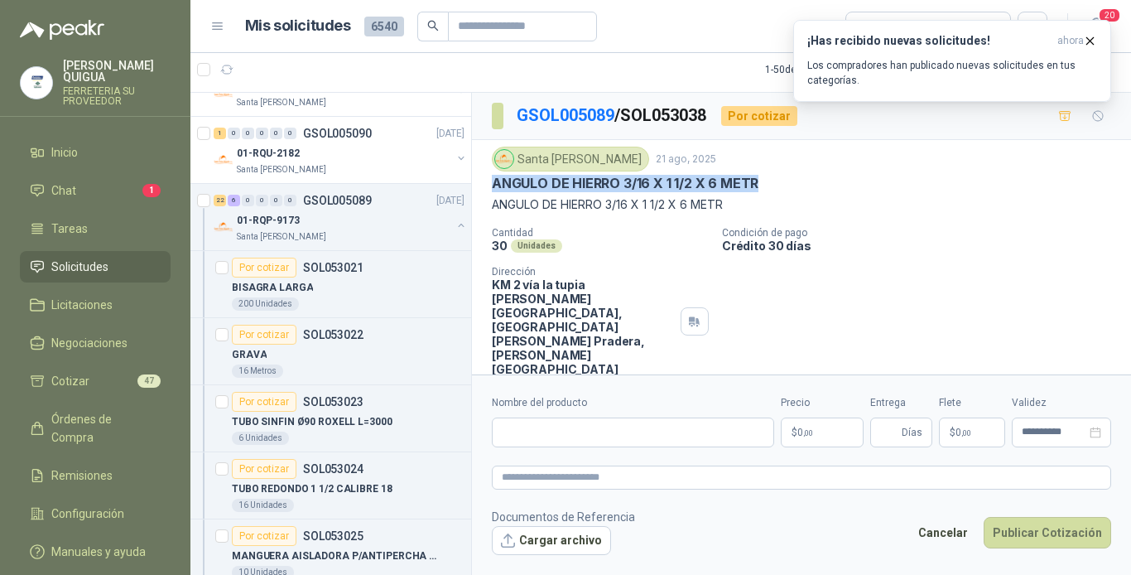
drag, startPoint x: 491, startPoint y: 181, endPoint x: 779, endPoint y: 183, distance: 287.4
click at [779, 183] on div "Santa [PERSON_NAME] 21 ago, 2025 [PERSON_NAME] 3/16 X 1 1/2 X 6 METR [PERSON_NA…" at bounding box center [801, 261] width 659 height 243
drag, startPoint x: 779, startPoint y: 183, endPoint x: 724, endPoint y: 182, distance: 54.7
copy p "ANGULO DE HIERRO 3/16 X 1 1/2 X 6 METR"
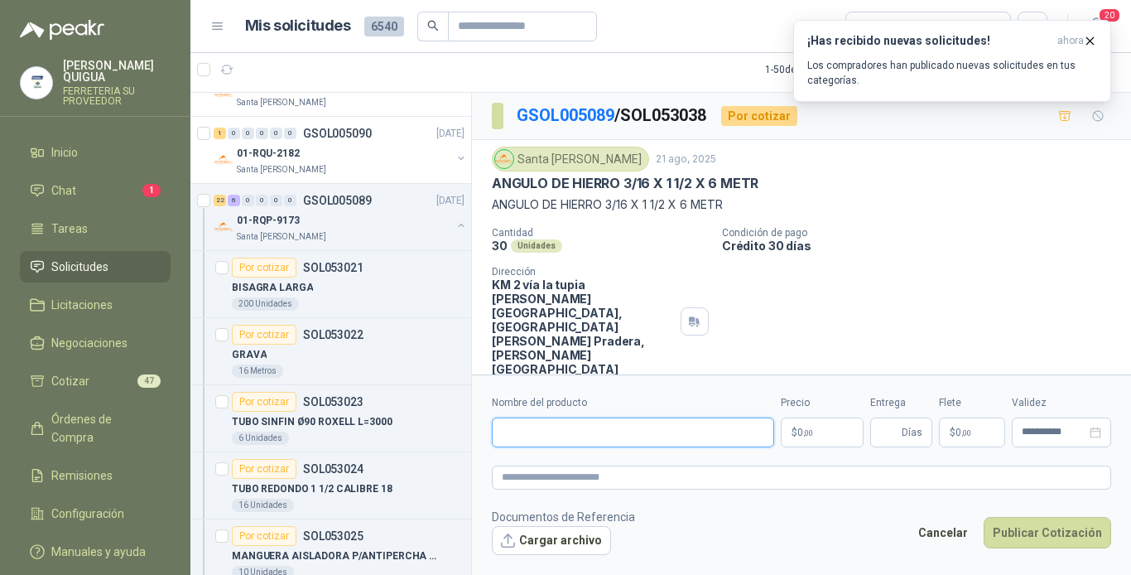
paste input "**********"
type input "**********"
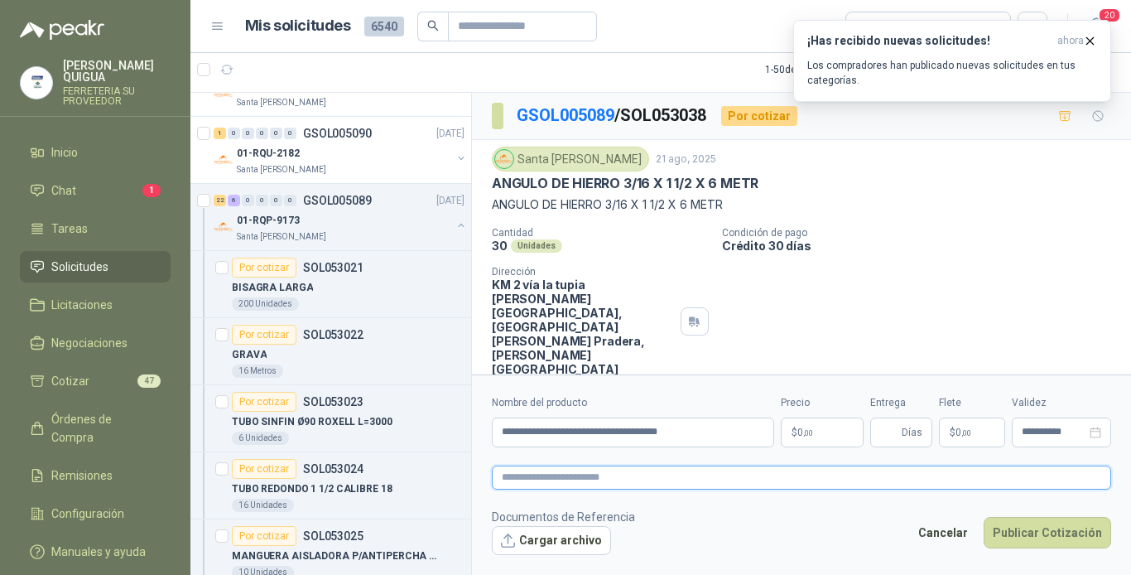
paste textarea "**********"
type textarea "**********"
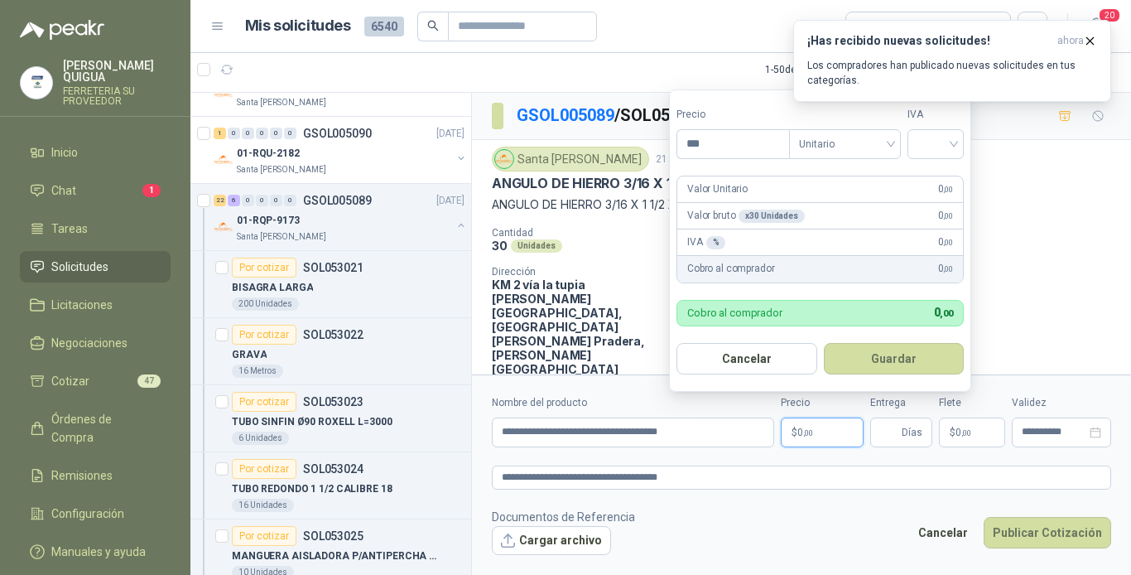
click at [806, 427] on span "0 ,00" at bounding box center [806, 432] width 16 height 10
click at [824, 343] on button "Guardar" at bounding box center [894, 358] width 141 height 31
click at [714, 142] on input "********" at bounding box center [733, 144] width 112 height 28
click at [730, 141] on input "********" at bounding box center [733, 144] width 112 height 28
type input "*"
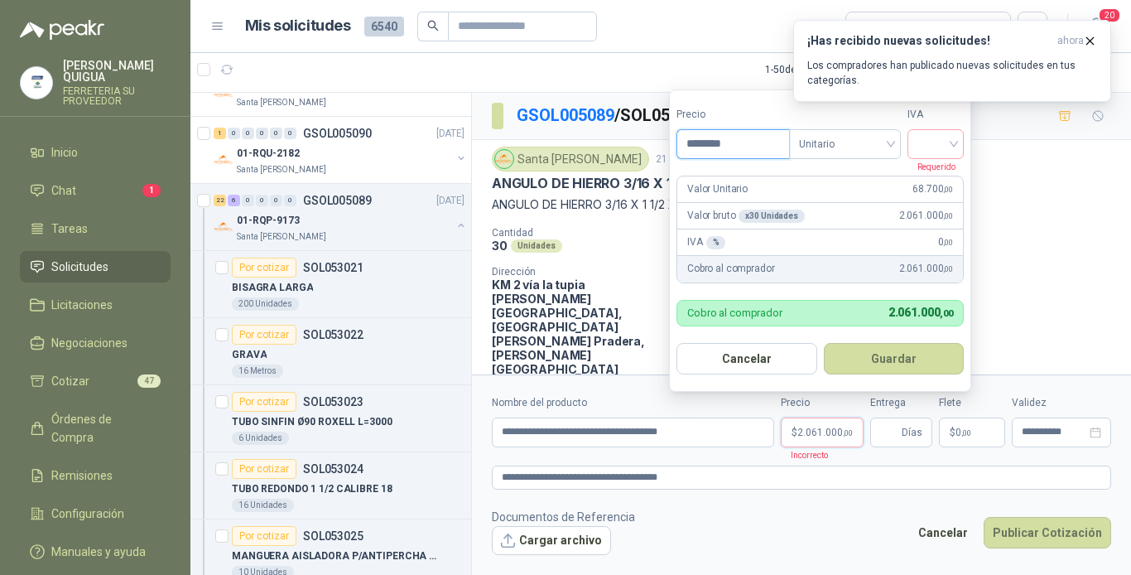
type input "********"
click at [824, 343] on button "Guardar" at bounding box center [894, 358] width 141 height 31
click at [935, 145] on input "search" at bounding box center [936, 142] width 36 height 25
click at [932, 174] on div "19%" at bounding box center [939, 178] width 31 height 18
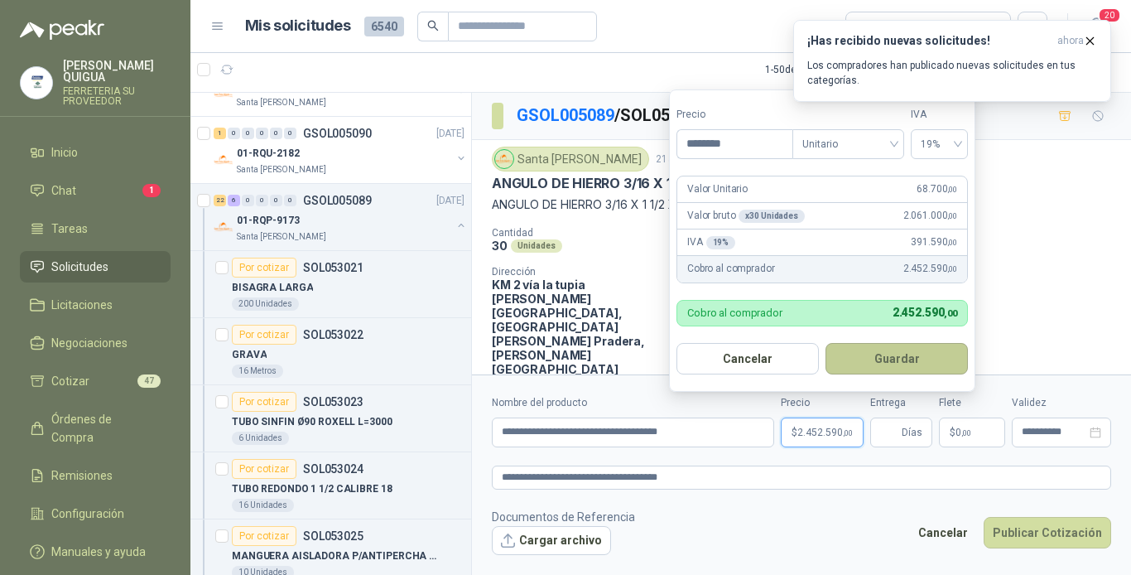
click at [886, 347] on button "Guardar" at bounding box center [897, 358] width 142 height 31
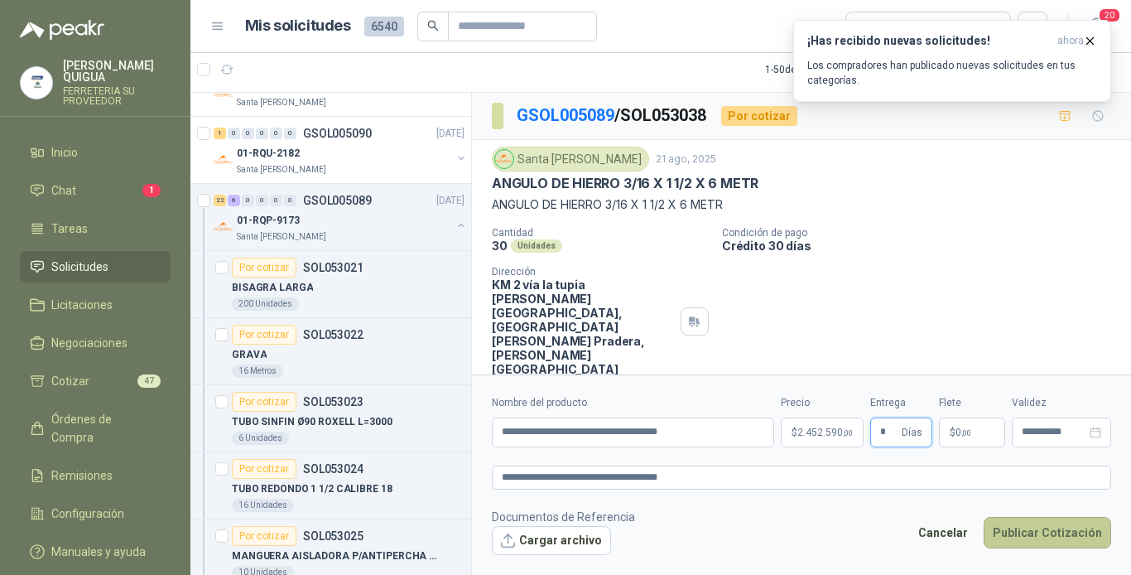
type input "*"
click at [1021, 531] on button "Publicar Cotización" at bounding box center [1048, 532] width 128 height 31
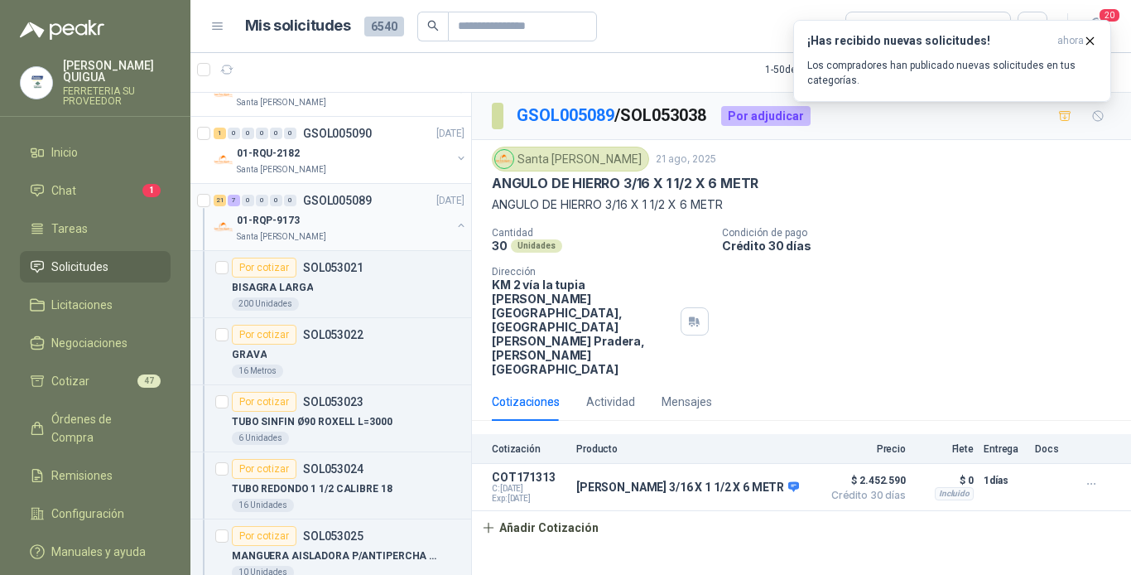
click at [369, 217] on div "01-RQP-9173" at bounding box center [344, 220] width 215 height 20
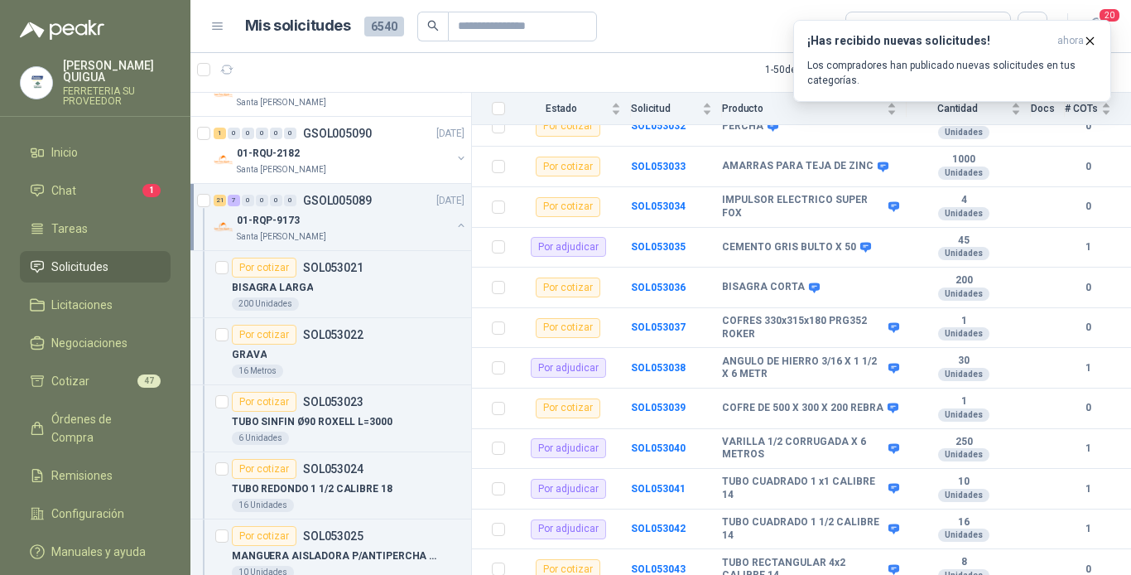
scroll to position [629, 0]
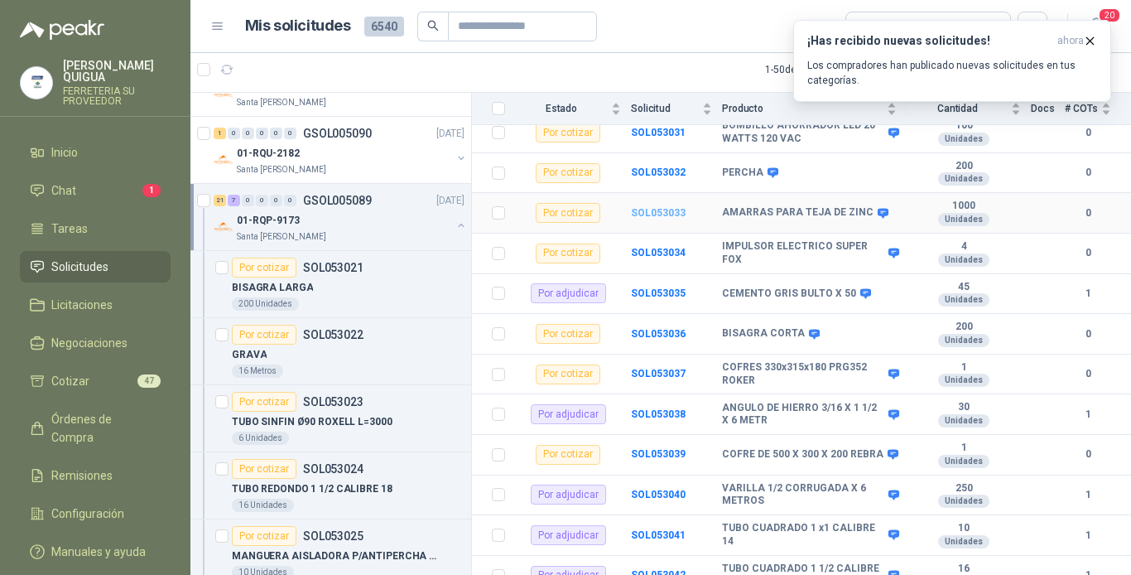
click at [660, 207] on b "SOL053033" at bounding box center [658, 213] width 55 height 12
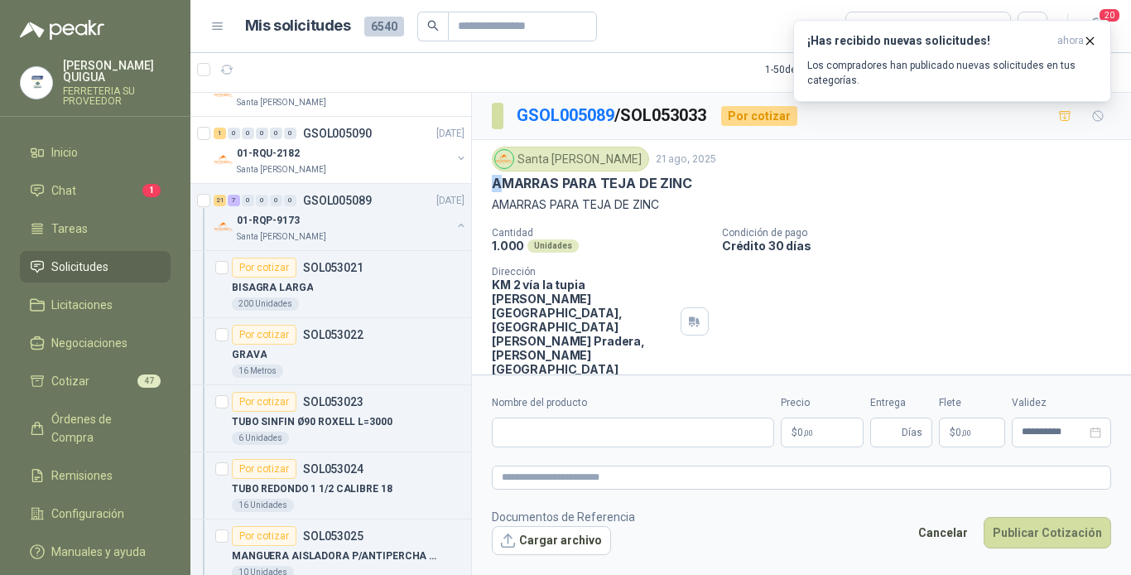
click at [494, 181] on p "AMARRAS PARA TEJA DE ZINC" at bounding box center [592, 183] width 200 height 17
click at [489, 181] on div "Santa [PERSON_NAME] 21 ago, 2025 AMARRAS PARA [PERSON_NAME] DE ZINC AMARRAS PAR…" at bounding box center [801, 261] width 659 height 243
drag, startPoint x: 485, startPoint y: 178, endPoint x: 733, endPoint y: 194, distance: 248.1
click at [733, 194] on div "Santa [PERSON_NAME] 21 ago, 2025 AMARRAS PARA [PERSON_NAME] DE ZINC AMARRAS PAR…" at bounding box center [801, 261] width 659 height 243
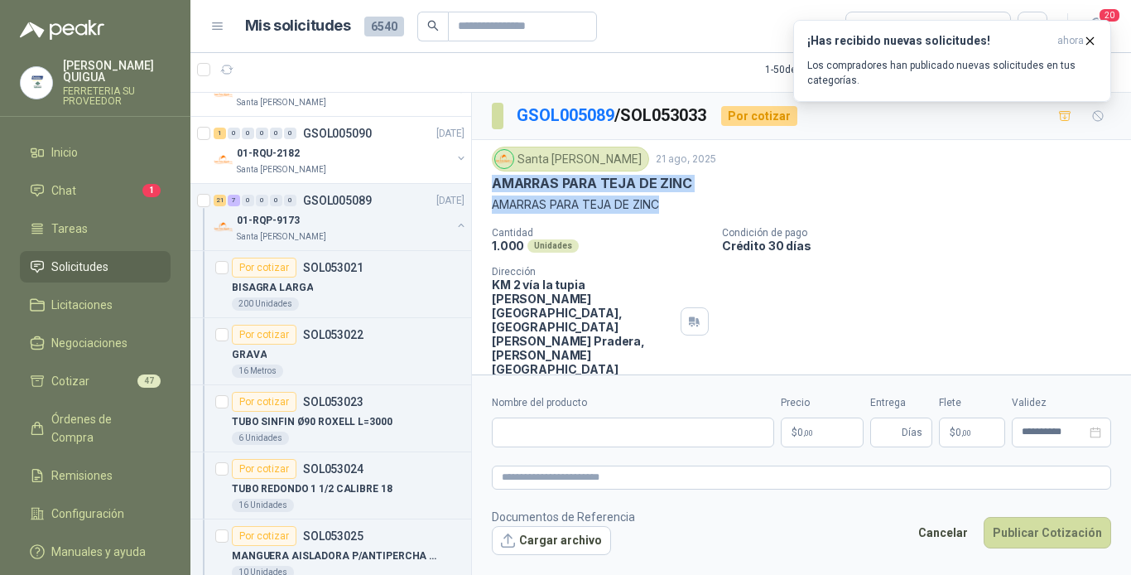
drag, startPoint x: 733, startPoint y: 194, endPoint x: 656, endPoint y: 181, distance: 78.2
copy div "AMARRAS PARA [PERSON_NAME] DE ZINC AMARRAS PARA [PERSON_NAME] DE ZINC"
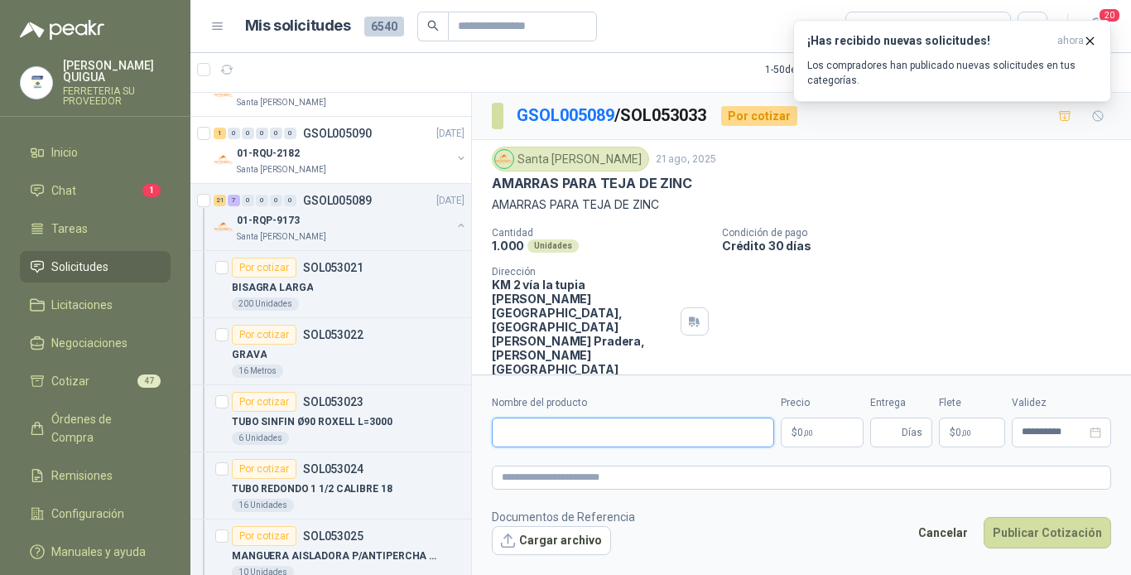
paste input "**********"
type input "**********"
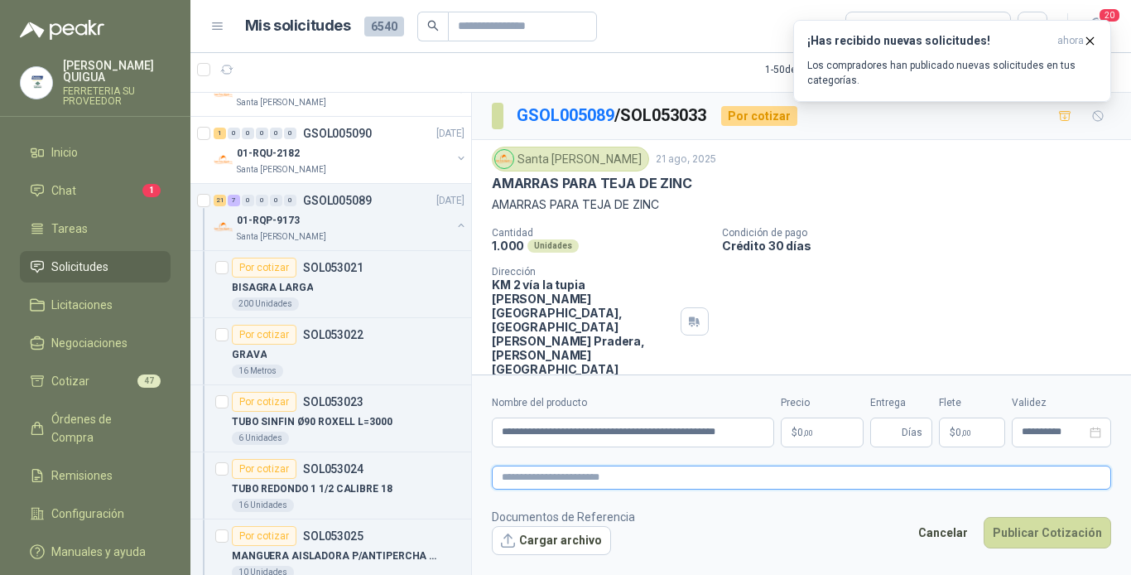
scroll to position [0, 0]
paste textarea "**********"
type textarea "**********"
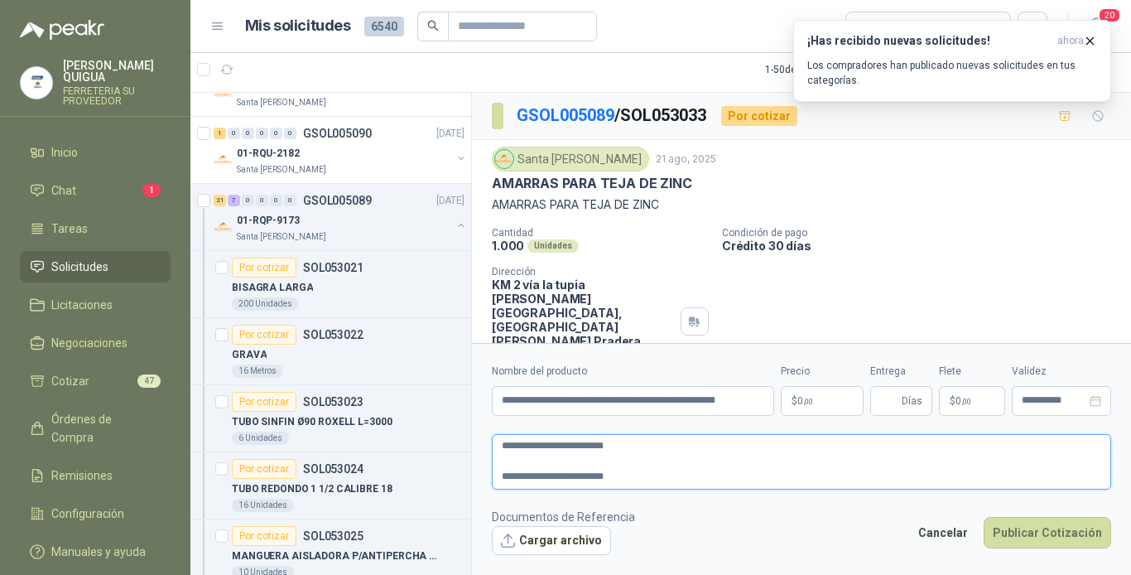
type textarea "**********"
click at [822, 398] on p "$ 0 ,00" at bounding box center [822, 401] width 83 height 30
click at [1089, 43] on icon "button" at bounding box center [1090, 41] width 14 height 14
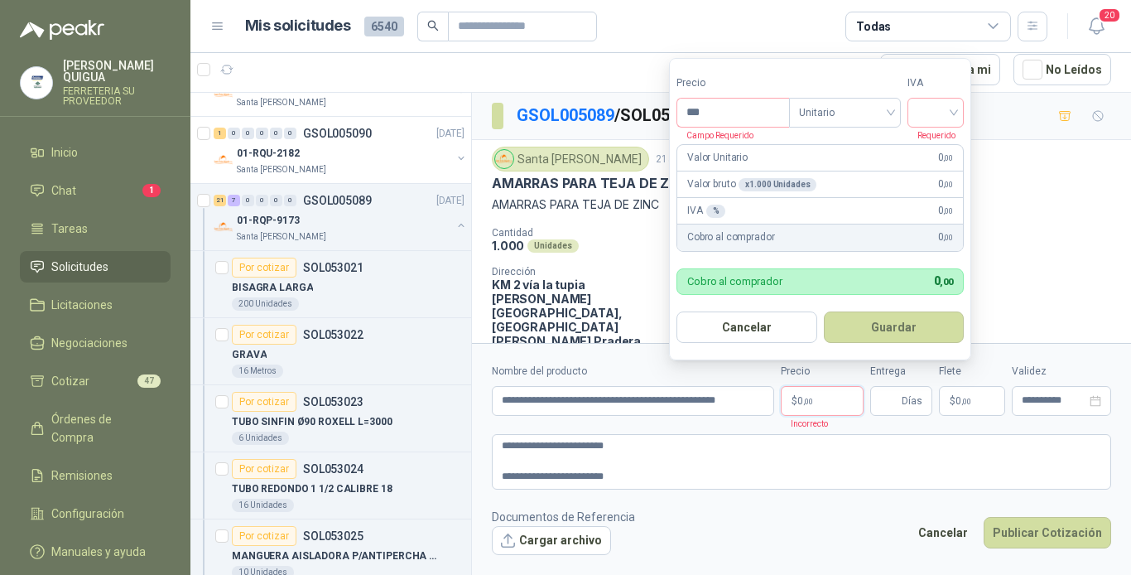
click at [807, 407] on p "$ 0 ,00" at bounding box center [822, 401] width 83 height 30
click at [713, 112] on input "***" at bounding box center [733, 113] width 112 height 28
type input "*****"
click at [929, 114] on input "search" at bounding box center [936, 111] width 36 height 25
click at [937, 137] on div "19%" at bounding box center [939, 146] width 31 height 18
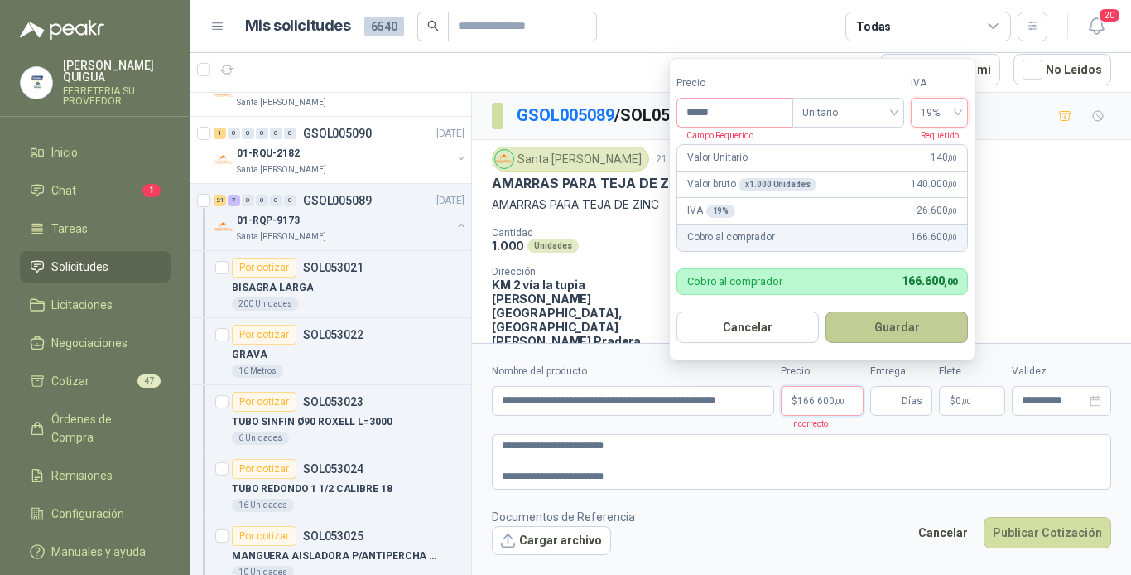
click at [868, 313] on button "Guardar" at bounding box center [897, 326] width 142 height 31
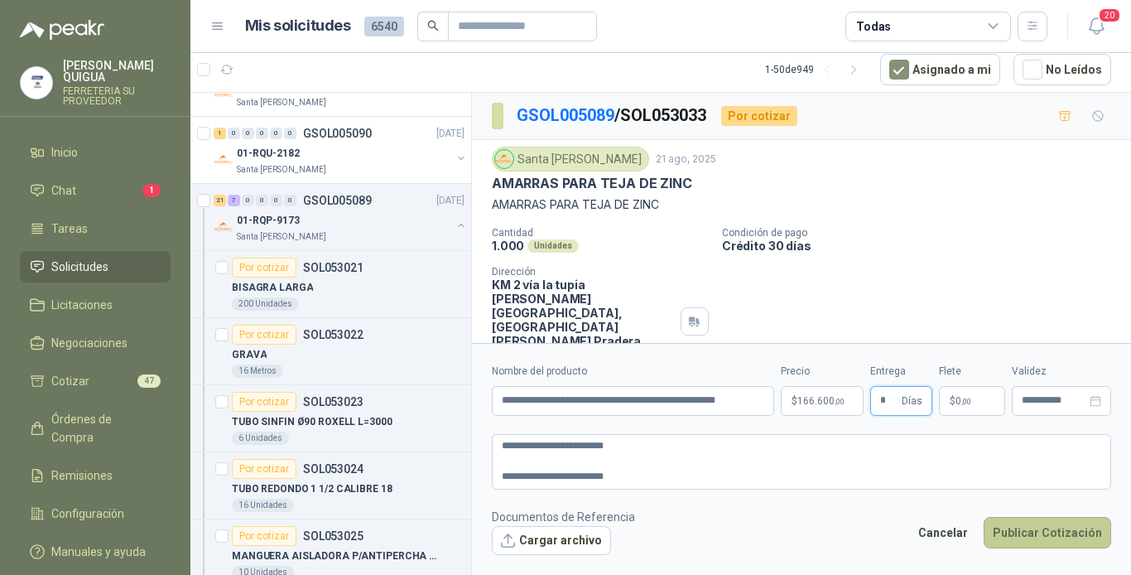
type input "*"
click at [1051, 528] on button "Publicar Cotización" at bounding box center [1048, 532] width 128 height 31
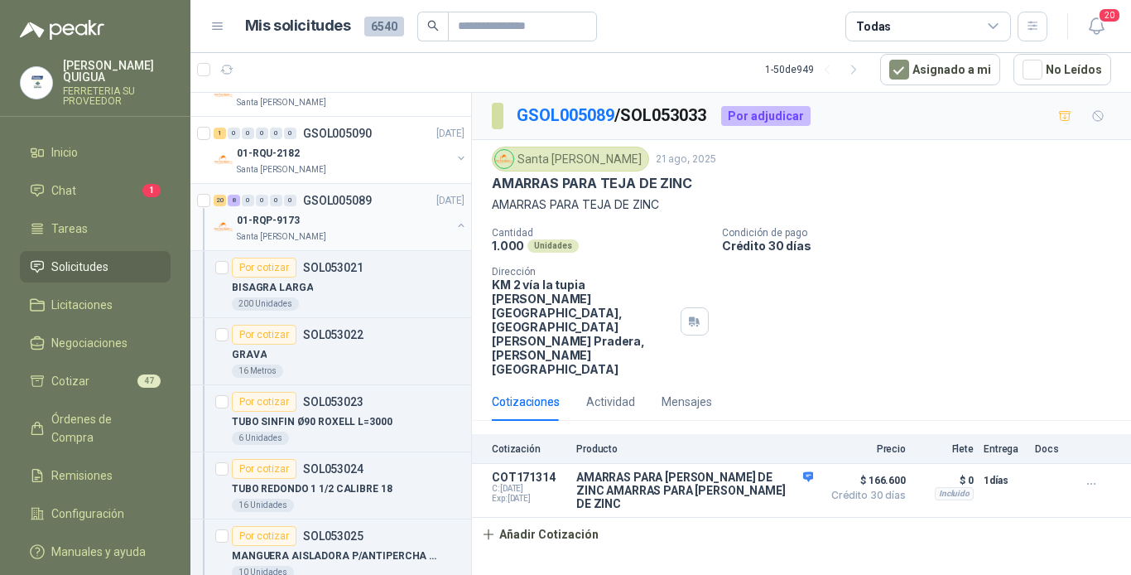
click at [363, 208] on div "20 8 0 0 0 0 GSOL005089 [DATE]" at bounding box center [341, 200] width 254 height 20
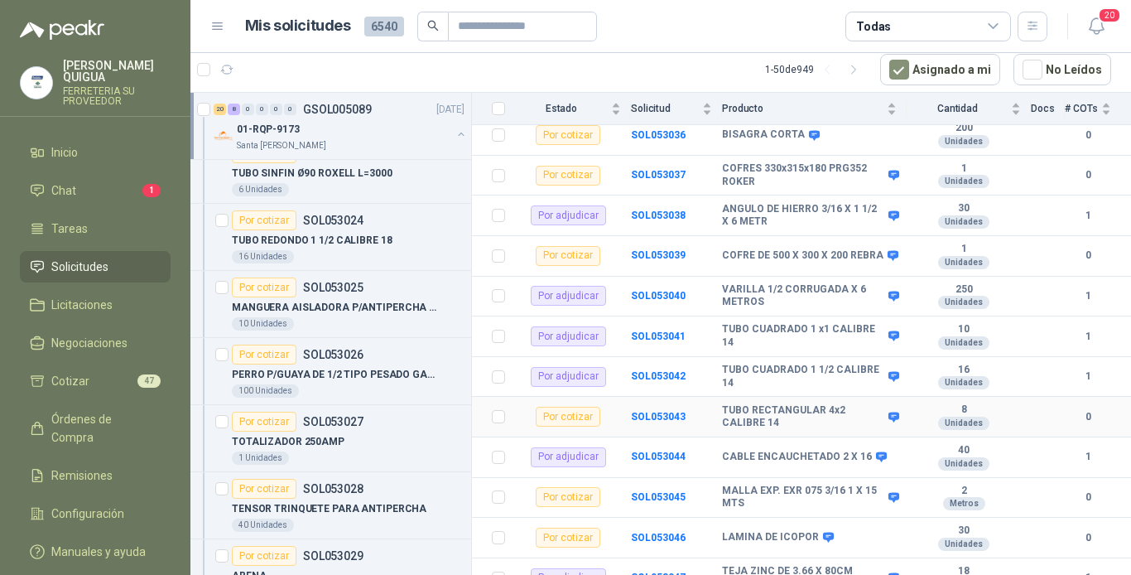
scroll to position [878, 0]
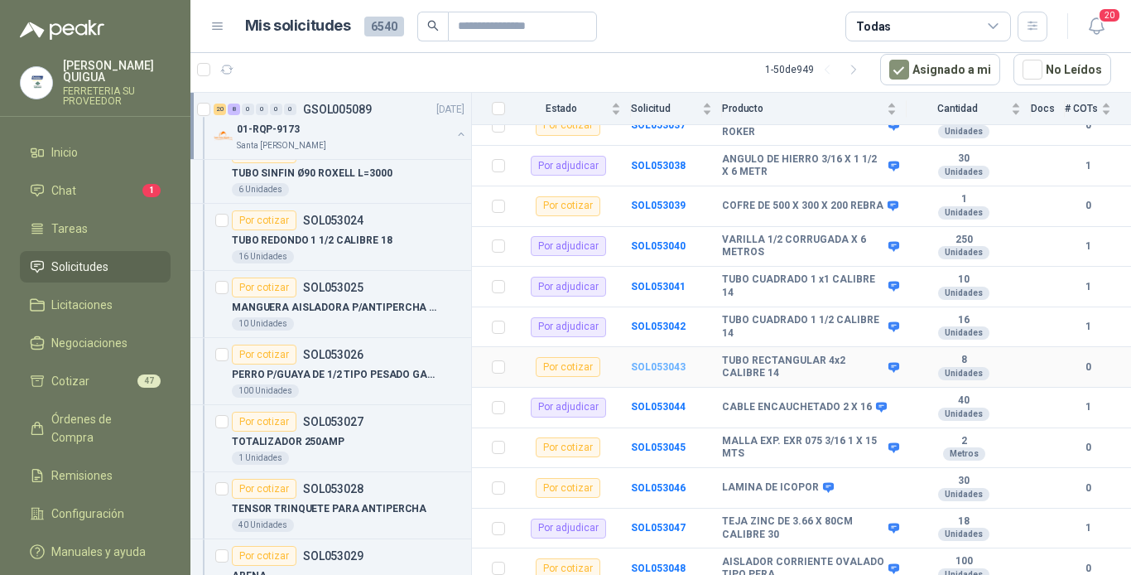
click at [635, 361] on b "SOL053043" at bounding box center [658, 367] width 55 height 12
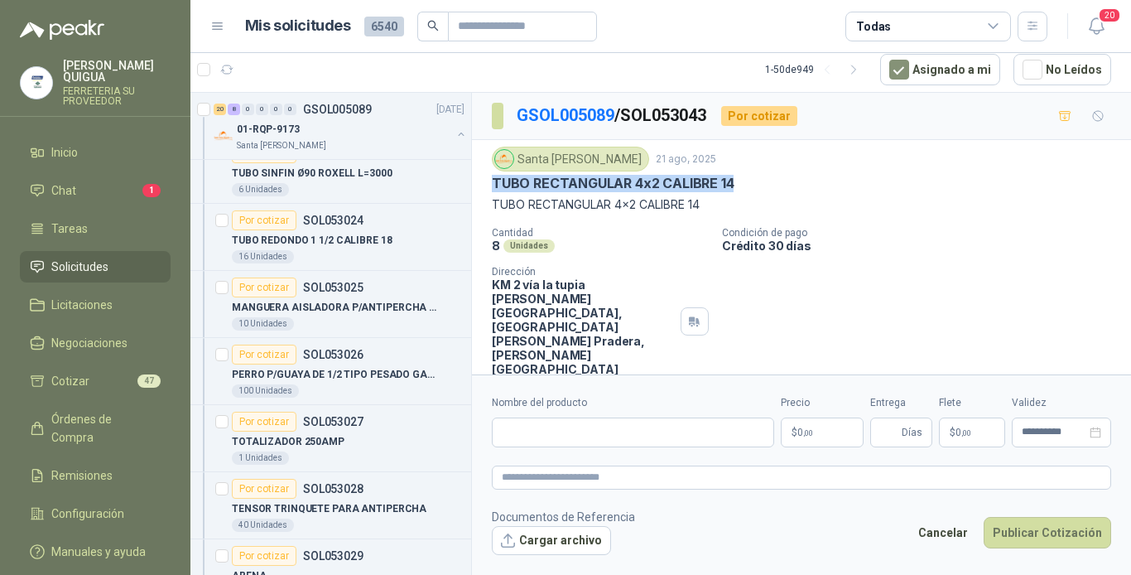
drag, startPoint x: 491, startPoint y: 181, endPoint x: 748, endPoint y: 181, distance: 256.7
click at [748, 181] on div "Santa [PERSON_NAME] 21 ago, 2025 TUBO RECTANGULAR 4x2 CALIBRE 14 TUBO RECTANGUL…" at bounding box center [801, 261] width 659 height 243
drag, startPoint x: 748, startPoint y: 181, endPoint x: 716, endPoint y: 182, distance: 31.5
copy p "TUBO RECTANGULAR 4x2 CALIBRE 14"
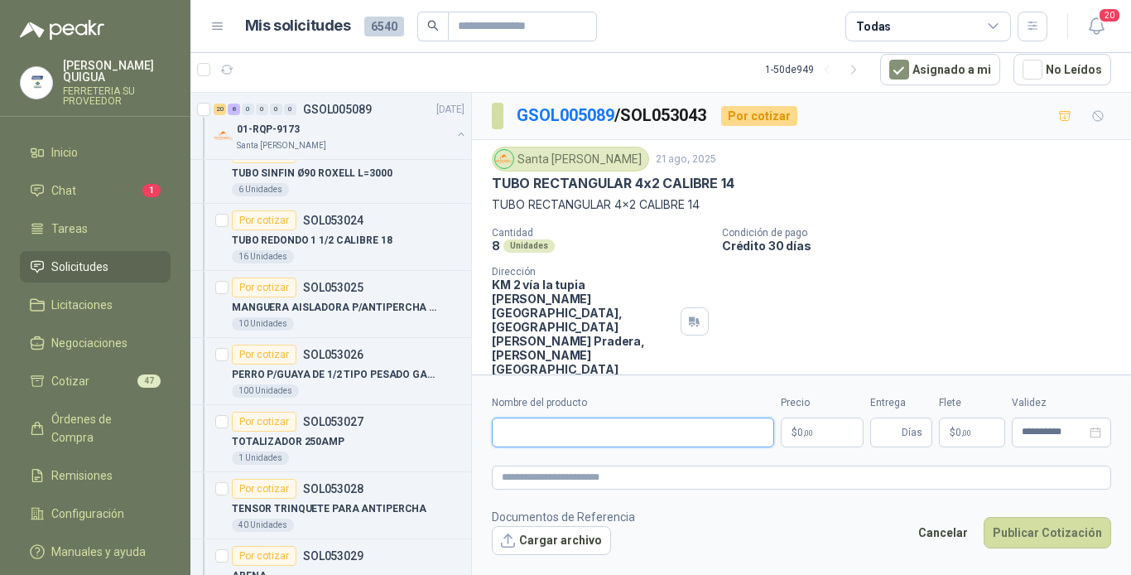
paste input "**********"
type input "**********"
paste textarea "**********"
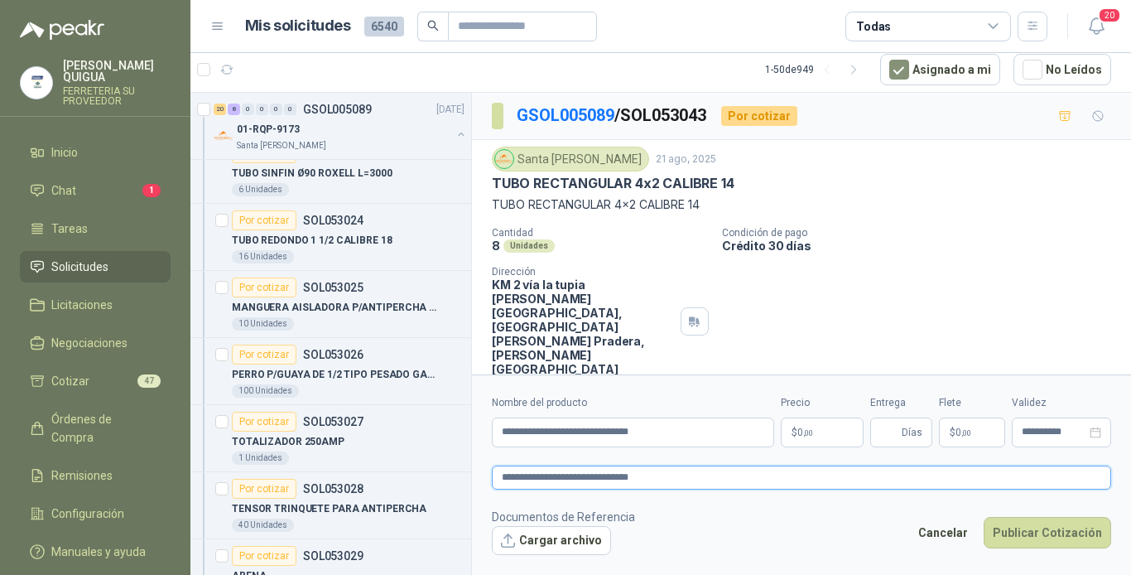
type textarea "**********"
click at [798, 432] on span "0 ,00" at bounding box center [806, 432] width 16 height 10
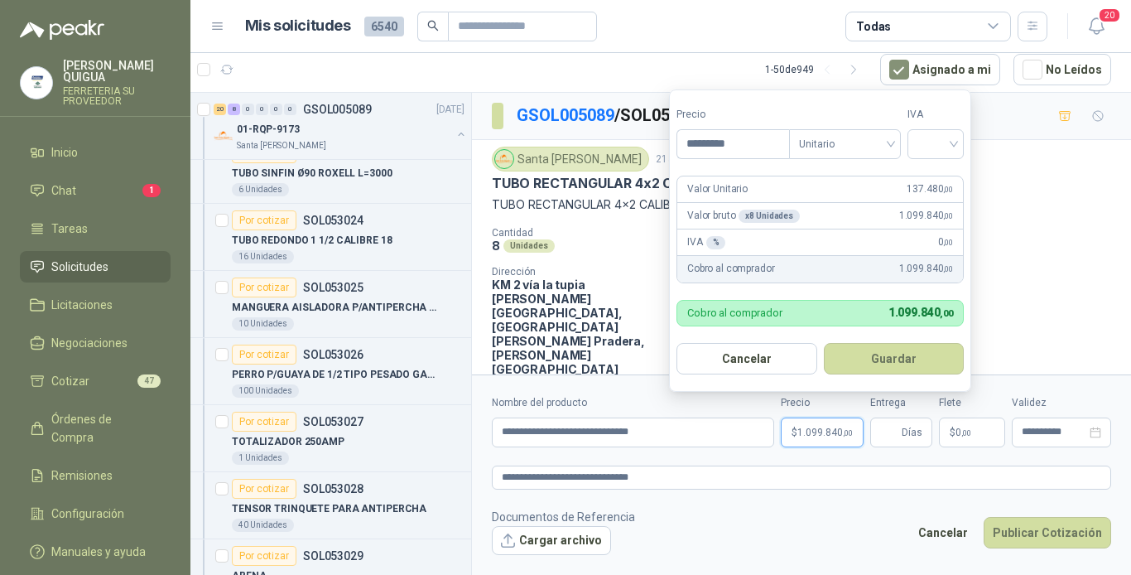
type input "*********"
click at [824, 343] on button "Guardar" at bounding box center [894, 358] width 141 height 31
click at [913, 144] on div at bounding box center [936, 144] width 56 height 30
click at [931, 181] on div "19%" at bounding box center [939, 178] width 31 height 18
click at [904, 346] on button "Guardar" at bounding box center [897, 358] width 142 height 31
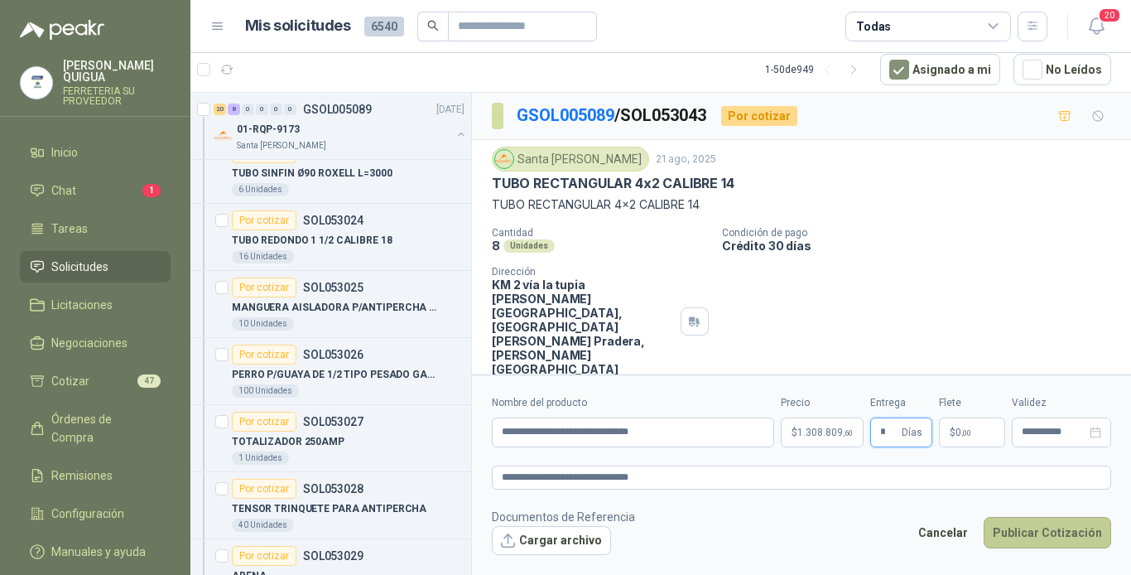
type input "*"
drag, startPoint x: 1028, startPoint y: 547, endPoint x: 1025, endPoint y: 537, distance: 9.4
click at [1025, 537] on button "Publicar Cotización" at bounding box center [1048, 532] width 128 height 31
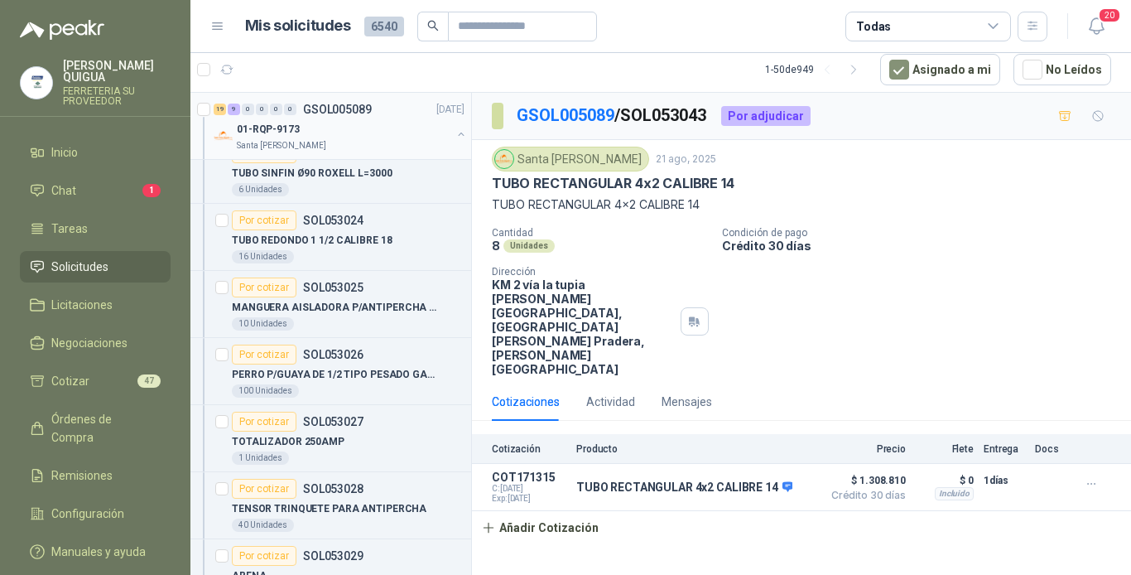
click at [377, 113] on div "19 9 0 0 0 0 GSOL005089 [DATE]" at bounding box center [341, 109] width 254 height 20
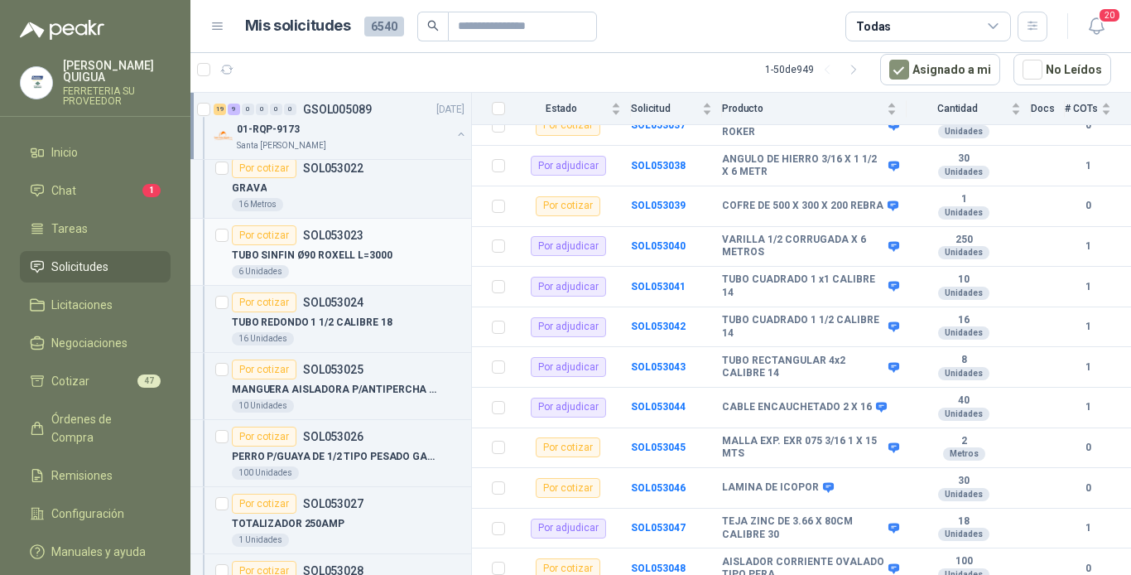
scroll to position [745, 0]
click at [384, 113] on div "19 9 0 0 0 0 GSOL005089 [DATE]" at bounding box center [341, 109] width 254 height 20
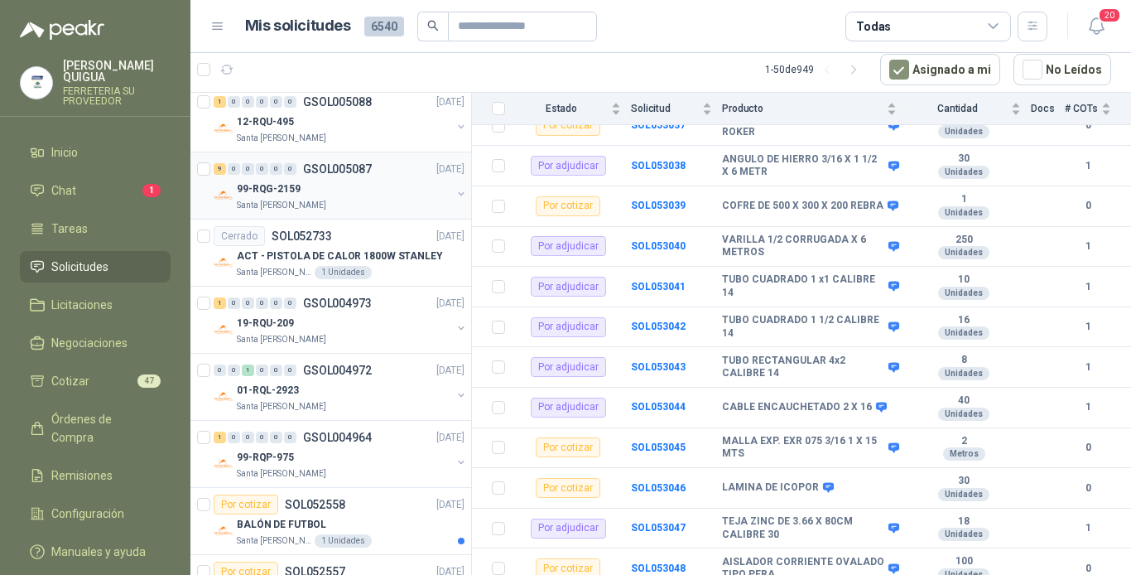
click at [380, 169] on div "9 0 0 0 0 0 GSOL005087 [DATE]" at bounding box center [341, 169] width 254 height 20
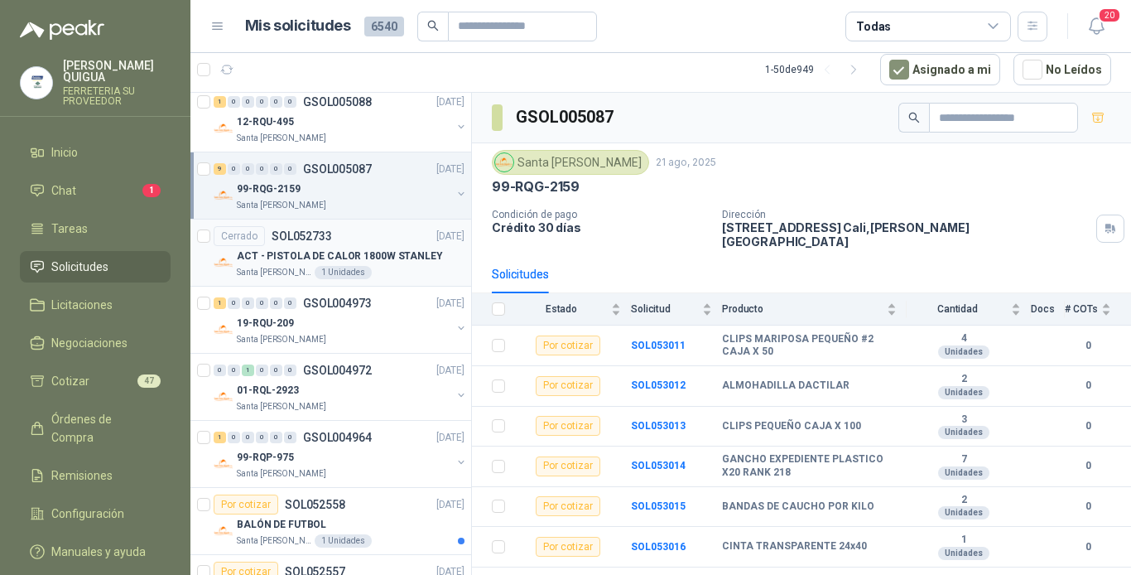
click at [398, 246] on div "ACT - PISTOLA DE CALOR 1800W STANLEY" at bounding box center [351, 256] width 228 height 20
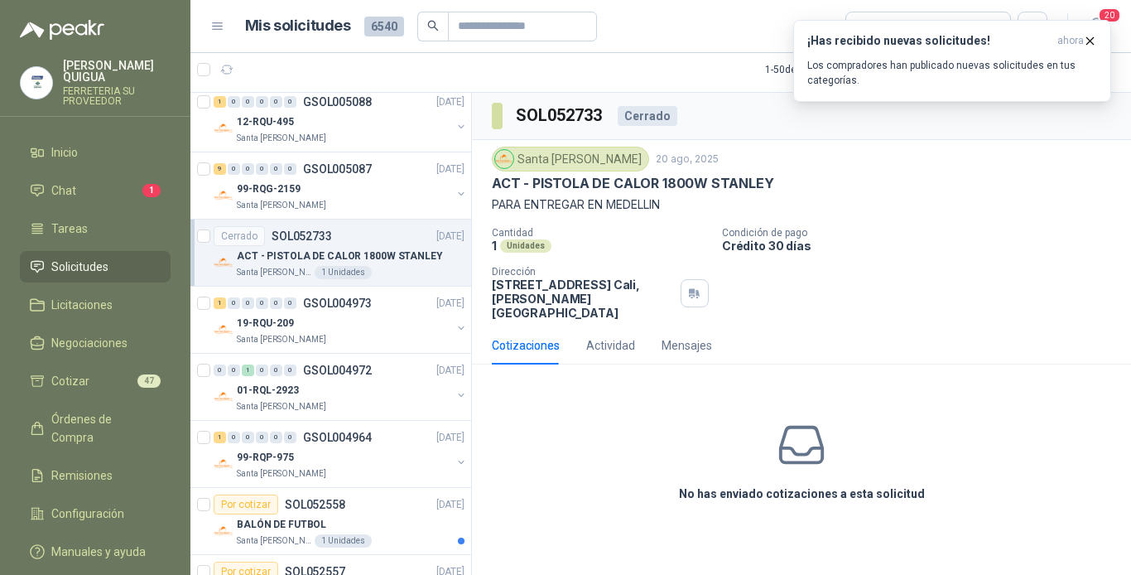
click at [822, 378] on div "No has enviado cotizaciones a esta solicitud" at bounding box center [801, 461] width 659 height 166
click at [1092, 42] on icon "button" at bounding box center [1090, 40] width 7 height 7
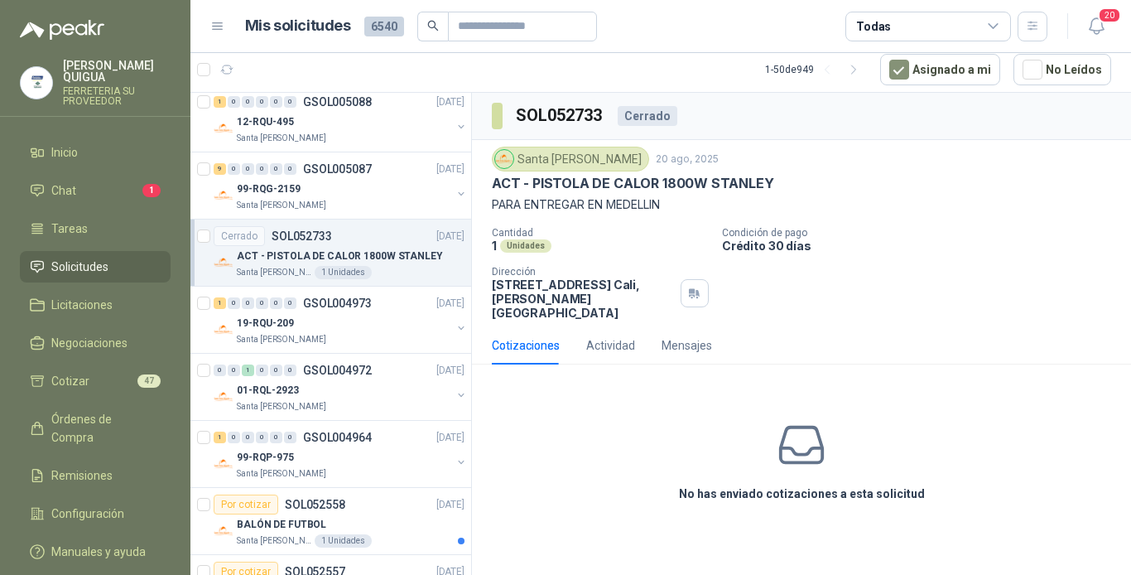
click at [376, 248] on p "ACT - PISTOLA DE CALOR 1800W STANLEY" at bounding box center [340, 256] width 206 height 16
click at [882, 378] on div "No has enviado cotizaciones a esta solicitud" at bounding box center [801, 461] width 659 height 166
click at [522, 336] on div "Cotizaciones" at bounding box center [526, 345] width 68 height 18
click at [385, 187] on div "99-RQG-2159" at bounding box center [344, 189] width 215 height 20
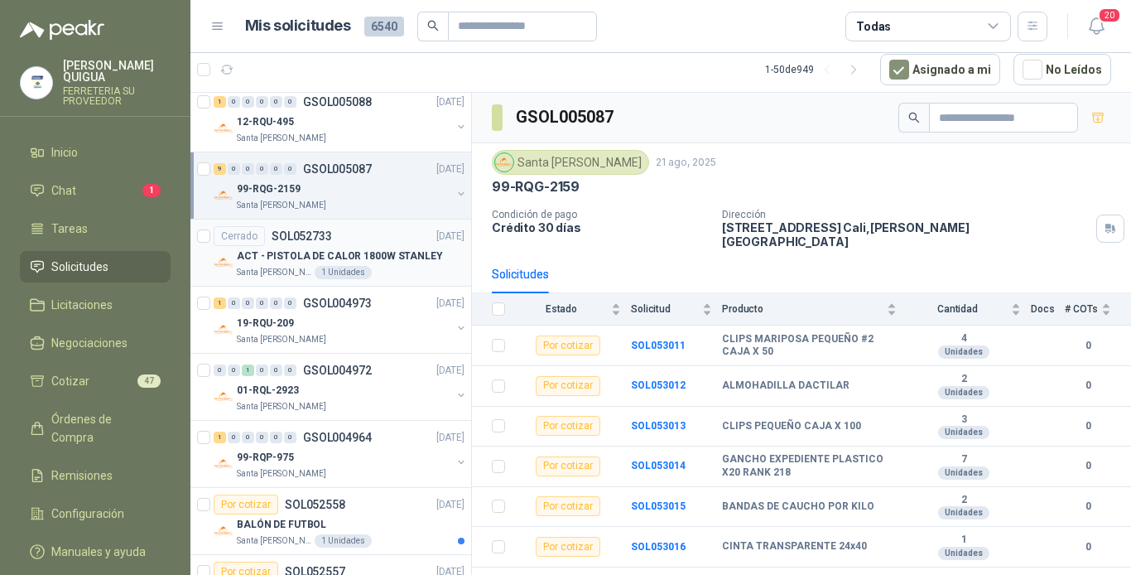
click at [377, 239] on div "Cerrado SOL052733 [DATE]" at bounding box center [339, 236] width 251 height 20
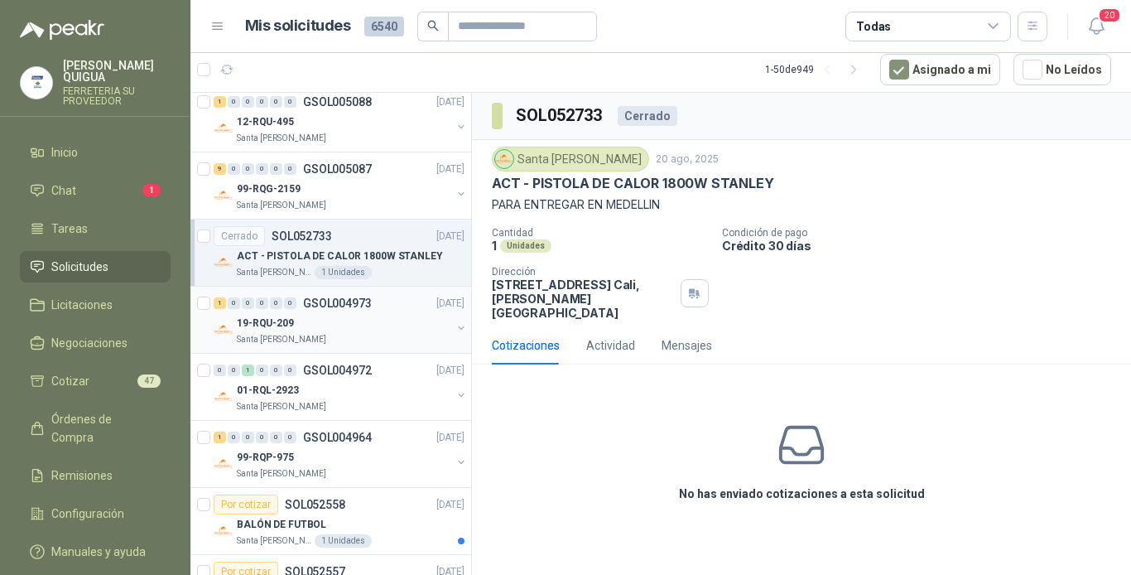
click at [338, 313] on div "19-RQU-209" at bounding box center [344, 323] width 215 height 20
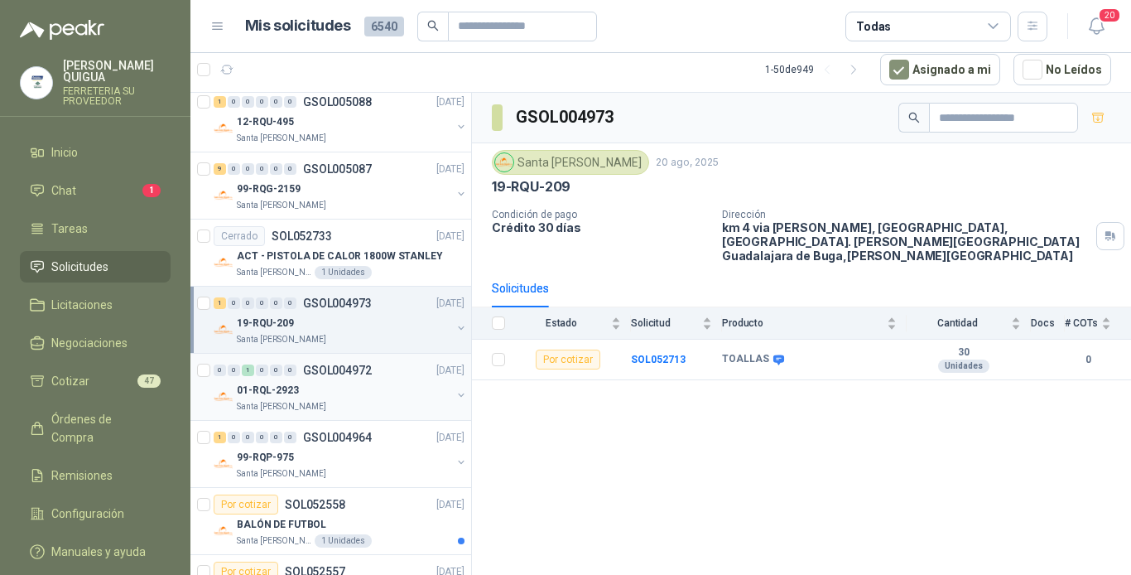
click at [355, 366] on p "GSOL004972" at bounding box center [337, 370] width 69 height 12
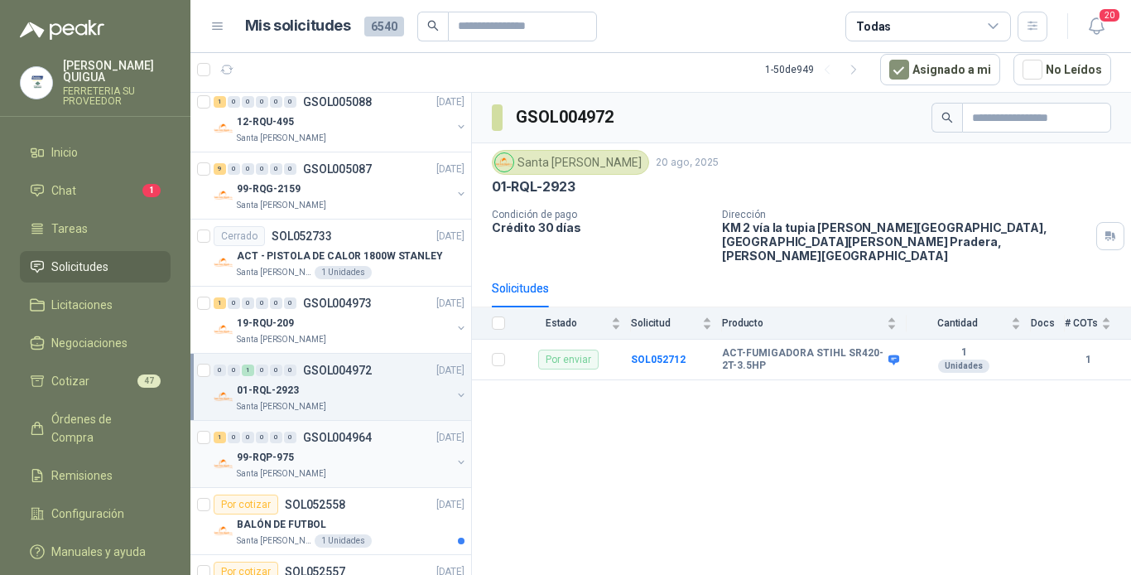
click at [390, 438] on div "1 0 0 0 0 0 GSOL004964 [DATE]" at bounding box center [341, 437] width 254 height 20
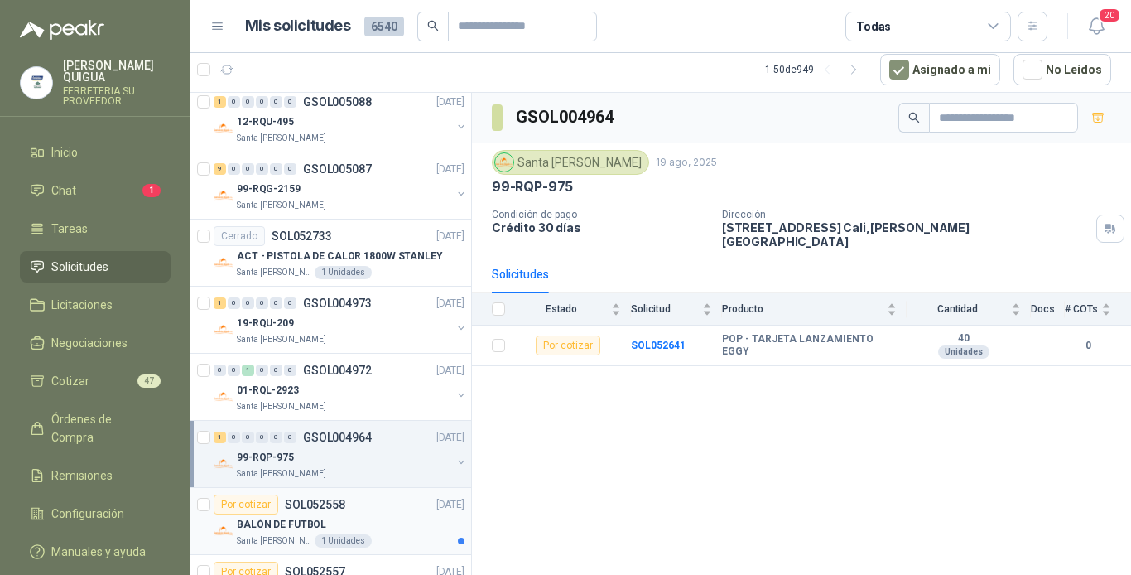
click at [400, 510] on div "Por cotizar SOL052558 [DATE]" at bounding box center [339, 504] width 251 height 20
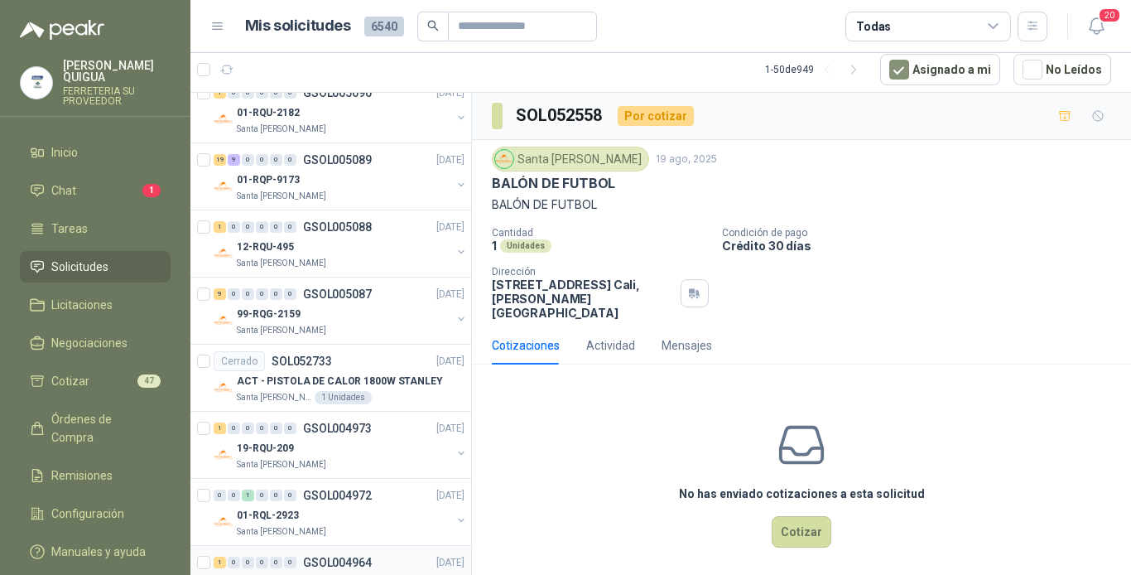
scroll to position [497, 0]
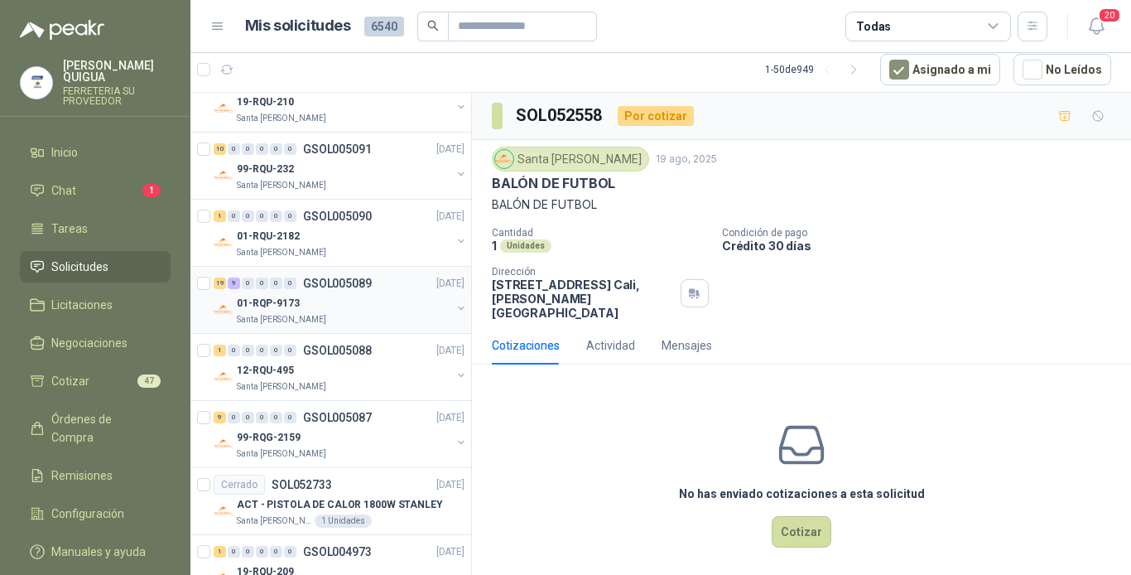
click at [382, 282] on div "19 9 0 0 0 0 GSOL005089 [DATE]" at bounding box center [341, 283] width 254 height 20
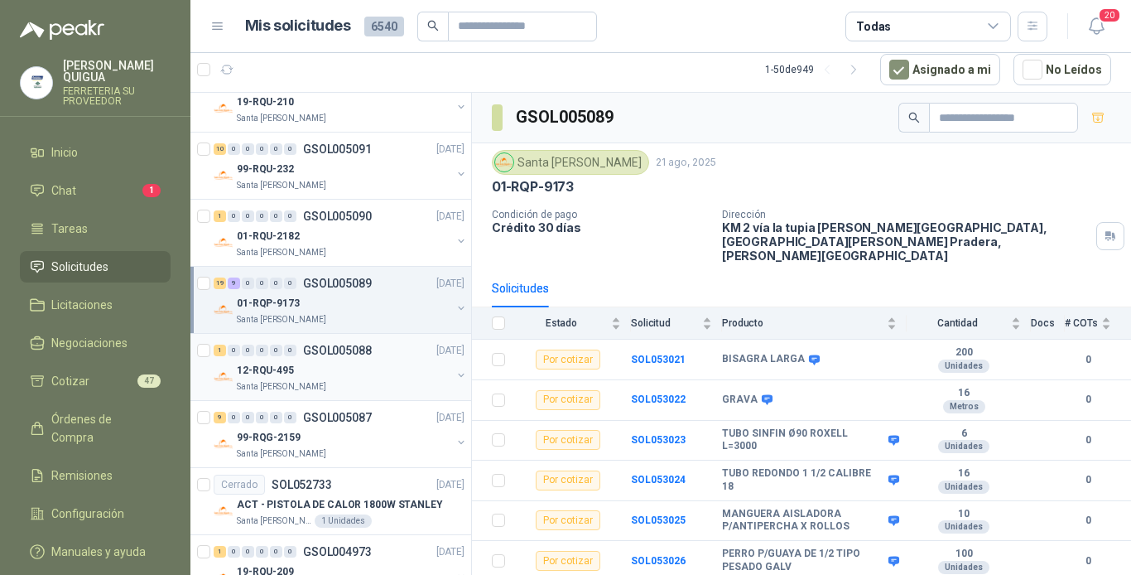
click at [382, 371] on div "12-RQU-495" at bounding box center [344, 370] width 215 height 20
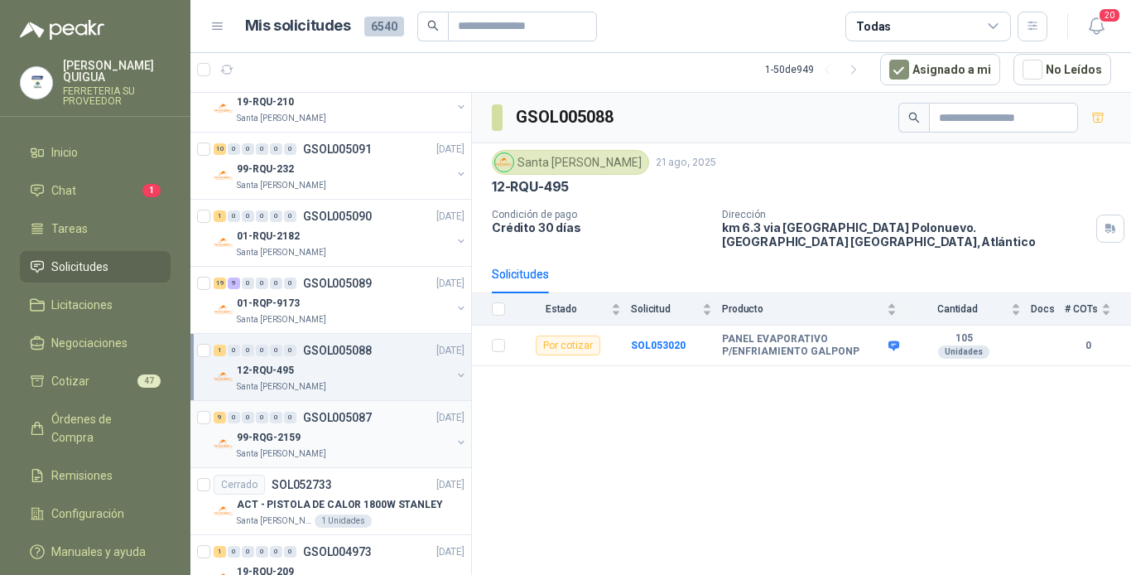
click at [395, 417] on div "9 0 0 0 0 0 GSOL005087 [DATE]" at bounding box center [341, 417] width 254 height 20
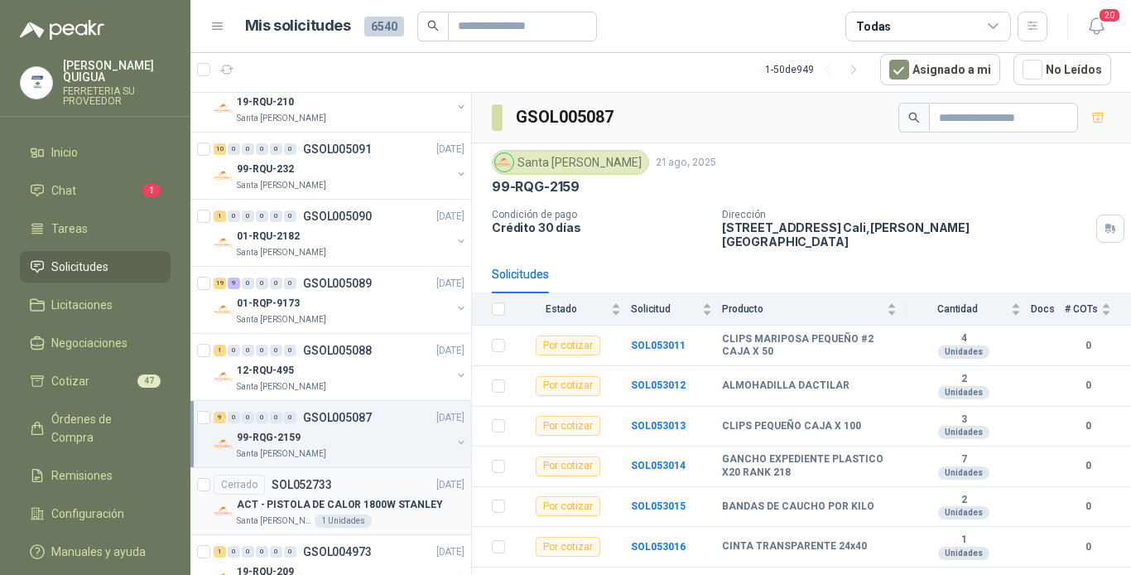
click at [378, 481] on div "Cerrado SOL052733 [DATE]" at bounding box center [339, 485] width 251 height 20
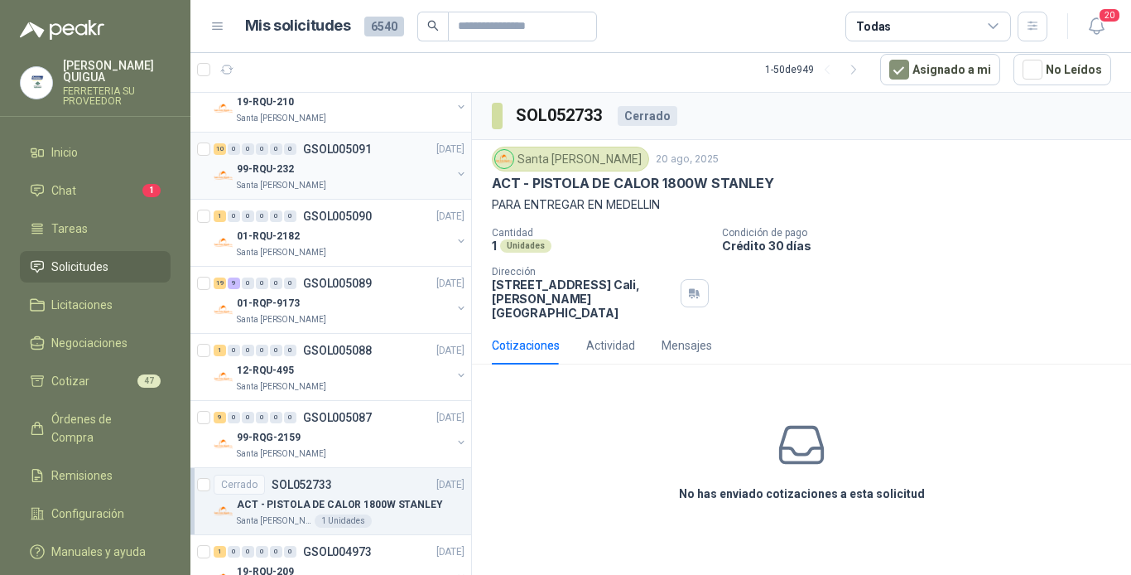
click at [318, 168] on div "99-RQU-232" at bounding box center [344, 169] width 215 height 20
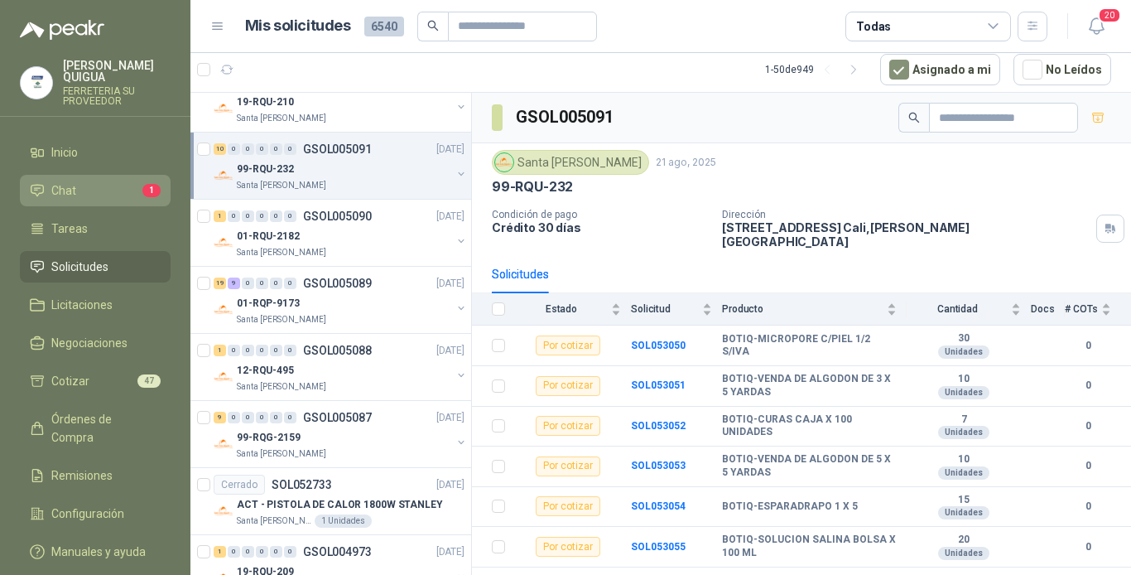
click at [94, 181] on li "Chat 1" at bounding box center [95, 190] width 131 height 18
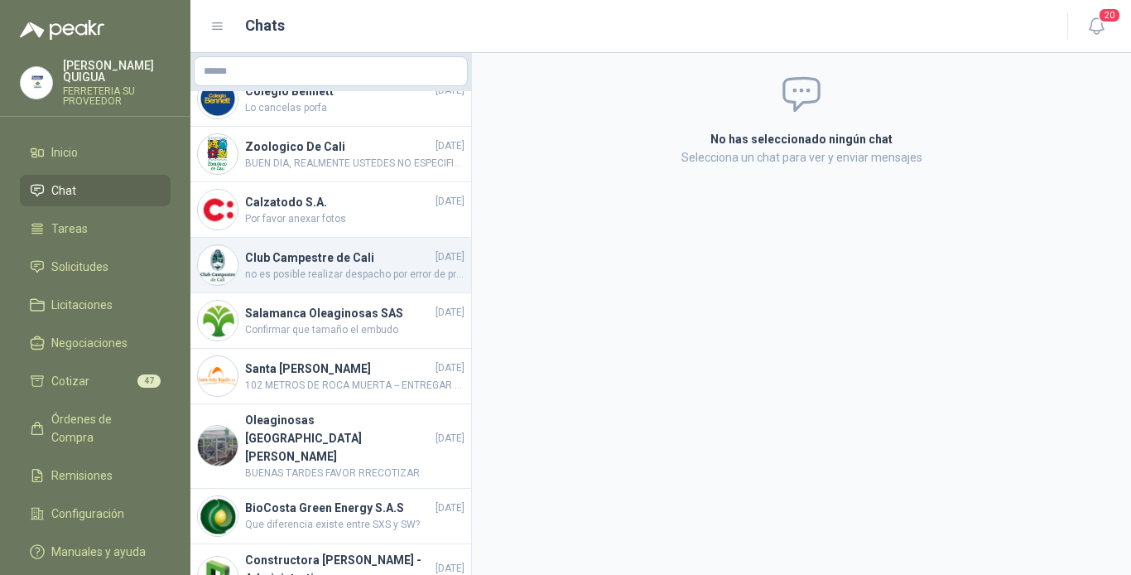
scroll to position [161, 0]
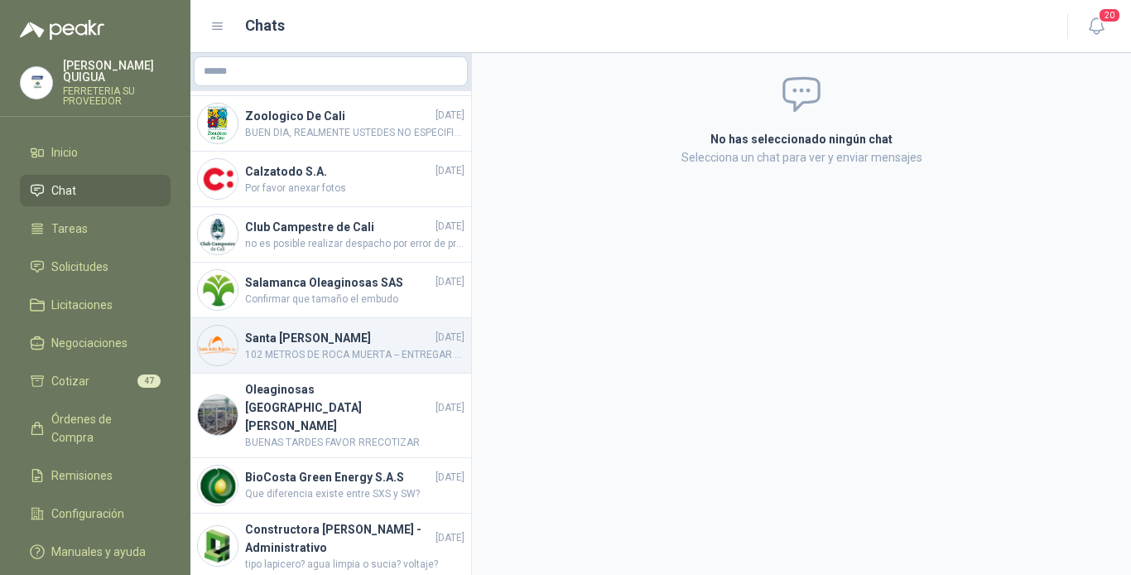
click at [379, 349] on span "102 METROS DE ROCA MUERTA -- ENTREGAR EN AVIABONO JUDEA" at bounding box center [354, 355] width 219 height 16
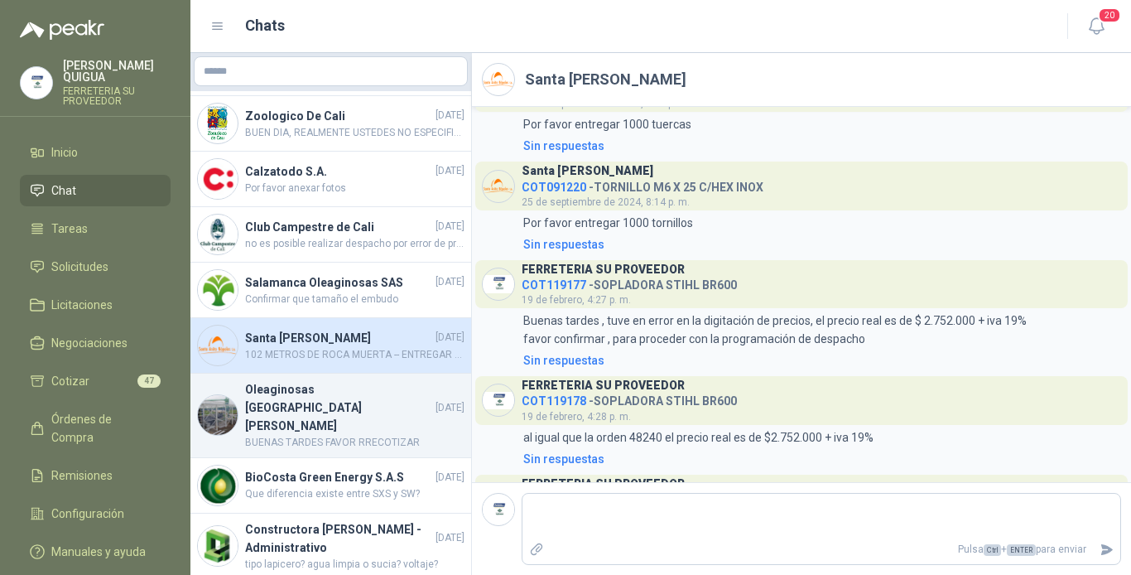
scroll to position [83, 0]
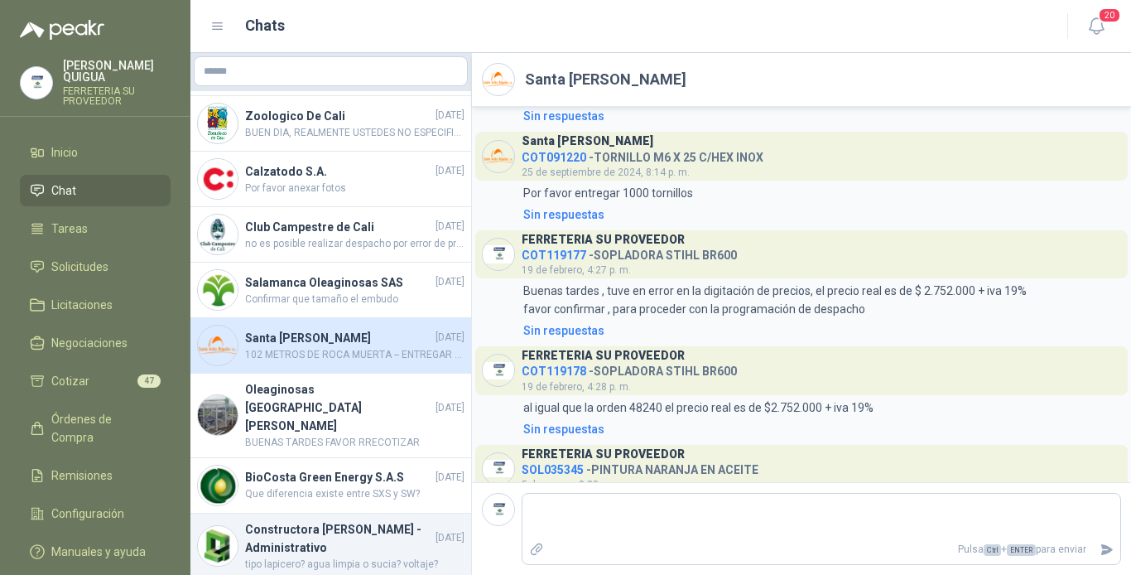
click at [351, 520] on h4 "Constructora [PERSON_NAME] - Administrativo" at bounding box center [338, 538] width 187 height 36
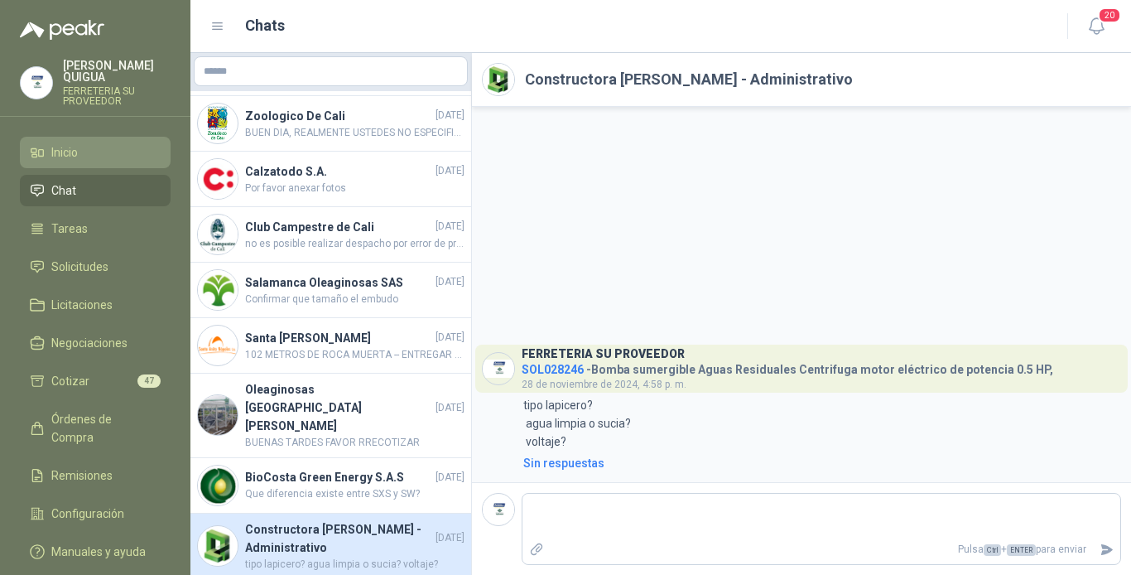
click at [90, 143] on li "Inicio" at bounding box center [95, 152] width 131 height 18
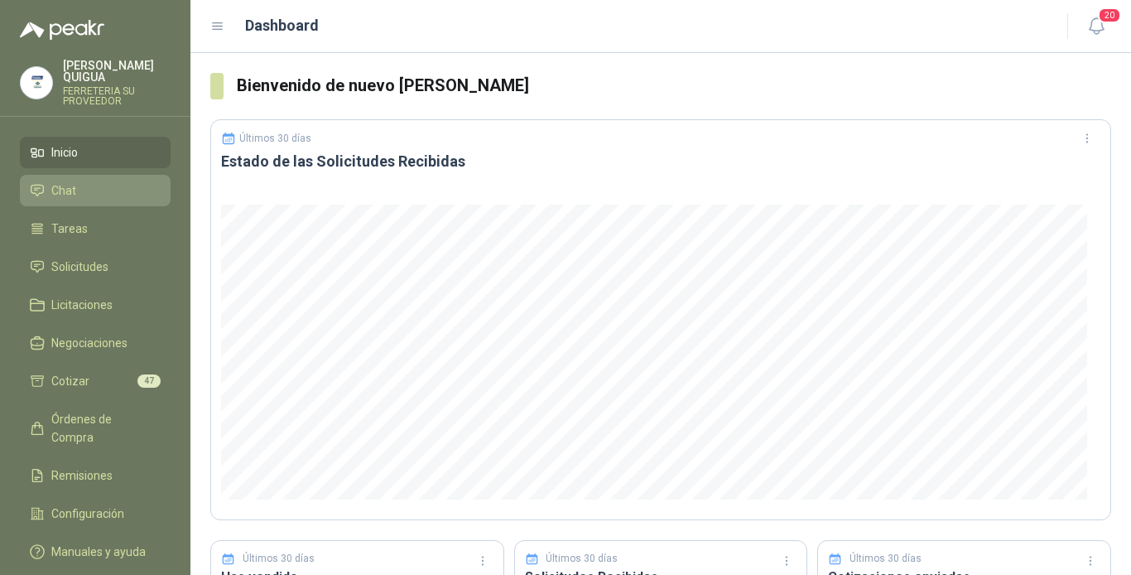
click at [105, 181] on li "Chat" at bounding box center [95, 190] width 131 height 18
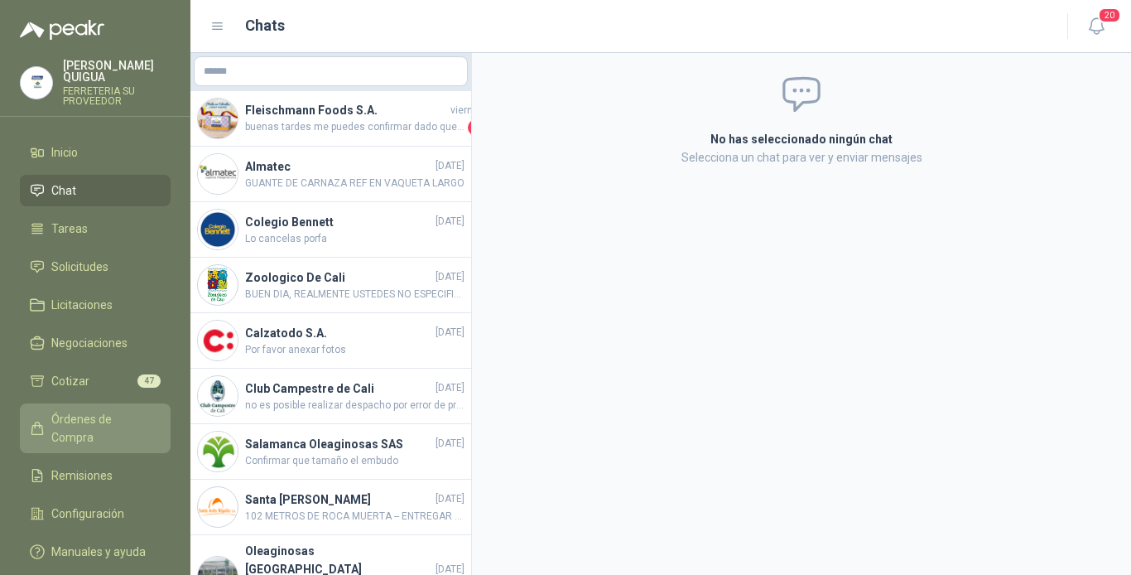
click at [127, 411] on span "Órdenes de Compra" at bounding box center [103, 428] width 104 height 36
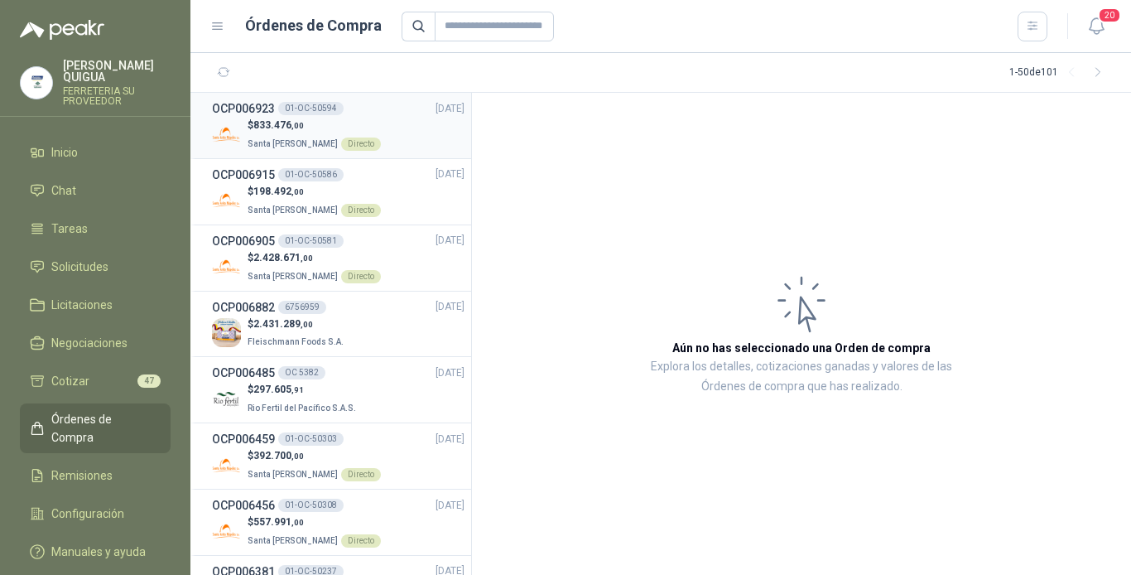
click at [296, 119] on span "833.476 ,00" at bounding box center [278, 125] width 51 height 12
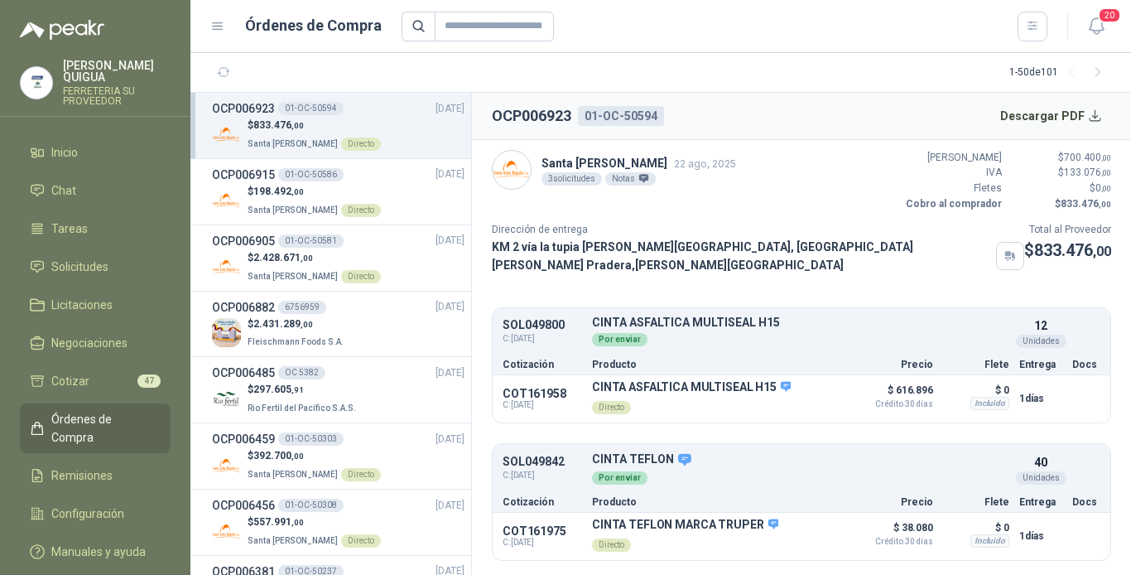
click at [112, 410] on span "Órdenes de Compra" at bounding box center [103, 428] width 104 height 36
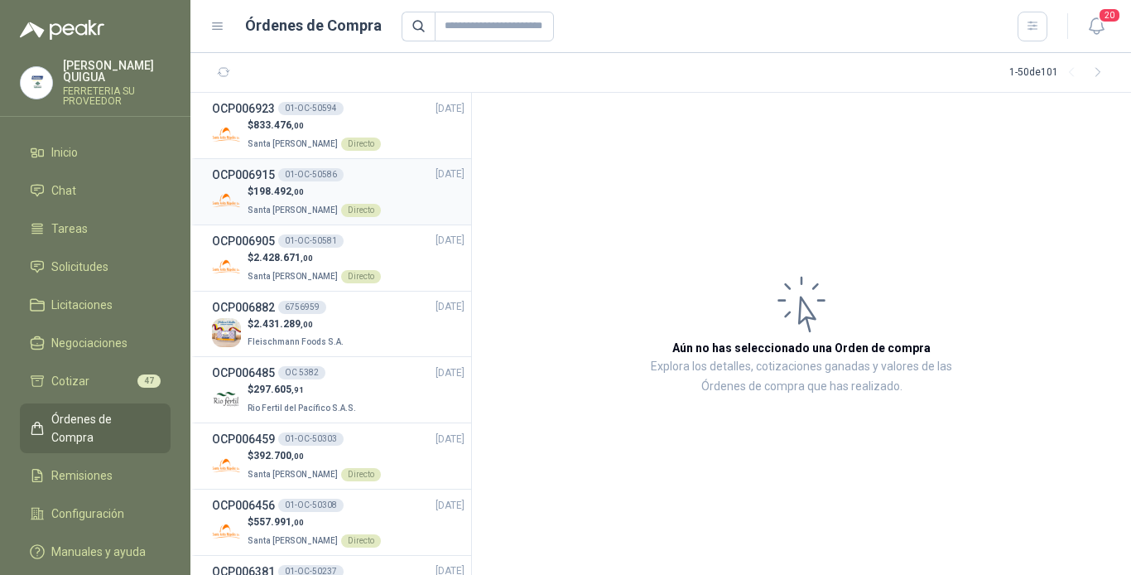
click at [294, 191] on span ",00" at bounding box center [298, 191] width 12 height 9
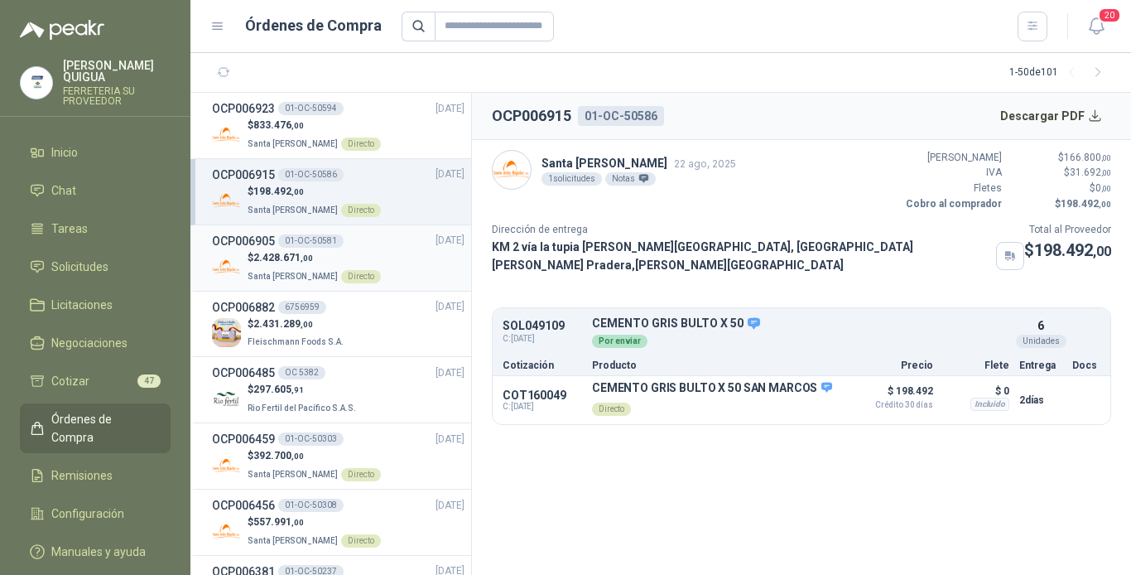
click at [353, 248] on div "OCP006905 01-OC-50581 [DATE]" at bounding box center [338, 241] width 253 height 18
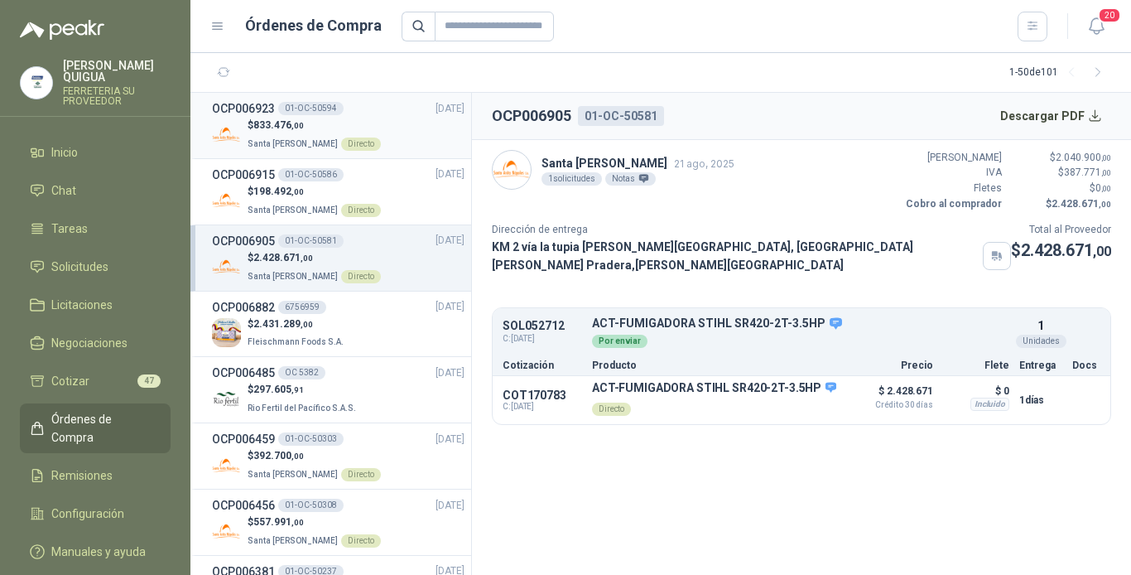
click at [373, 114] on div "OCP006923 01-OC-50594 [DATE]" at bounding box center [338, 108] width 253 height 18
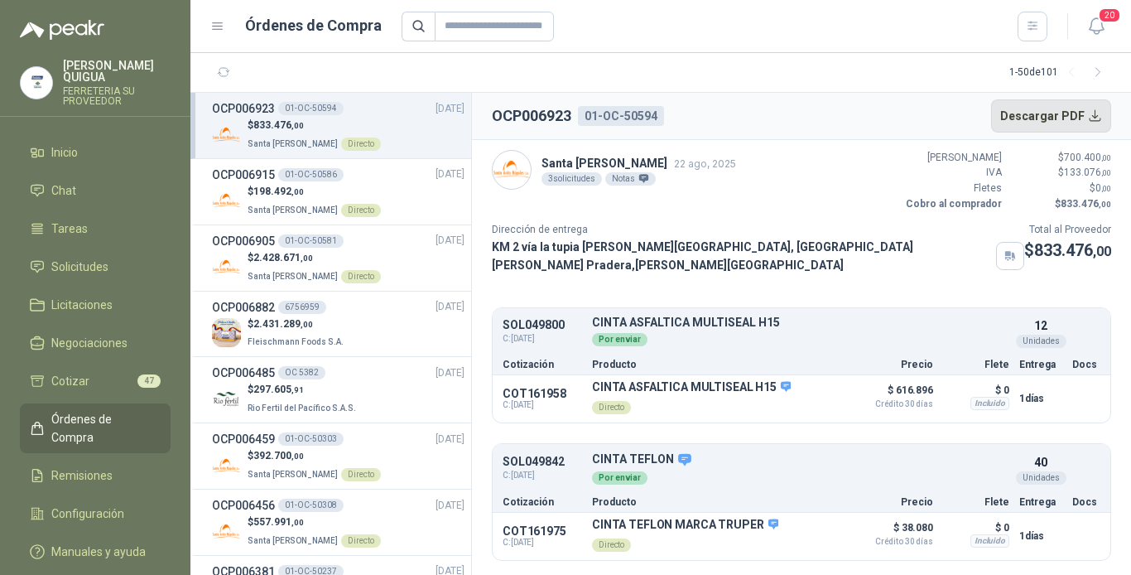
click at [1015, 106] on button "Descargar PDF" at bounding box center [1051, 115] width 121 height 33
click at [380, 180] on div "OCP006915 01-OC-50586 [DATE]" at bounding box center [338, 175] width 253 height 18
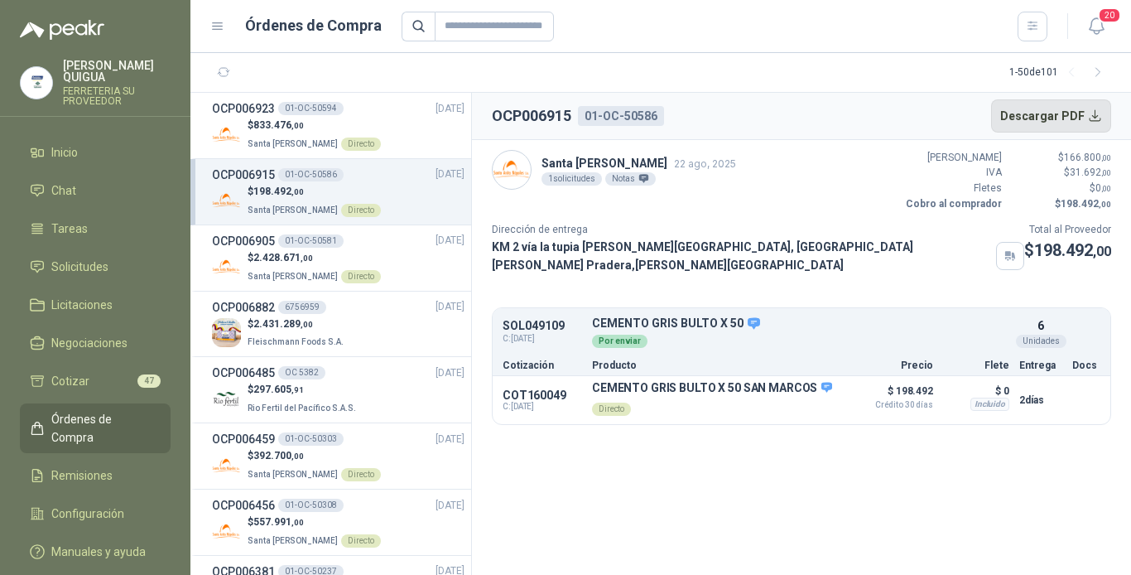
click at [1058, 113] on button "Descargar PDF" at bounding box center [1051, 115] width 121 height 33
click at [388, 253] on div "$ 2.428.671 ,00 Santa [PERSON_NAME] Directo" at bounding box center [338, 267] width 253 height 34
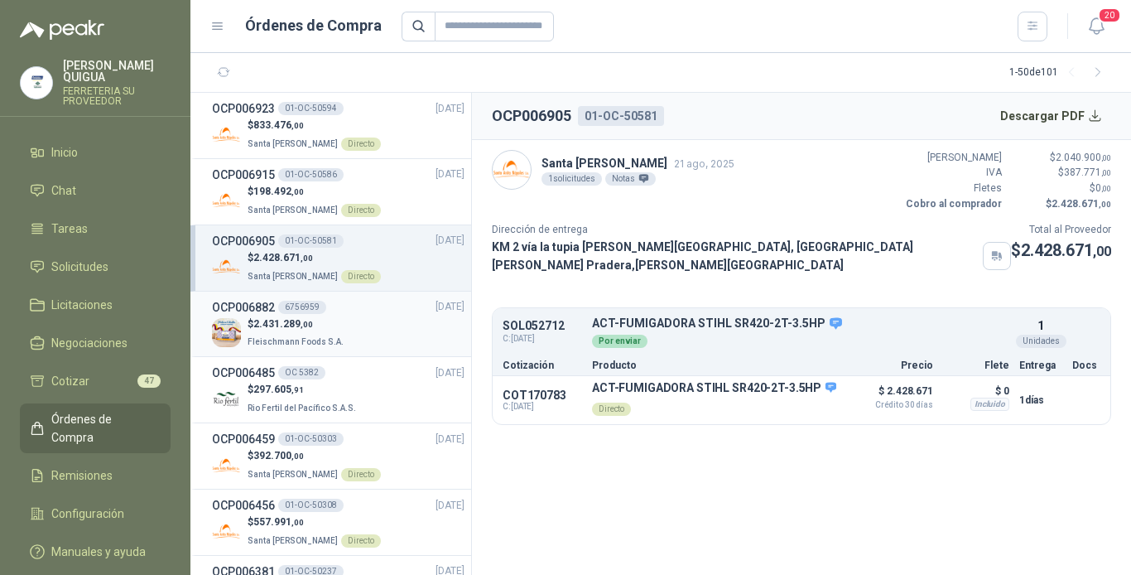
click at [386, 321] on div "$ 2.431.289 ,00 [PERSON_NAME] Foods S.A." at bounding box center [338, 333] width 253 height 34
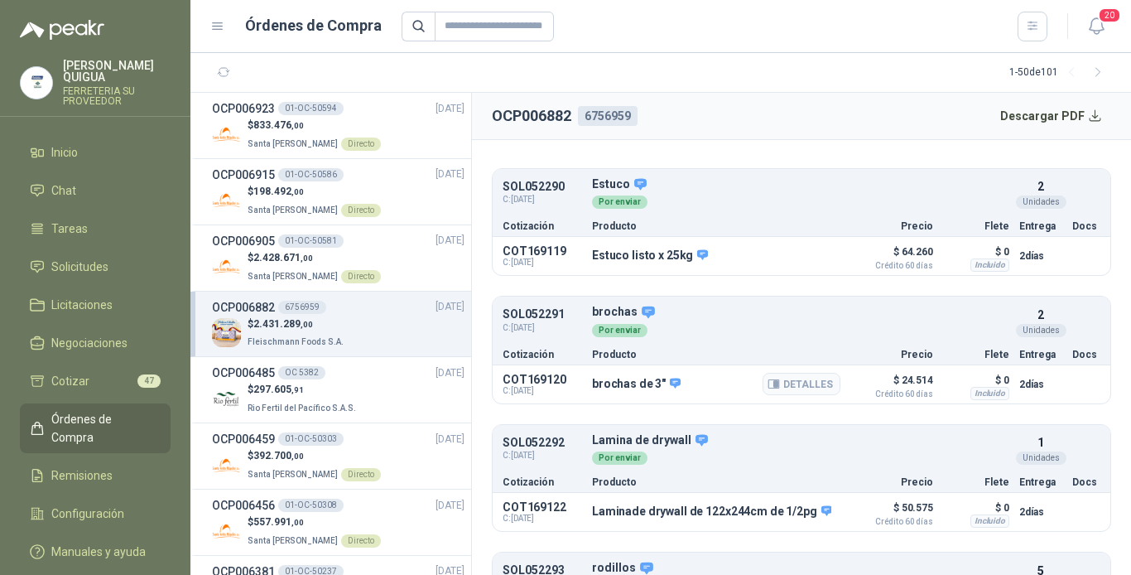
scroll to position [166, 0]
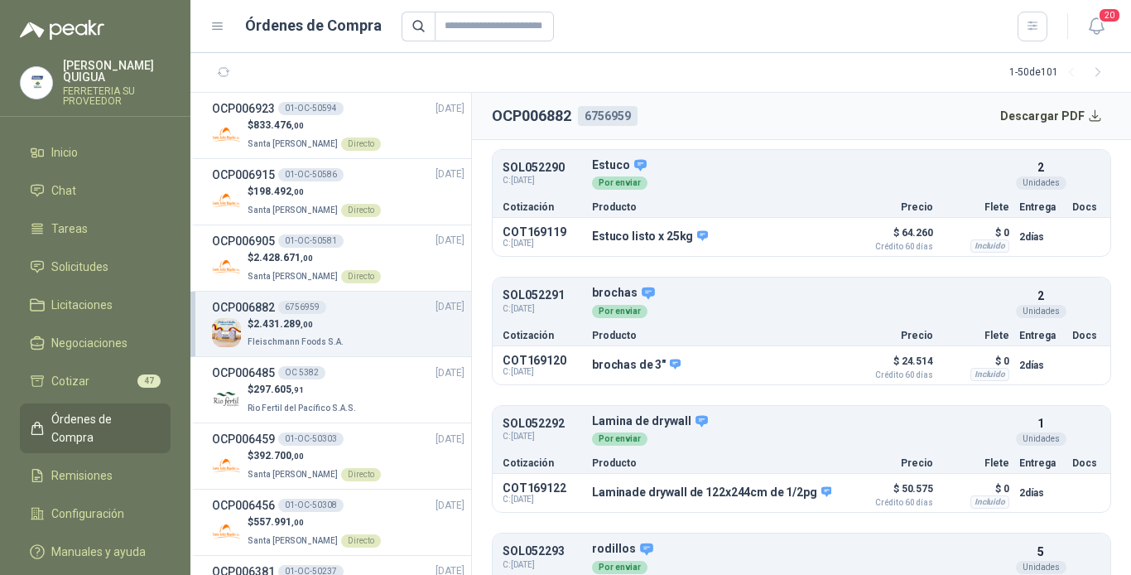
click at [384, 313] on div "OCP006882 6756959 [DATE]" at bounding box center [338, 307] width 253 height 18
click at [385, 246] on div "OCP006905 01-OC-50581 [DATE]" at bounding box center [338, 241] width 253 height 18
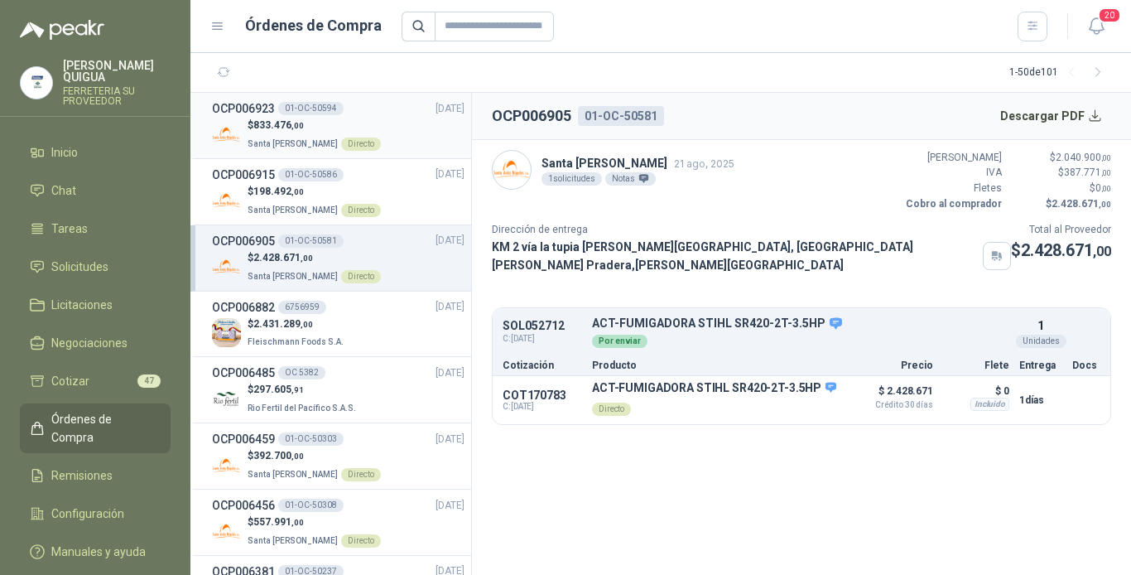
click at [381, 122] on div "$ 833.476 ,00 Santa [PERSON_NAME] Directo" at bounding box center [338, 135] width 253 height 34
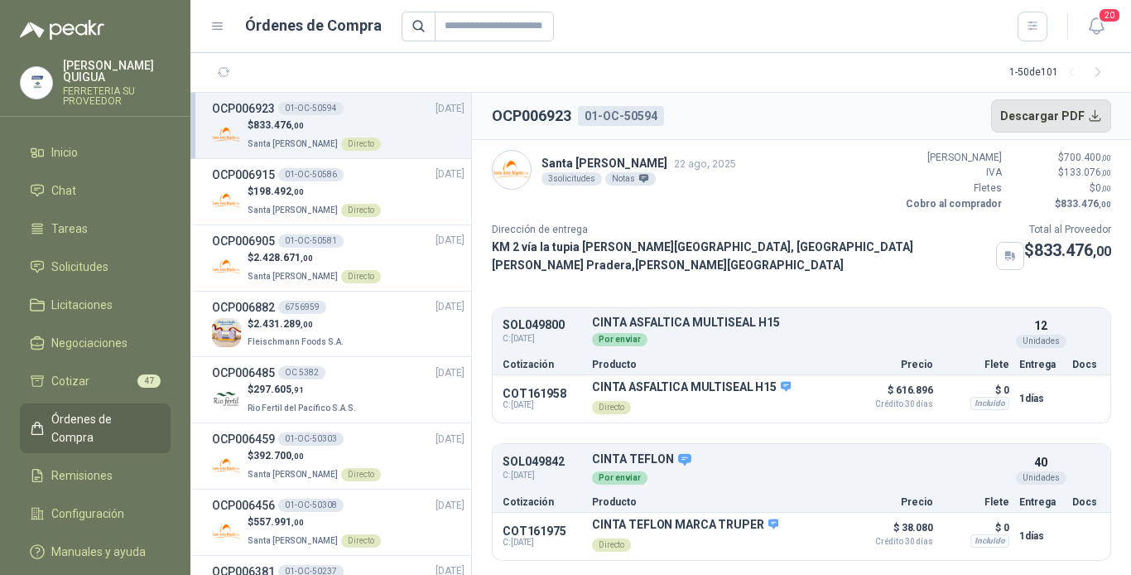
click at [1032, 115] on button "Descargar PDF" at bounding box center [1051, 115] width 121 height 33
click at [345, 191] on p "$ 198.492 ,00" at bounding box center [314, 192] width 133 height 16
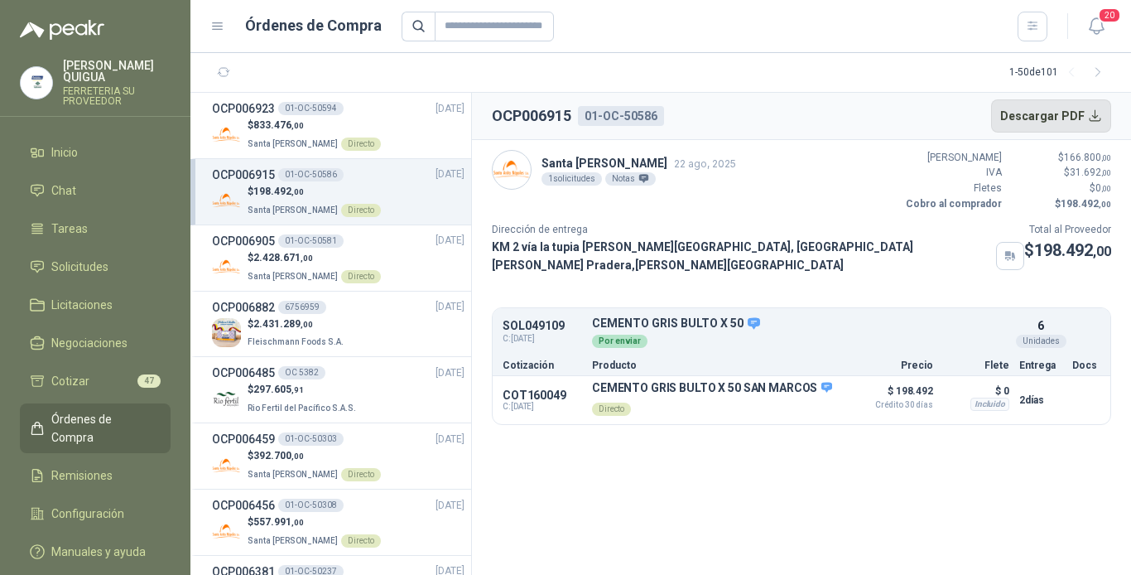
click at [1056, 102] on button "Descargar PDF" at bounding box center [1051, 115] width 121 height 33
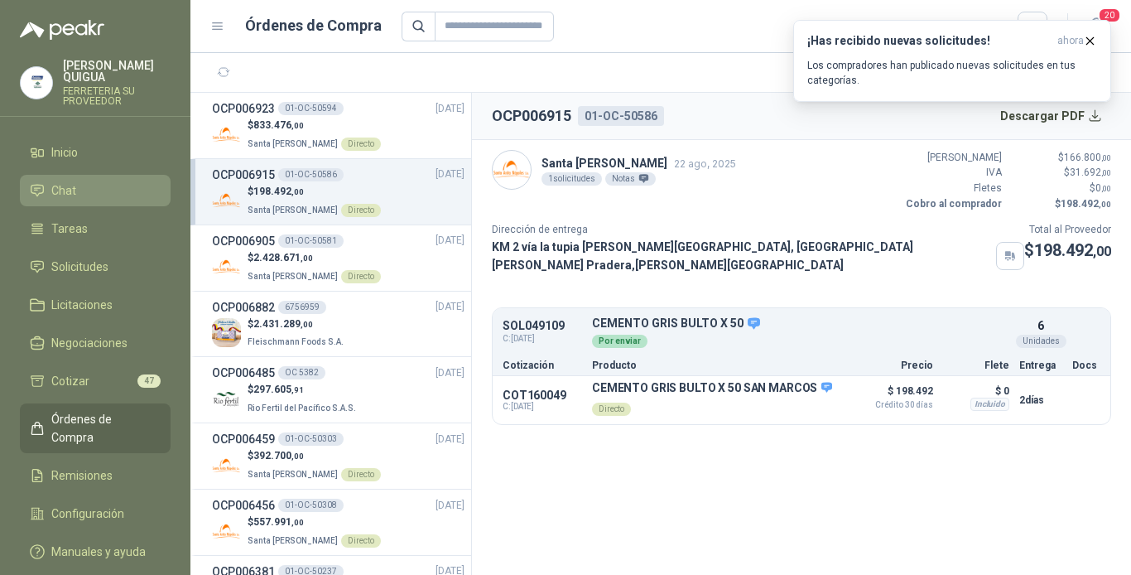
click at [94, 181] on li "Chat" at bounding box center [95, 190] width 131 height 18
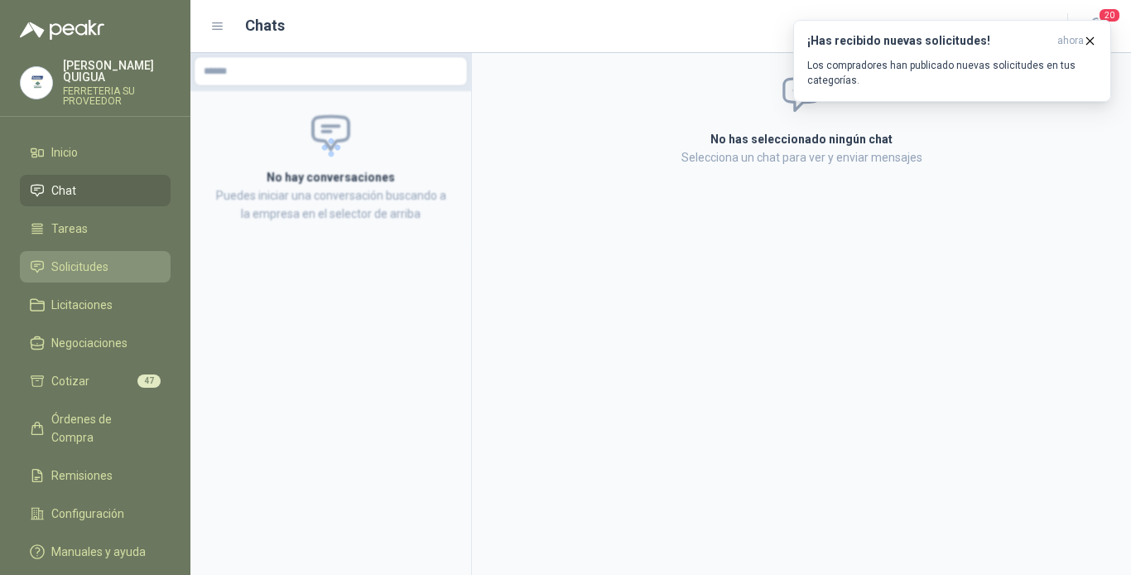
click at [111, 251] on link "Solicitudes" at bounding box center [95, 266] width 151 height 31
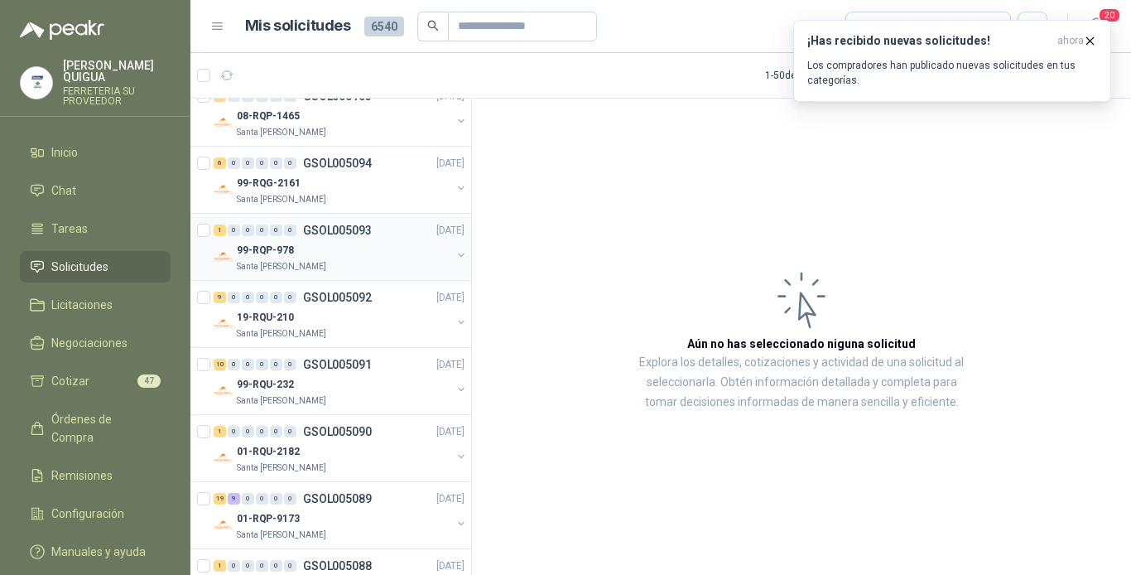
scroll to position [248, 0]
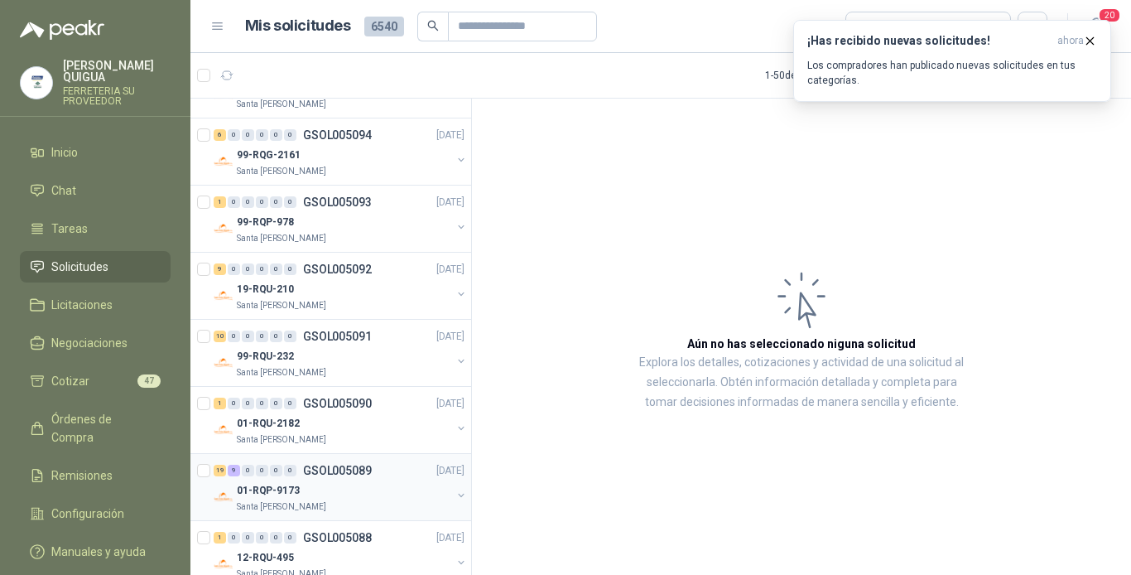
click at [363, 479] on div "19 9 0 0 0 0 GSOL005089 [DATE]" at bounding box center [341, 470] width 254 height 20
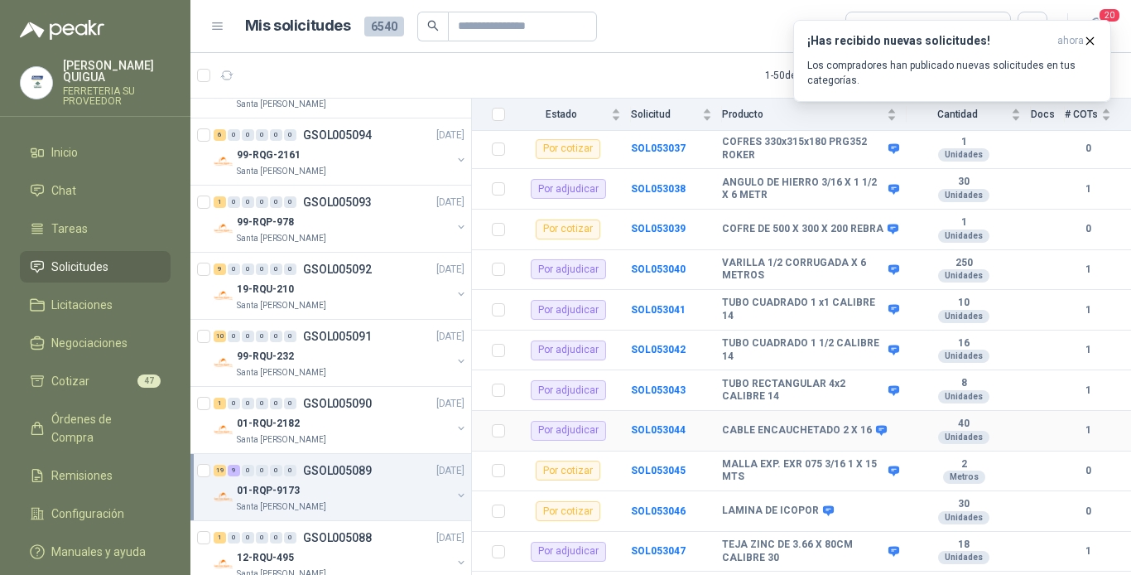
scroll to position [878, 0]
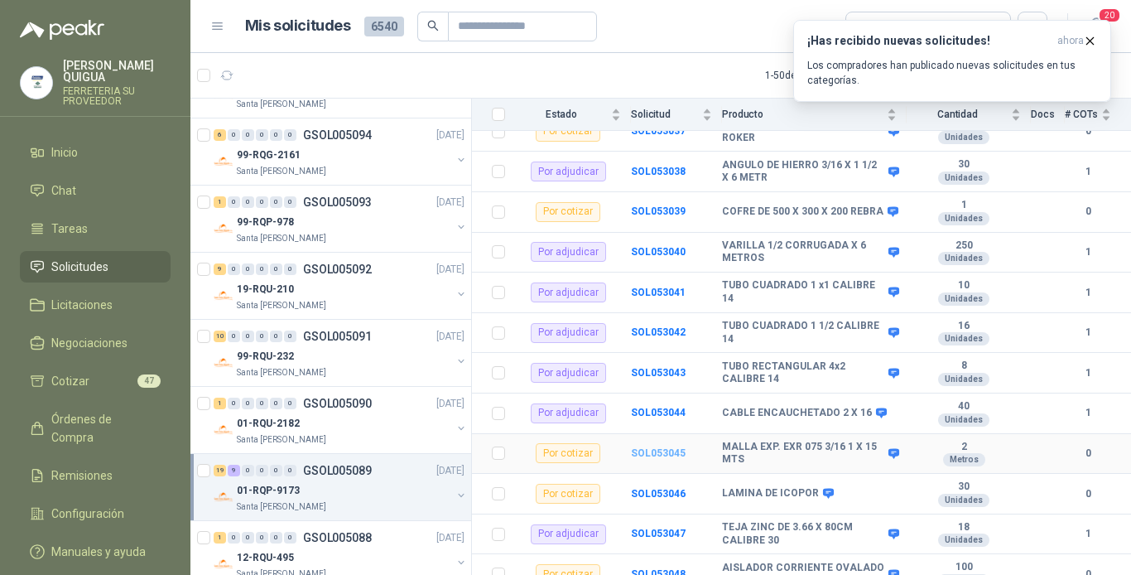
click at [650, 447] on b "SOL053045" at bounding box center [658, 453] width 55 height 12
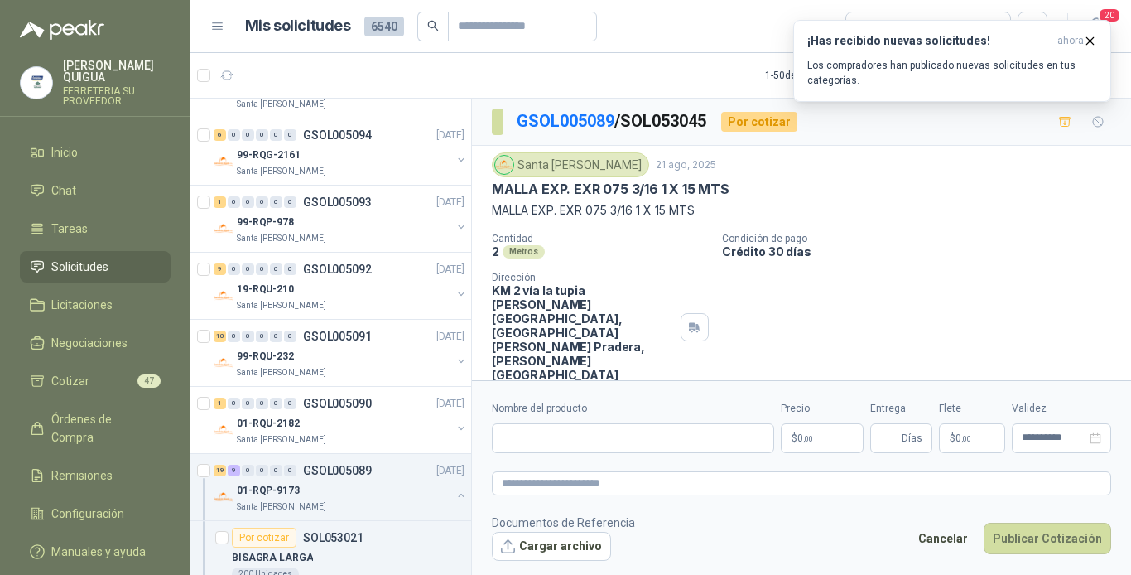
click at [487, 185] on div "Santa [PERSON_NAME] 21 ago, 2025 MALLA EXP. EXR 075 3/16 1 X 15 MTS MALLA EXP. …" at bounding box center [801, 267] width 659 height 243
drag, startPoint x: 488, startPoint y: 185, endPoint x: 755, endPoint y: 195, distance: 267.7
click at [755, 195] on div "Santa [PERSON_NAME] 21 ago, 2025 MALLA EXP. EXR 075 3/16 1 X 15 MTS MALLA EXP. …" at bounding box center [801, 267] width 659 height 243
drag, startPoint x: 755, startPoint y: 195, endPoint x: 660, endPoint y: 185, distance: 95.8
copy p "MALLA EXP. EXR 075 3/16 1 X 15 MTS"
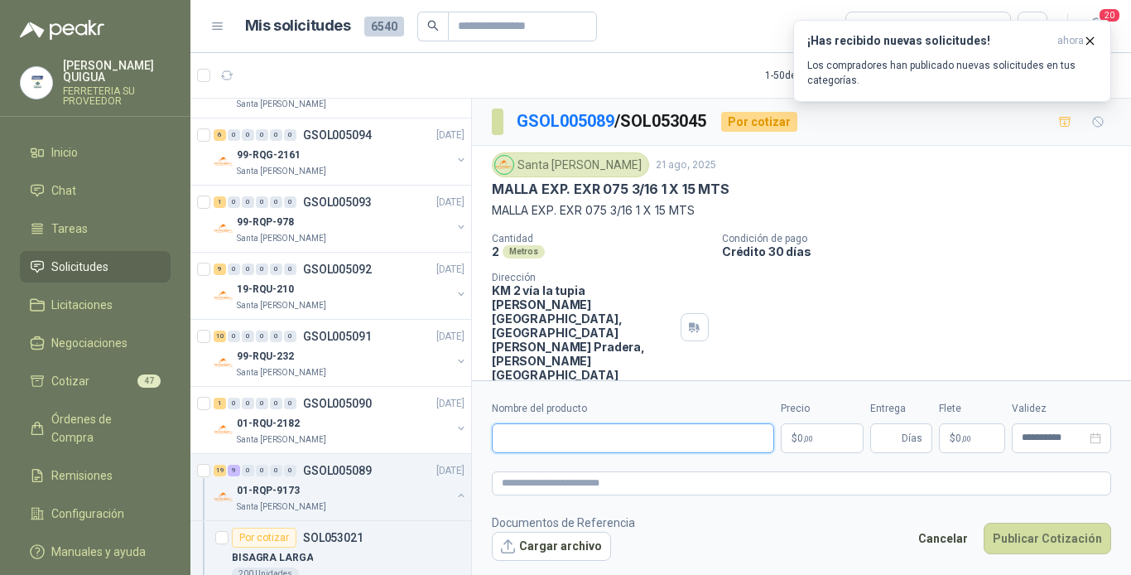
paste input "**********"
type input "**********"
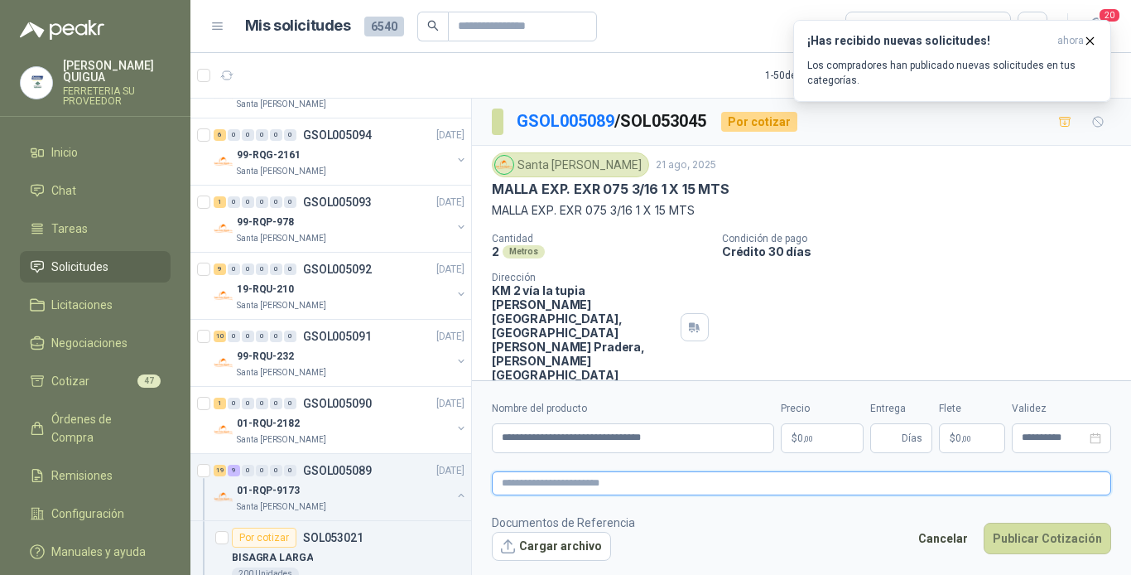
paste textarea "**********"
type textarea "**********"
click at [811, 434] on span ",00" at bounding box center [808, 438] width 10 height 9
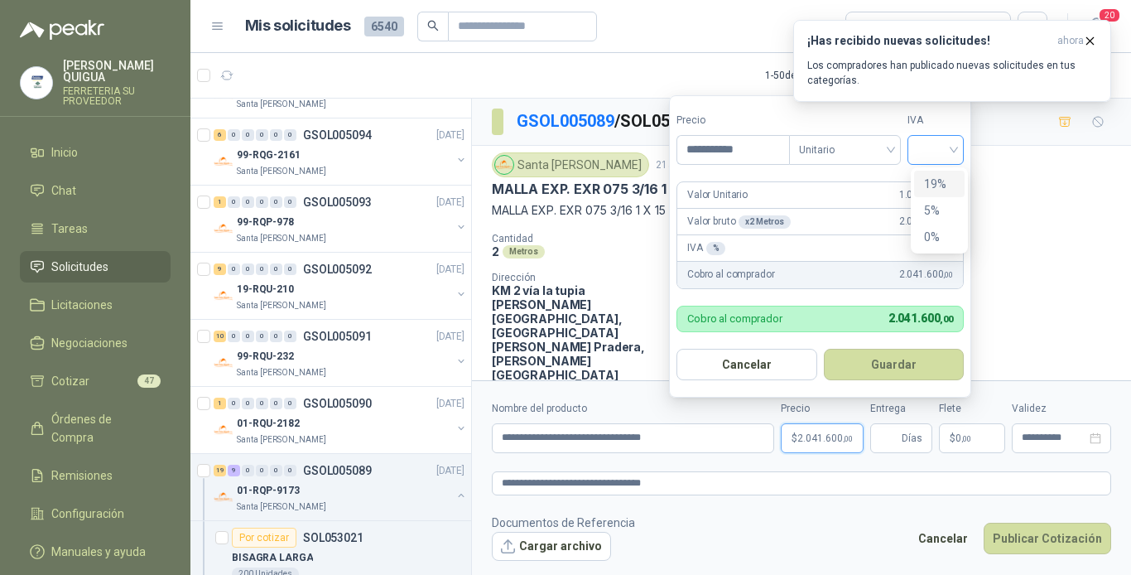
click at [920, 145] on div at bounding box center [936, 150] width 56 height 30
type input "**********"
click at [923, 182] on div "19%" at bounding box center [939, 184] width 51 height 27
click at [875, 359] on button "Guardar" at bounding box center [897, 364] width 142 height 31
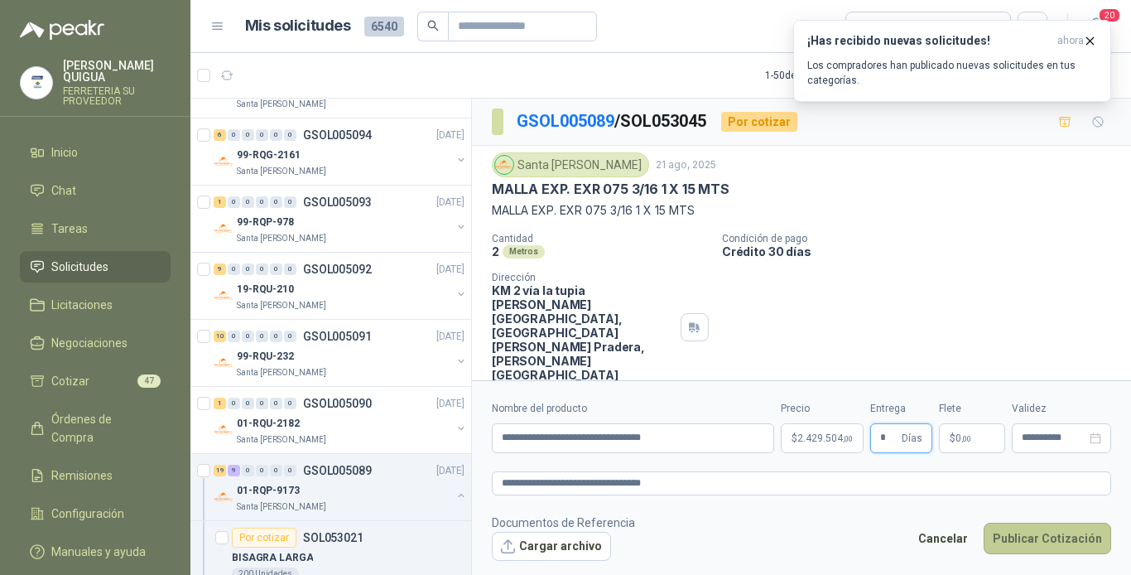
type input "*"
click at [1032, 541] on button "Publicar Cotización" at bounding box center [1048, 538] width 128 height 31
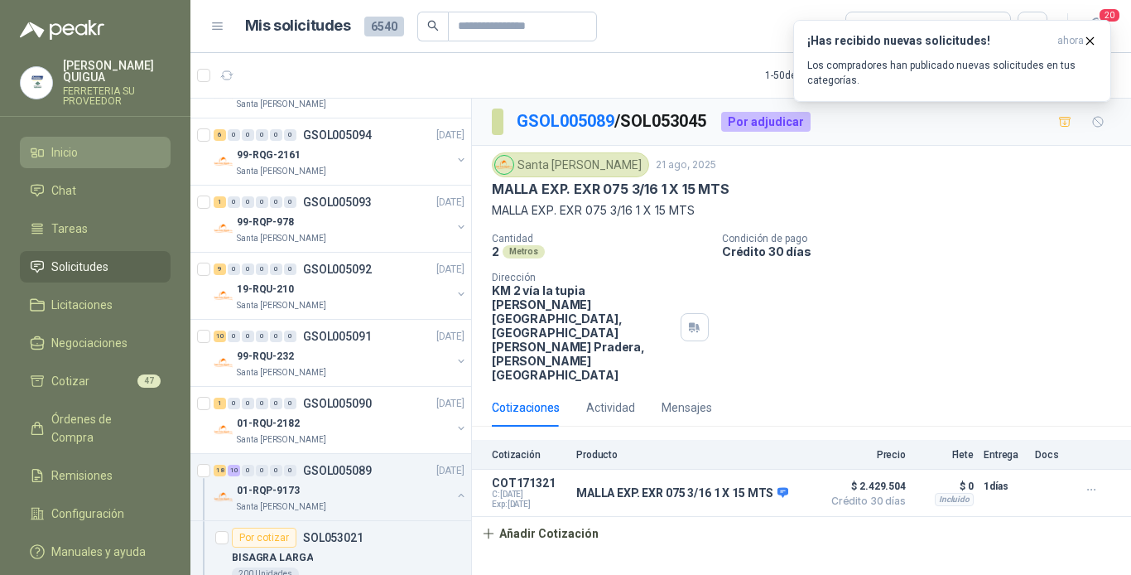
click at [85, 143] on li "Inicio" at bounding box center [95, 152] width 131 height 18
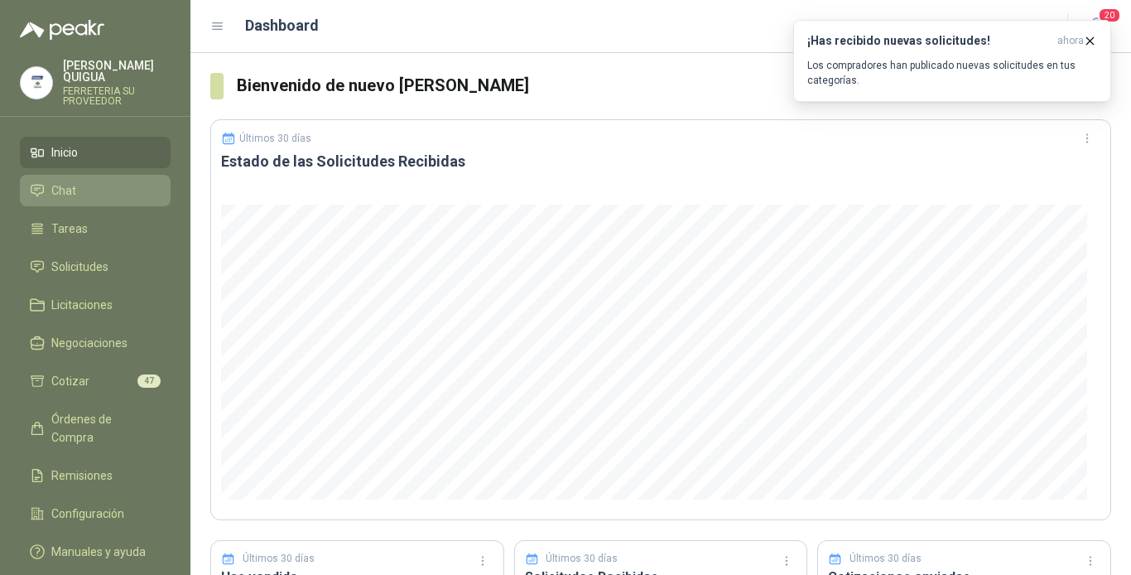
click at [114, 181] on li "Chat" at bounding box center [95, 190] width 131 height 18
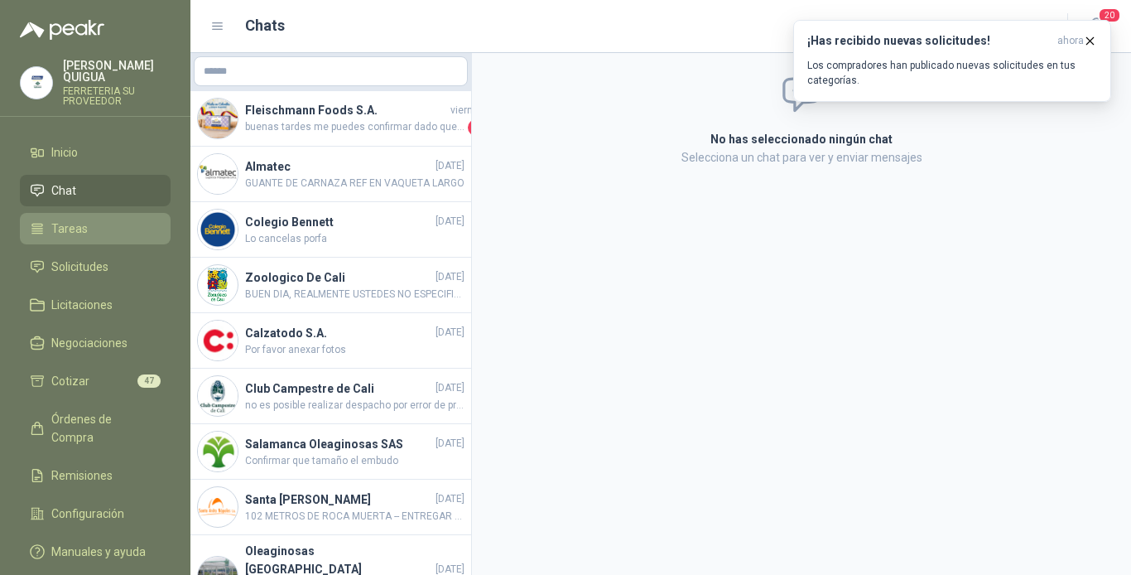
click at [111, 219] on li "Tareas" at bounding box center [95, 228] width 131 height 18
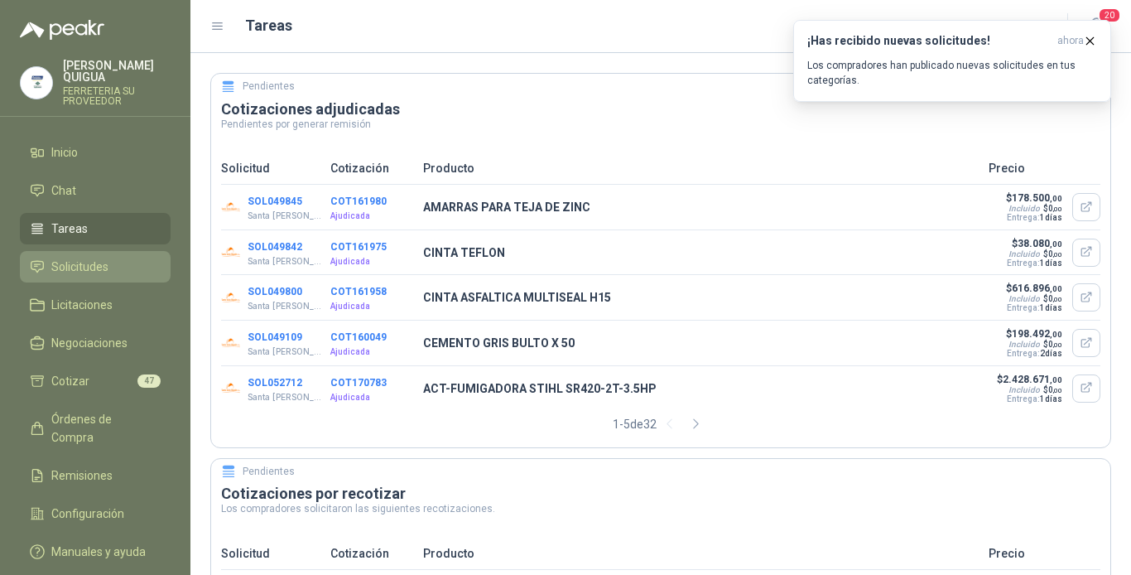
click at [118, 258] on li "Solicitudes" at bounding box center [95, 267] width 131 height 18
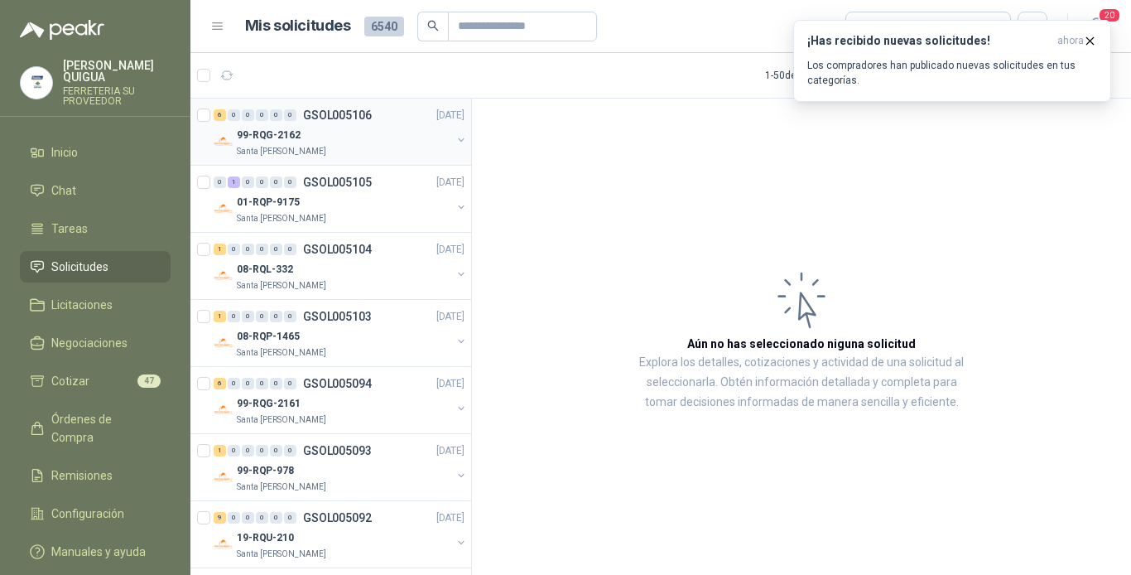
click at [378, 128] on div "99-RQG-2162" at bounding box center [344, 135] width 215 height 20
